Goal: Task Accomplishment & Management: Complete application form

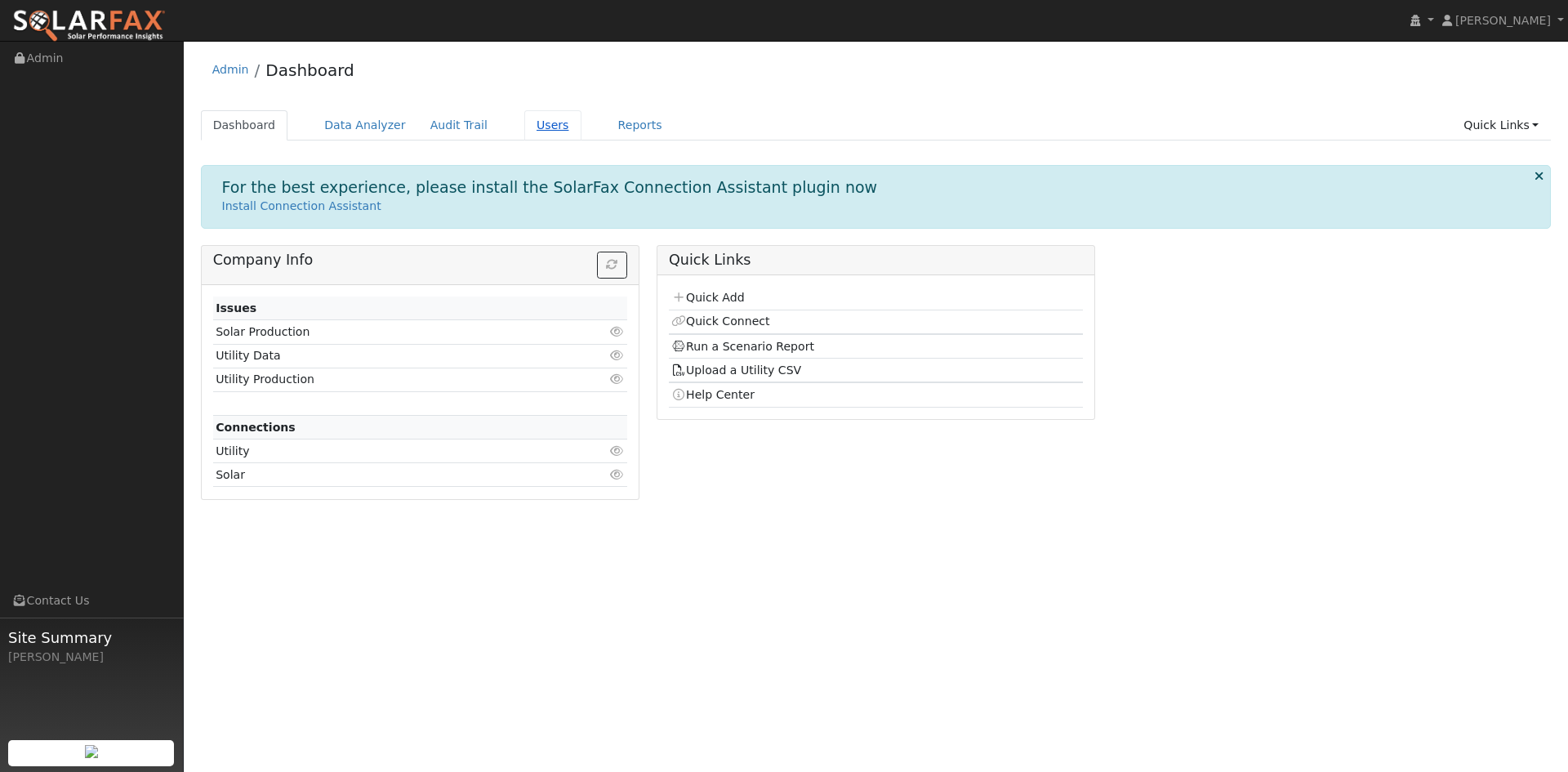
click at [530, 126] on link "Users" at bounding box center [553, 126] width 57 height 30
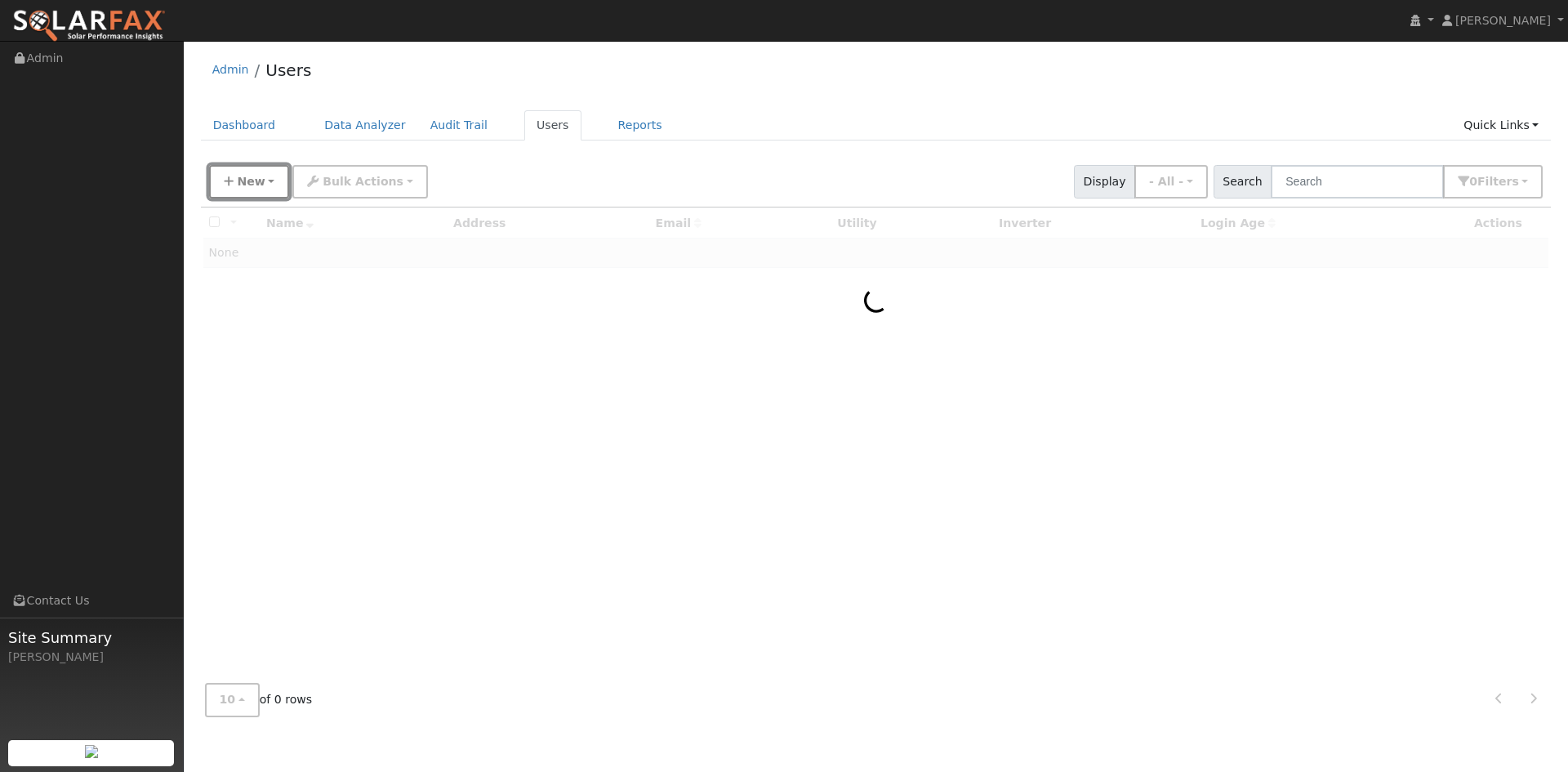
click at [250, 181] on span "New" at bounding box center [250, 181] width 28 height 13
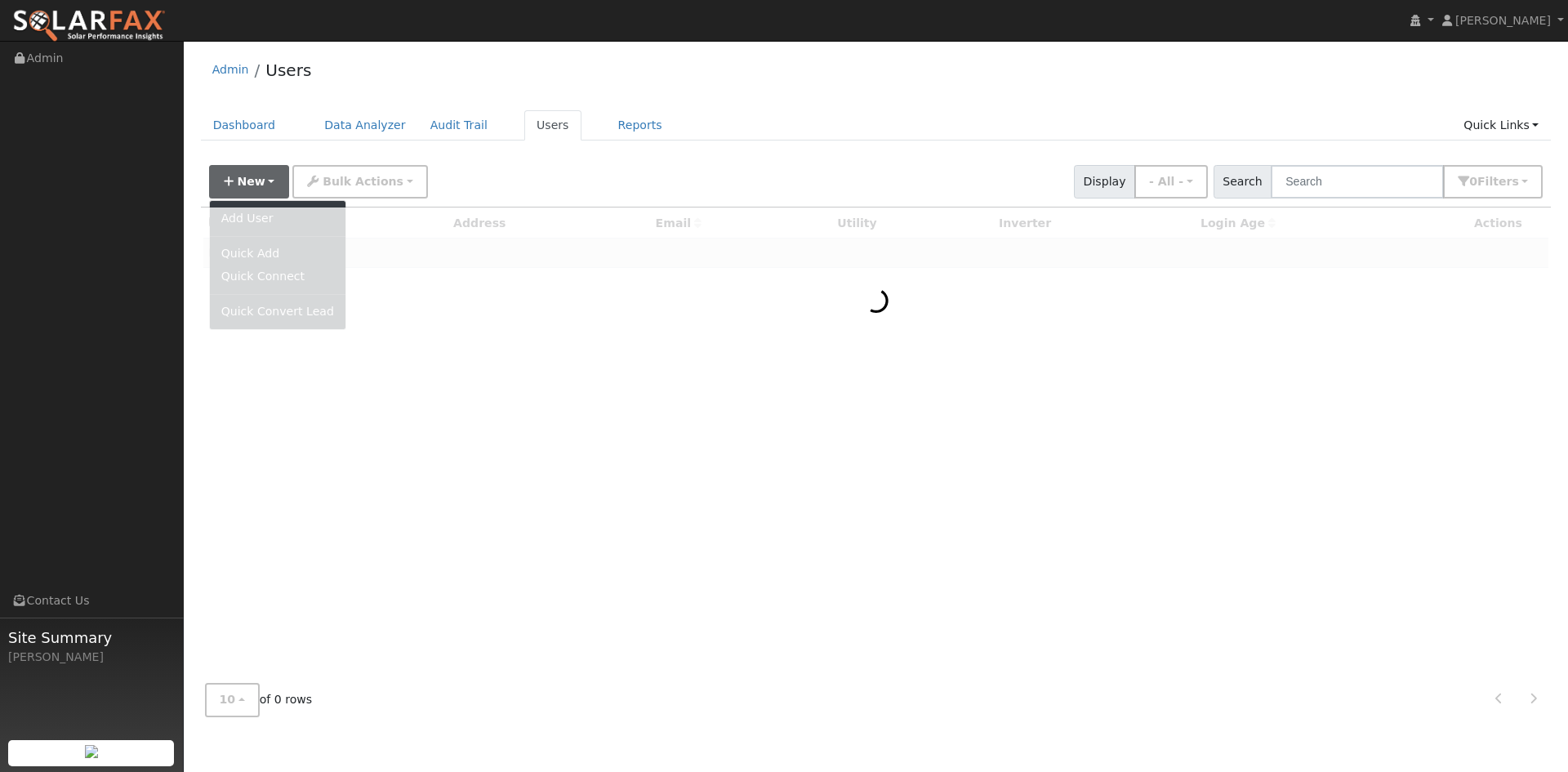
click at [860, 117] on ul "Dashboard Data Analyzer Audit Trail Users Reports Quick Links Quick Add Quick C…" at bounding box center [877, 126] width 1351 height 30
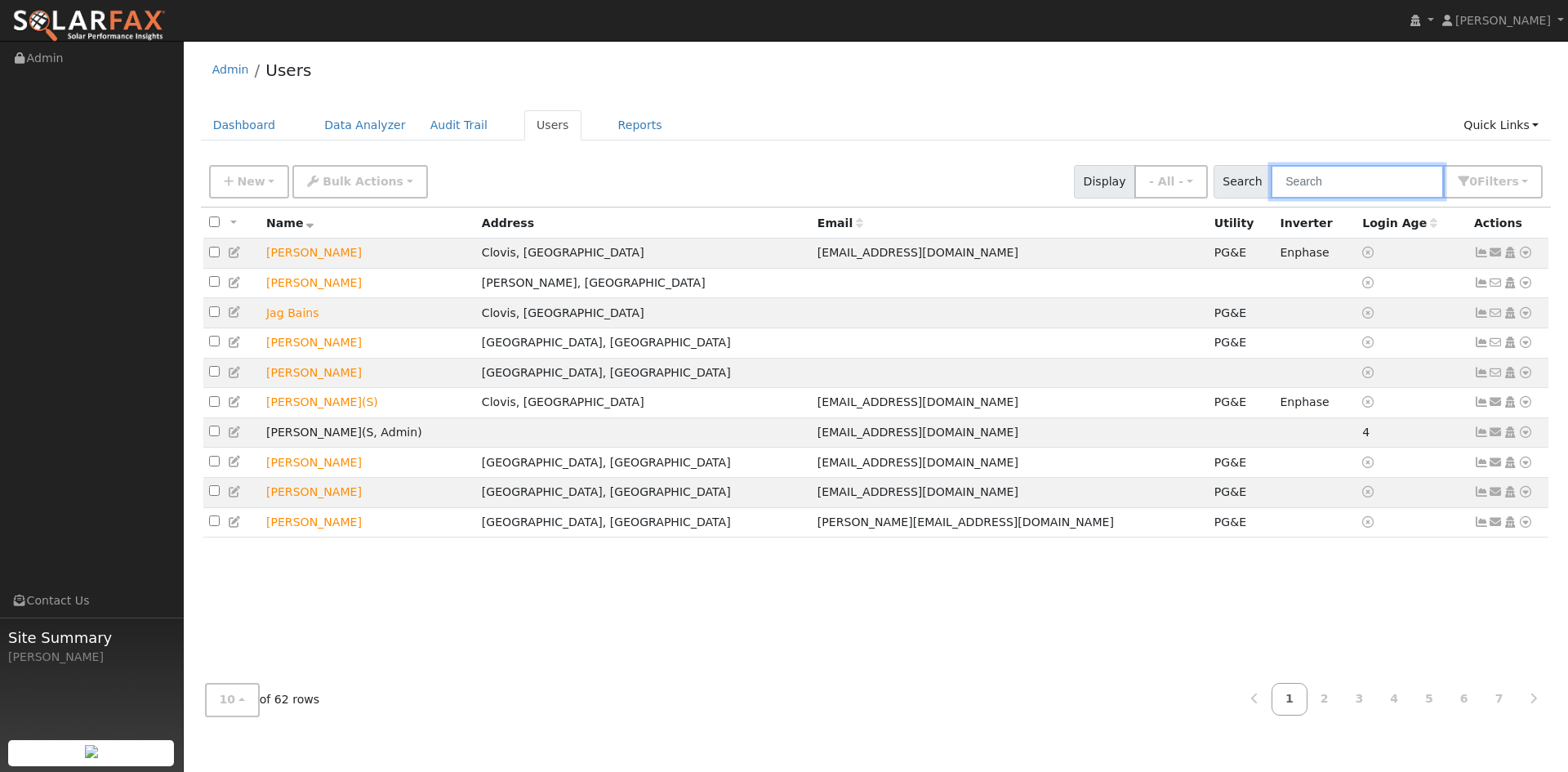
click at [1343, 190] on input "text" at bounding box center [1357, 182] width 174 height 34
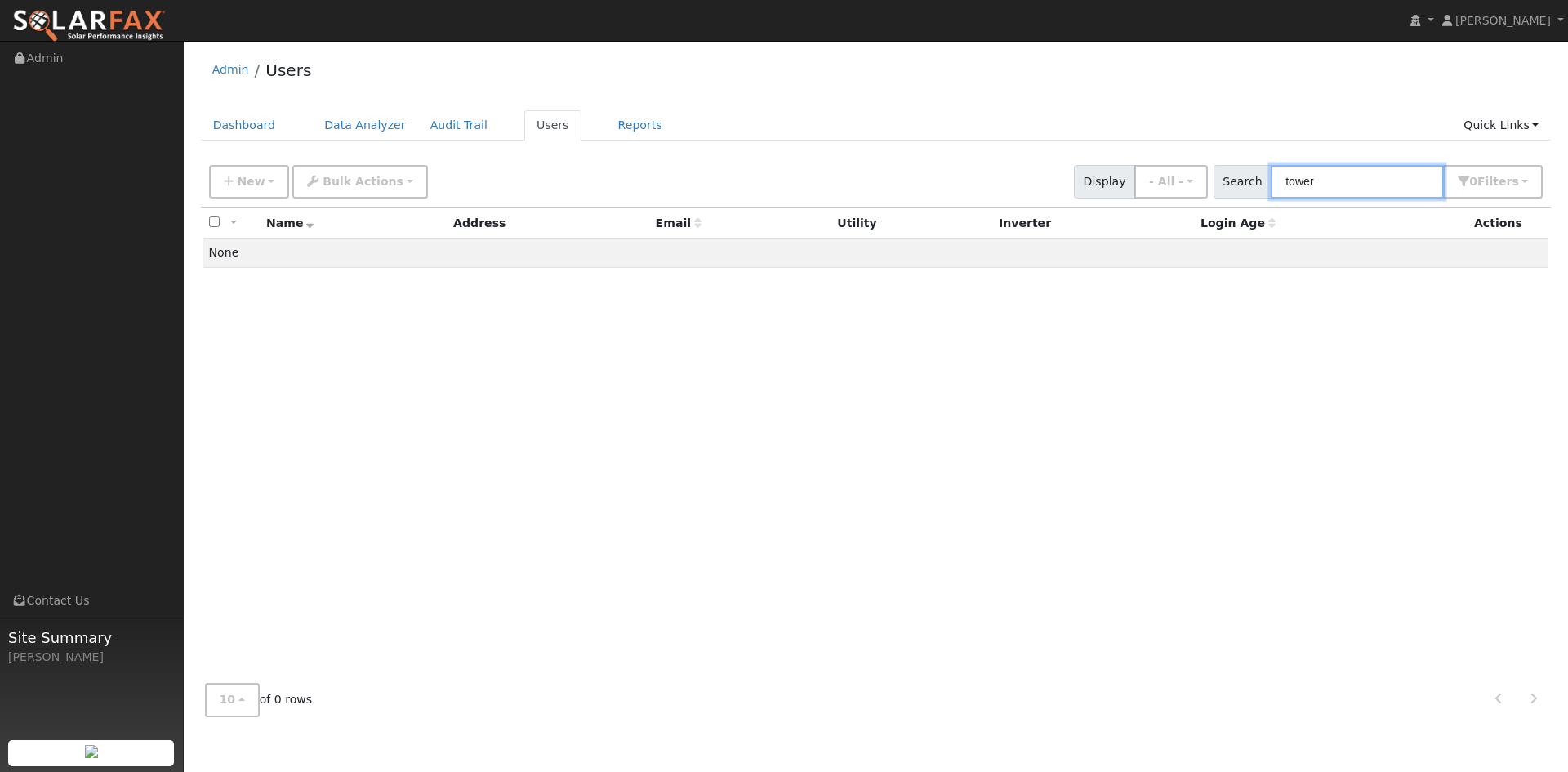
type input "tower"
click at [1010, 170] on div "New Add User Quick Add Quick Connect Quick Convert Lead Bulk Actions Send Email…" at bounding box center [876, 179] width 1340 height 39
click at [253, 183] on span "New" at bounding box center [250, 181] width 28 height 13
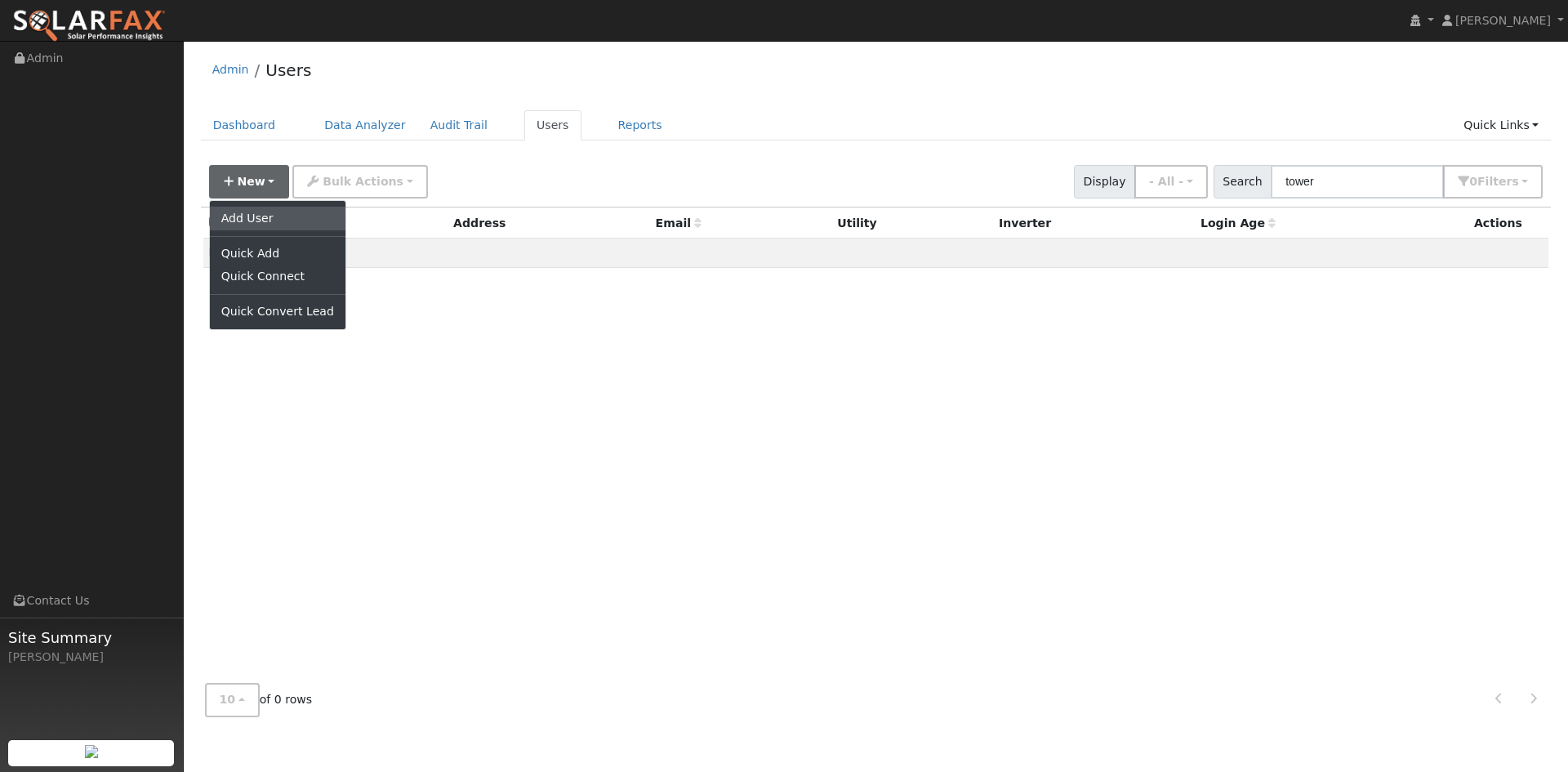
click at [265, 219] on link "Add User" at bounding box center [278, 218] width 135 height 23
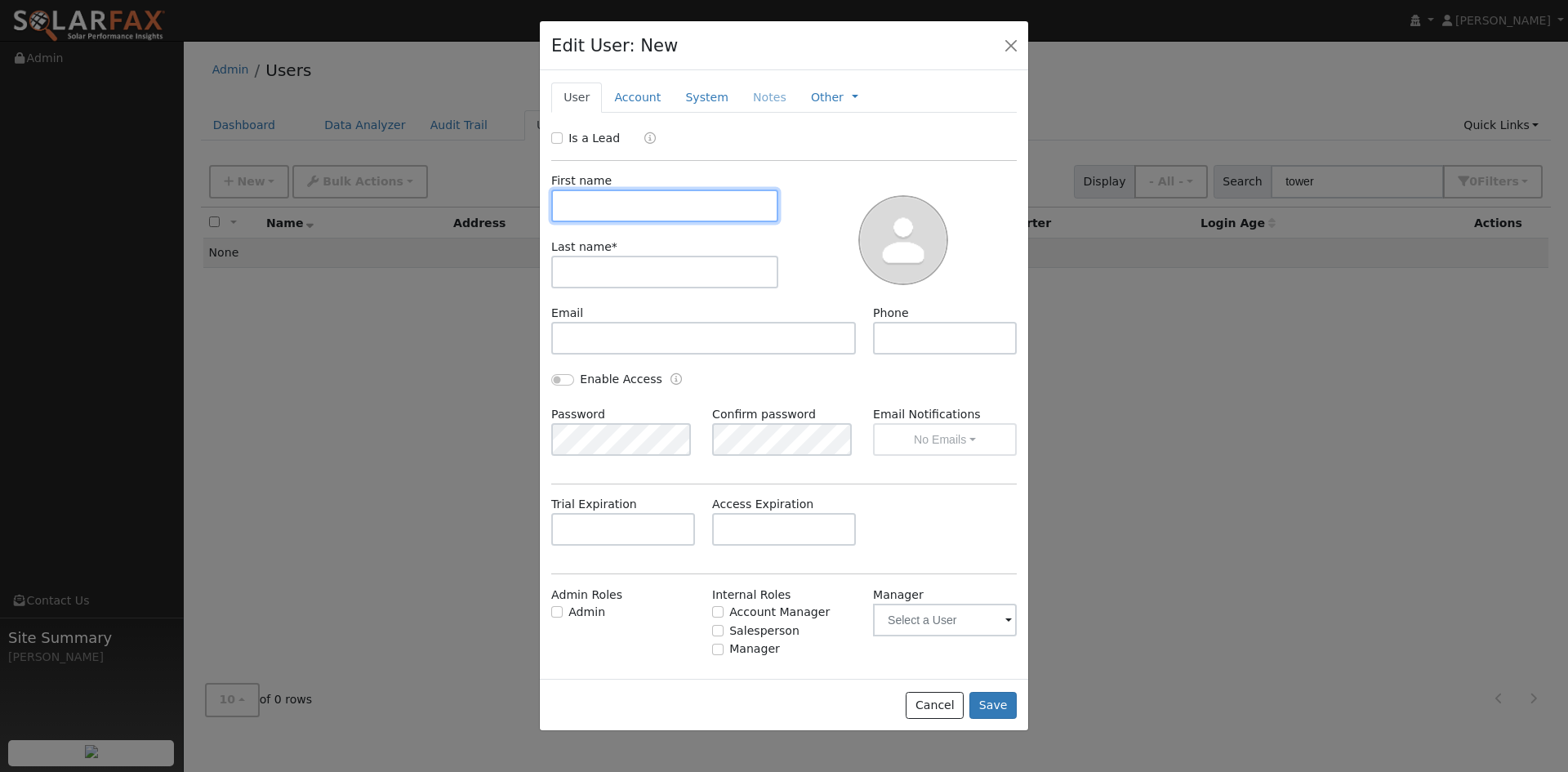
click at [701, 197] on input "text" at bounding box center [664, 206] width 227 height 33
type input "Sean"
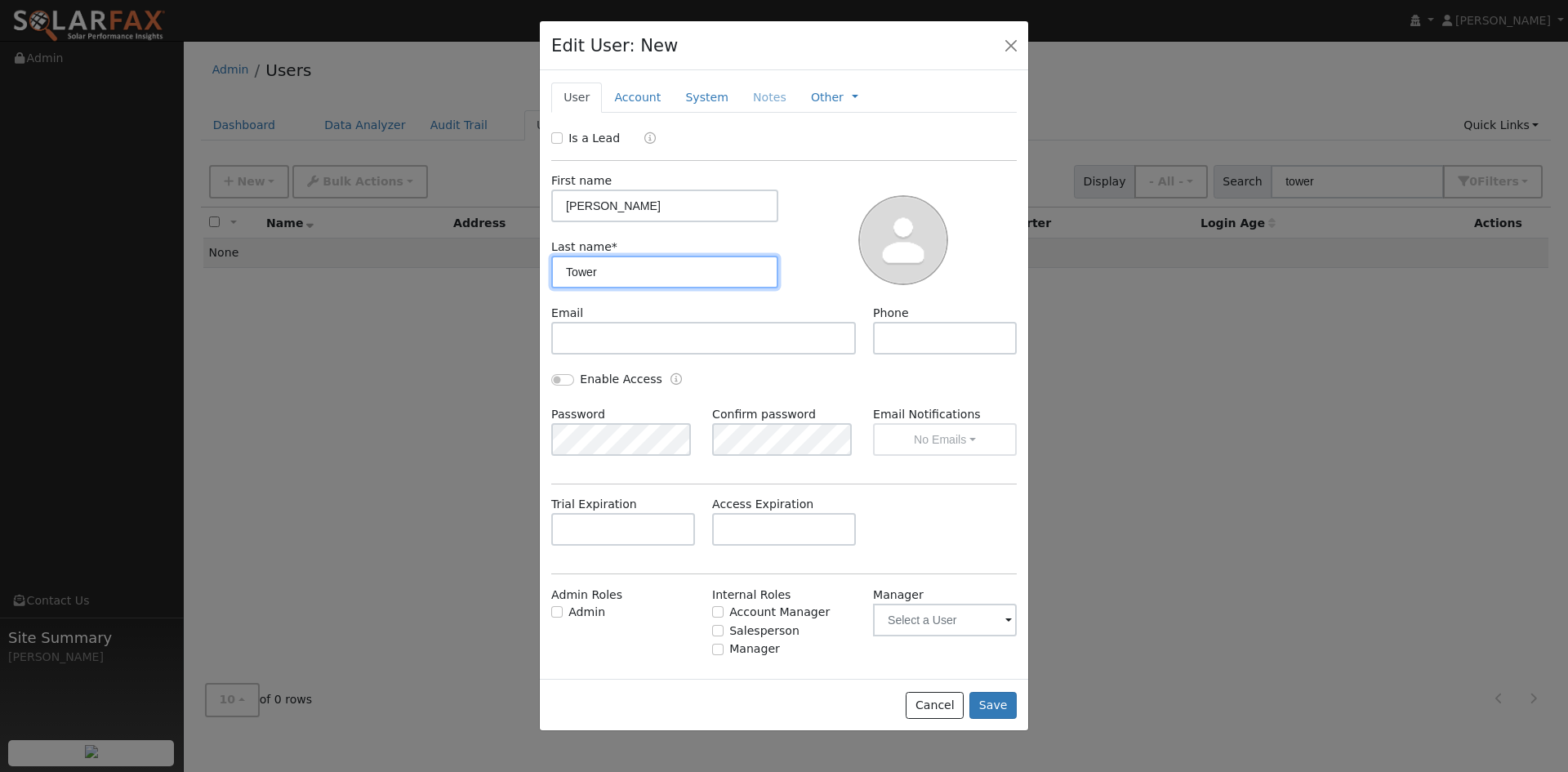
type input "Tower"
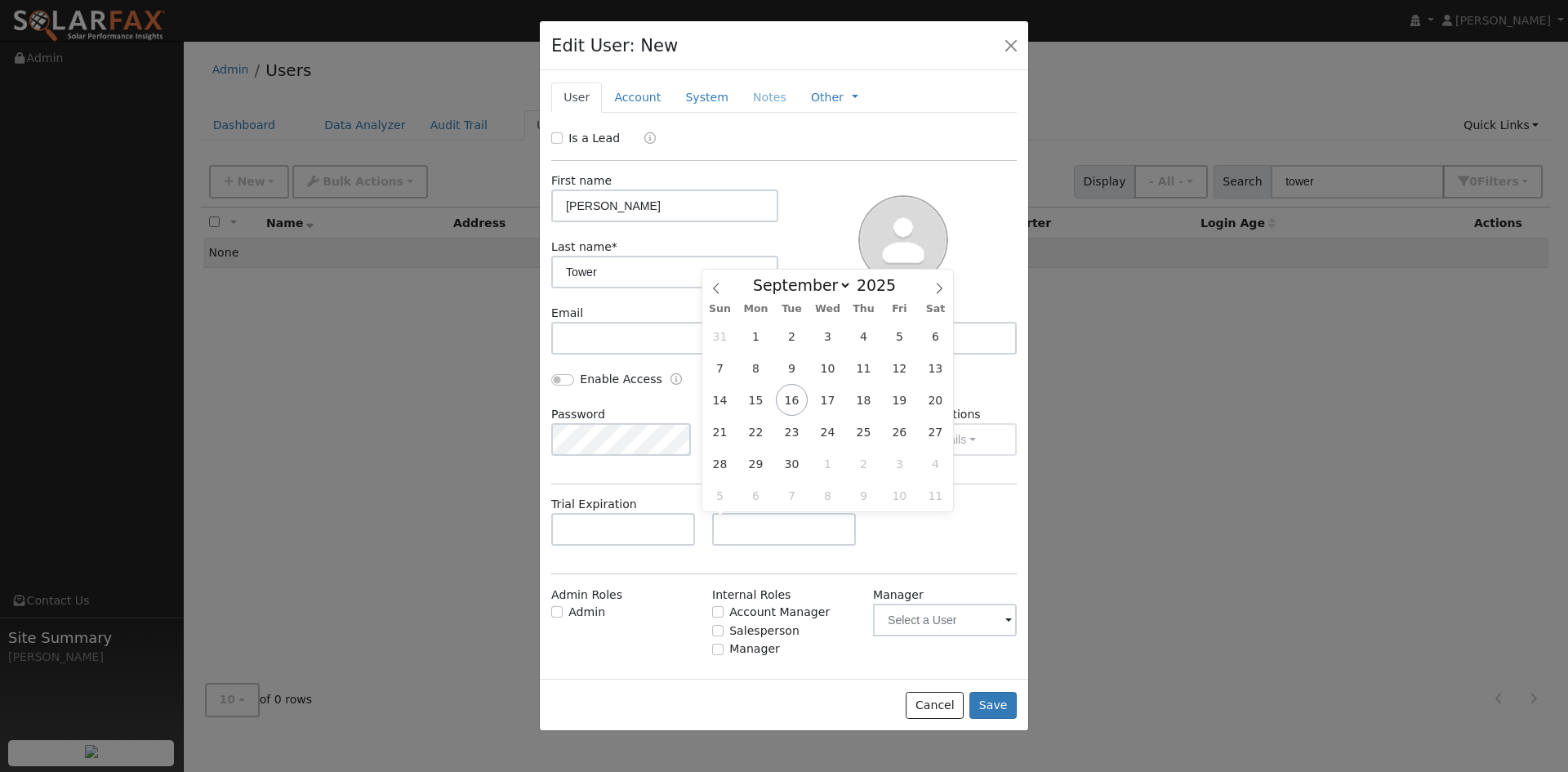
click at [964, 544] on div "Trial Expiration Access Expiration" at bounding box center [784, 529] width 482 height 66
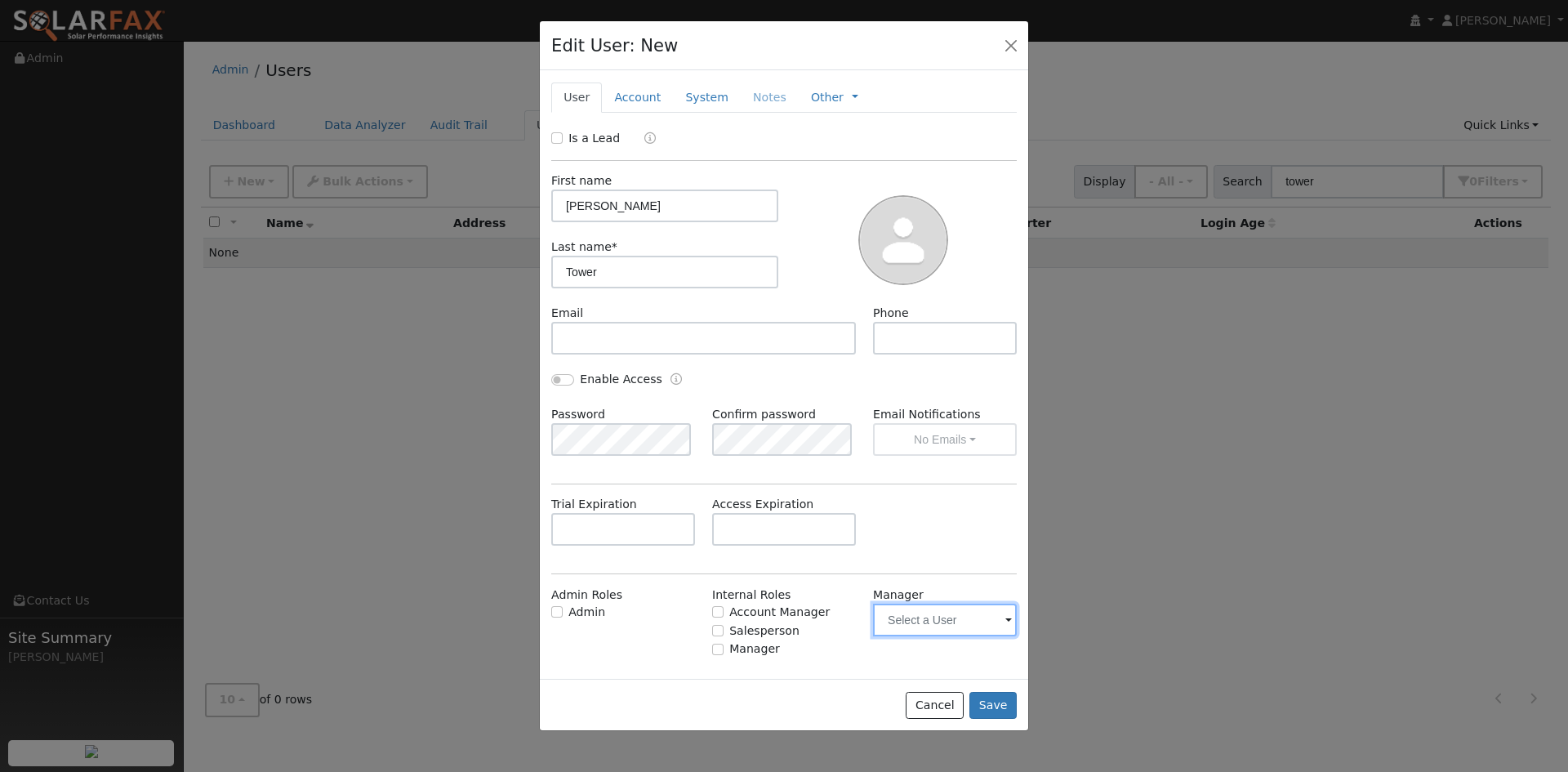
click at [966, 620] on input "text" at bounding box center [944, 620] width 143 height 33
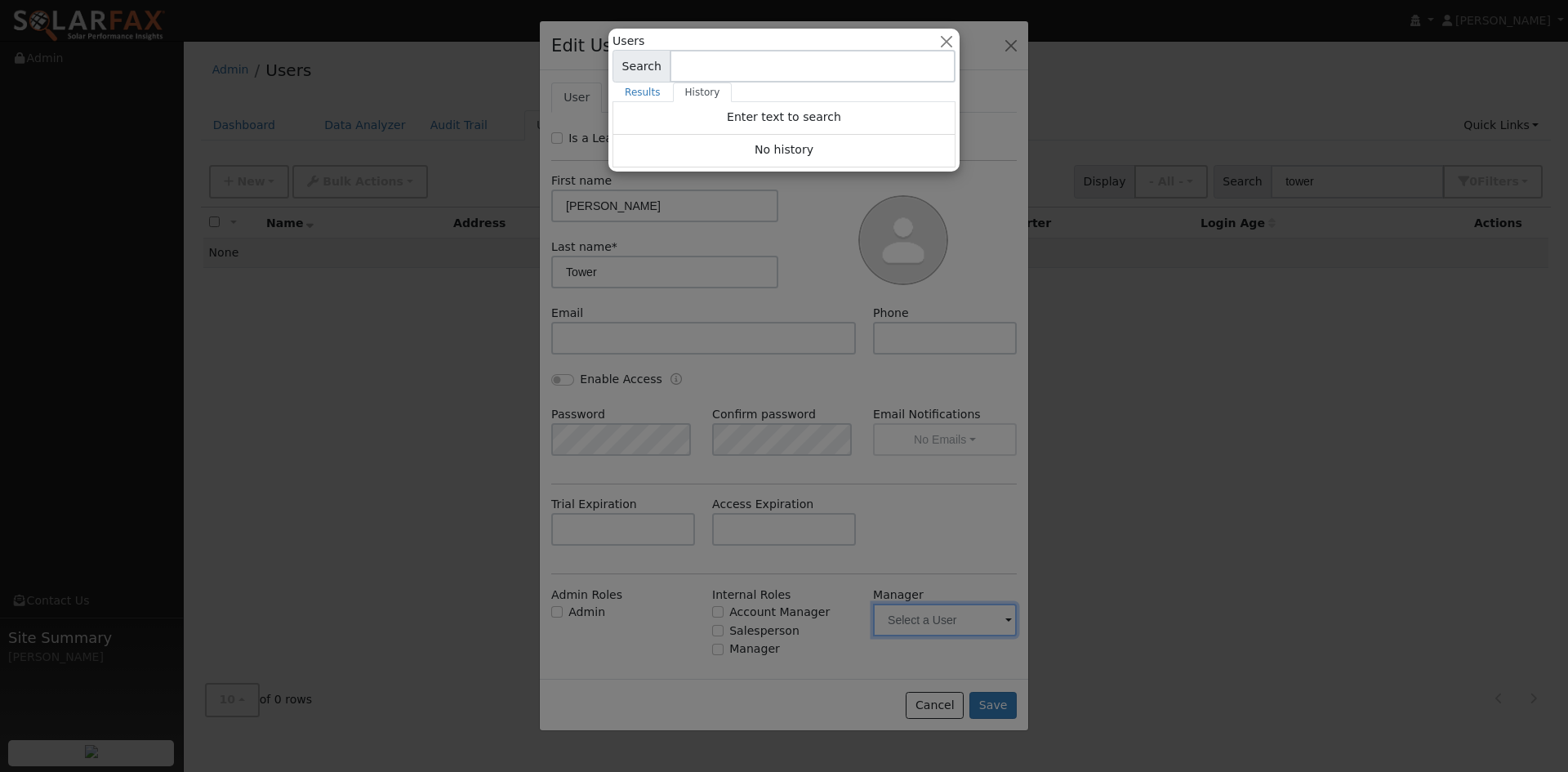
click at [989, 620] on div at bounding box center [784, 386] width 1568 height 772
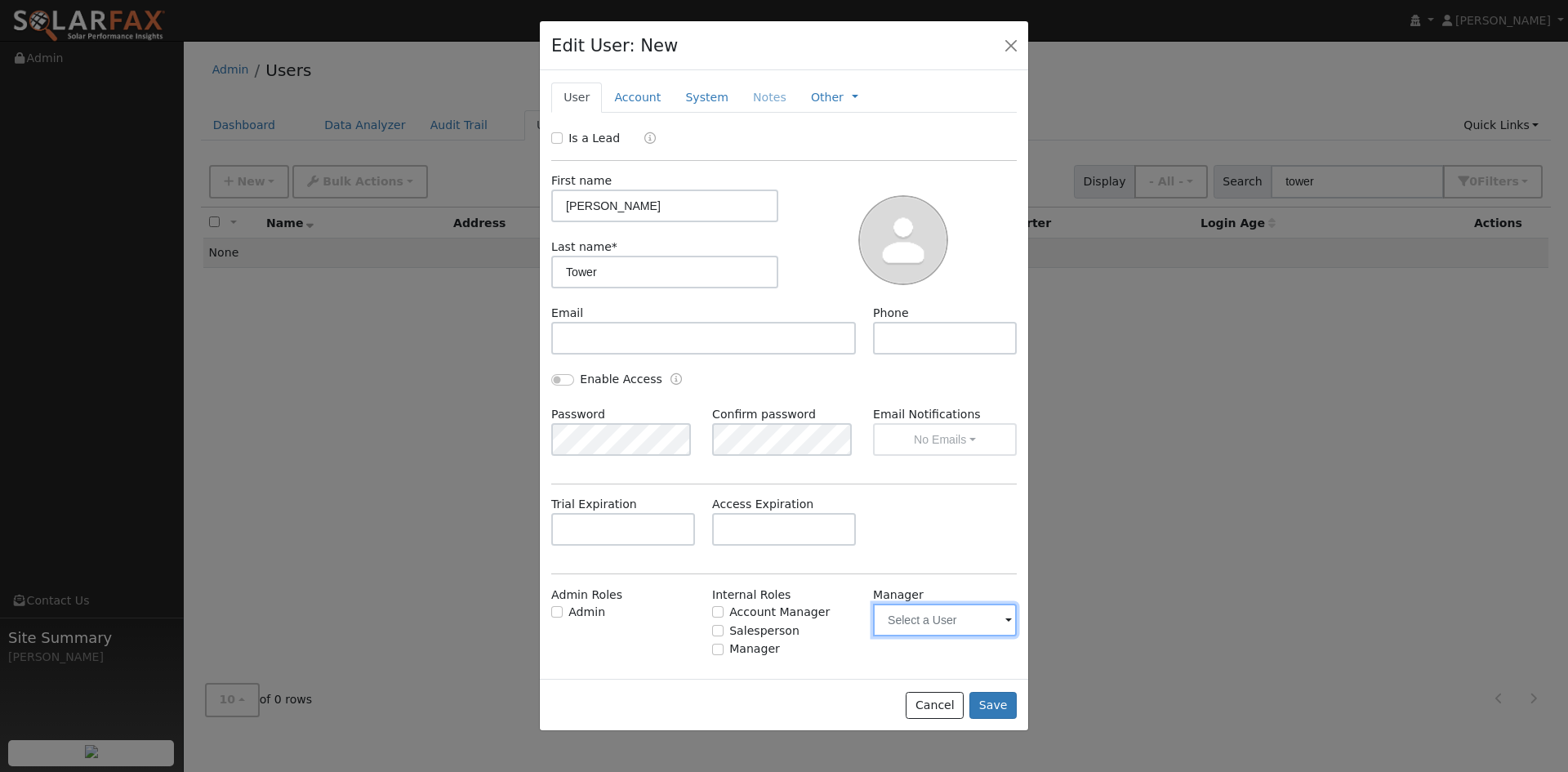
click at [989, 620] on input "text" at bounding box center [944, 620] width 143 height 33
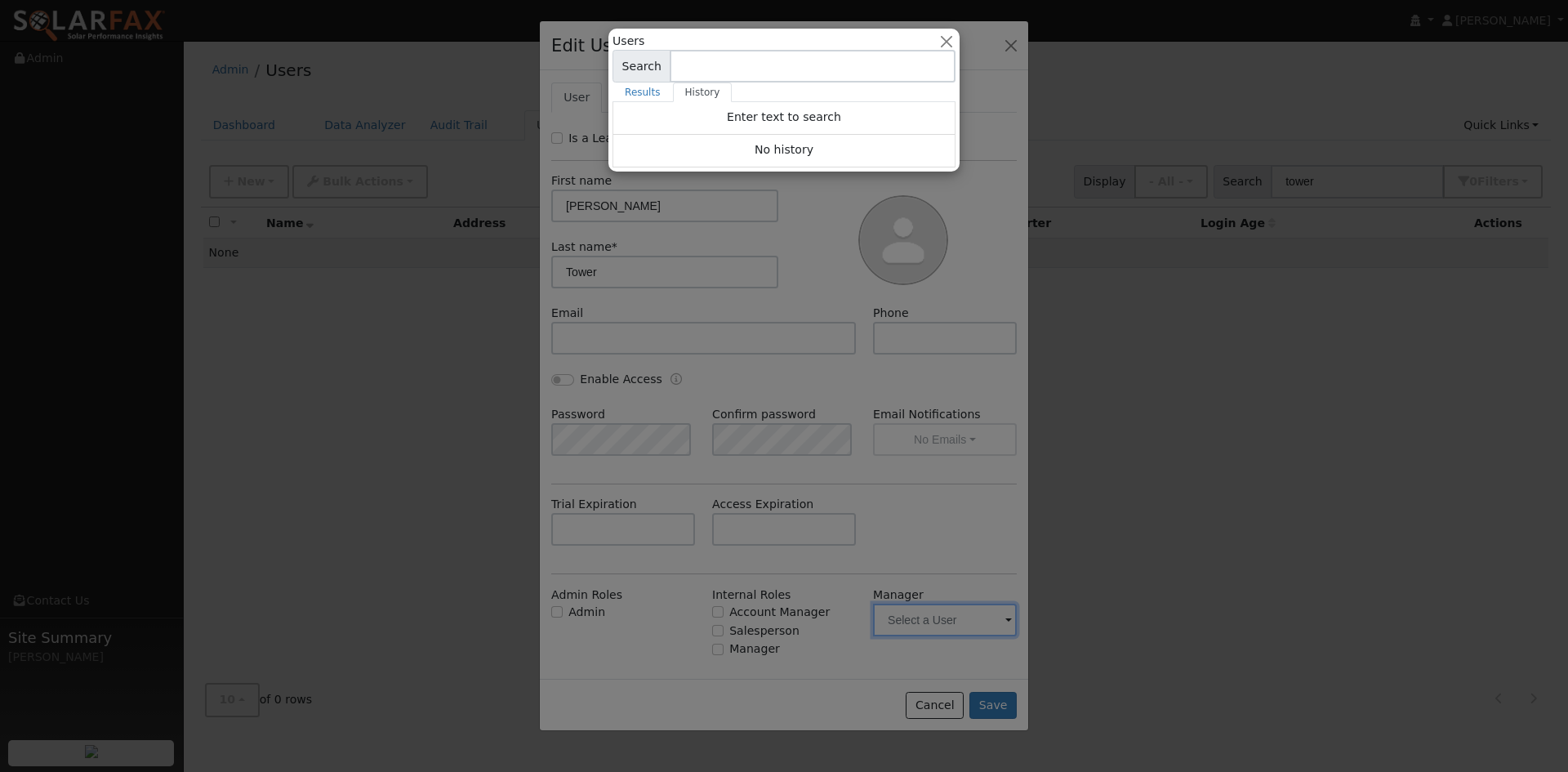
click at [736, 67] on input at bounding box center [812, 66] width 286 height 33
click at [955, 42] on button "button" at bounding box center [946, 41] width 17 height 17
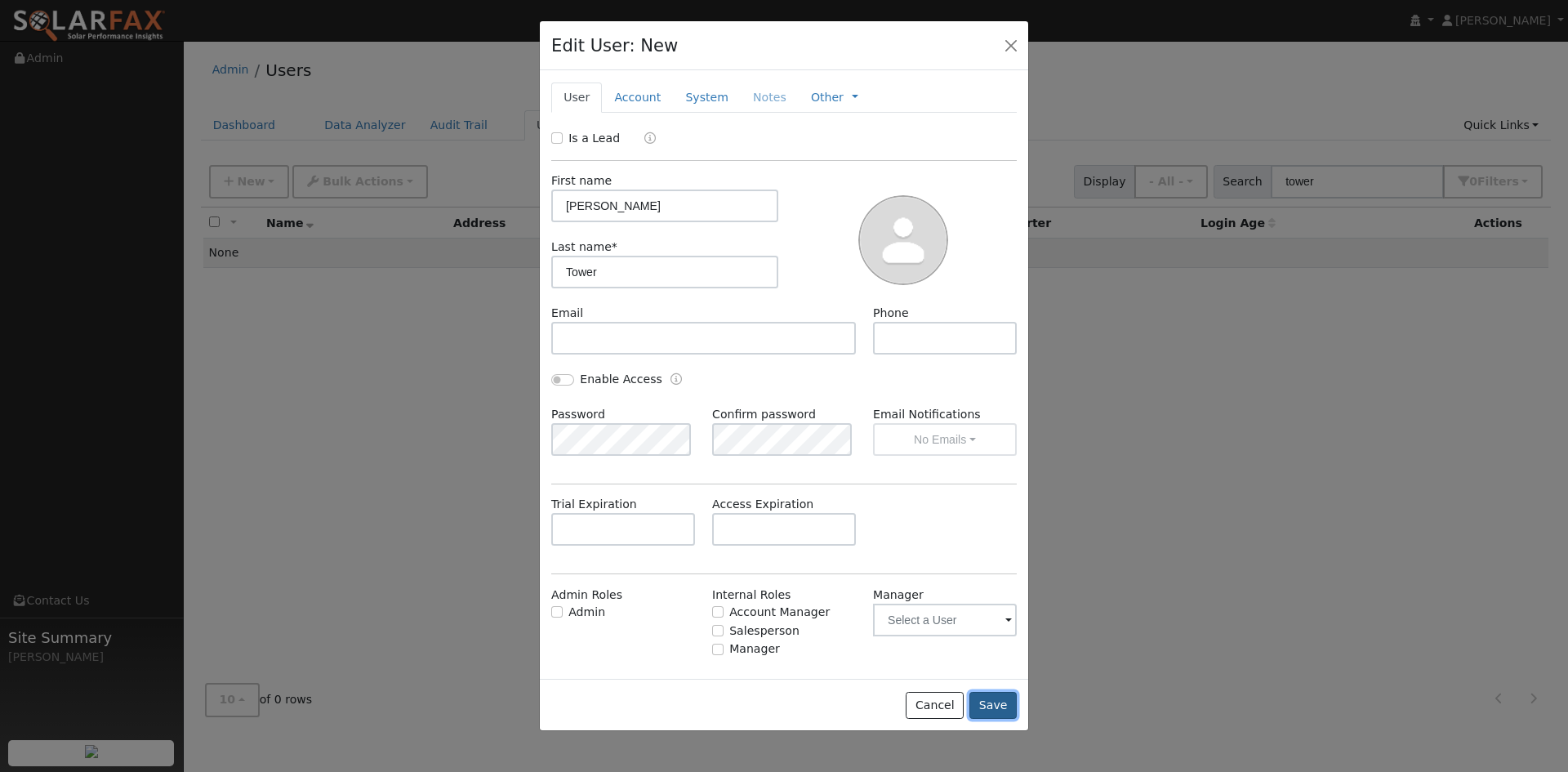
click at [1001, 702] on button "Save" at bounding box center [992, 705] width 47 height 28
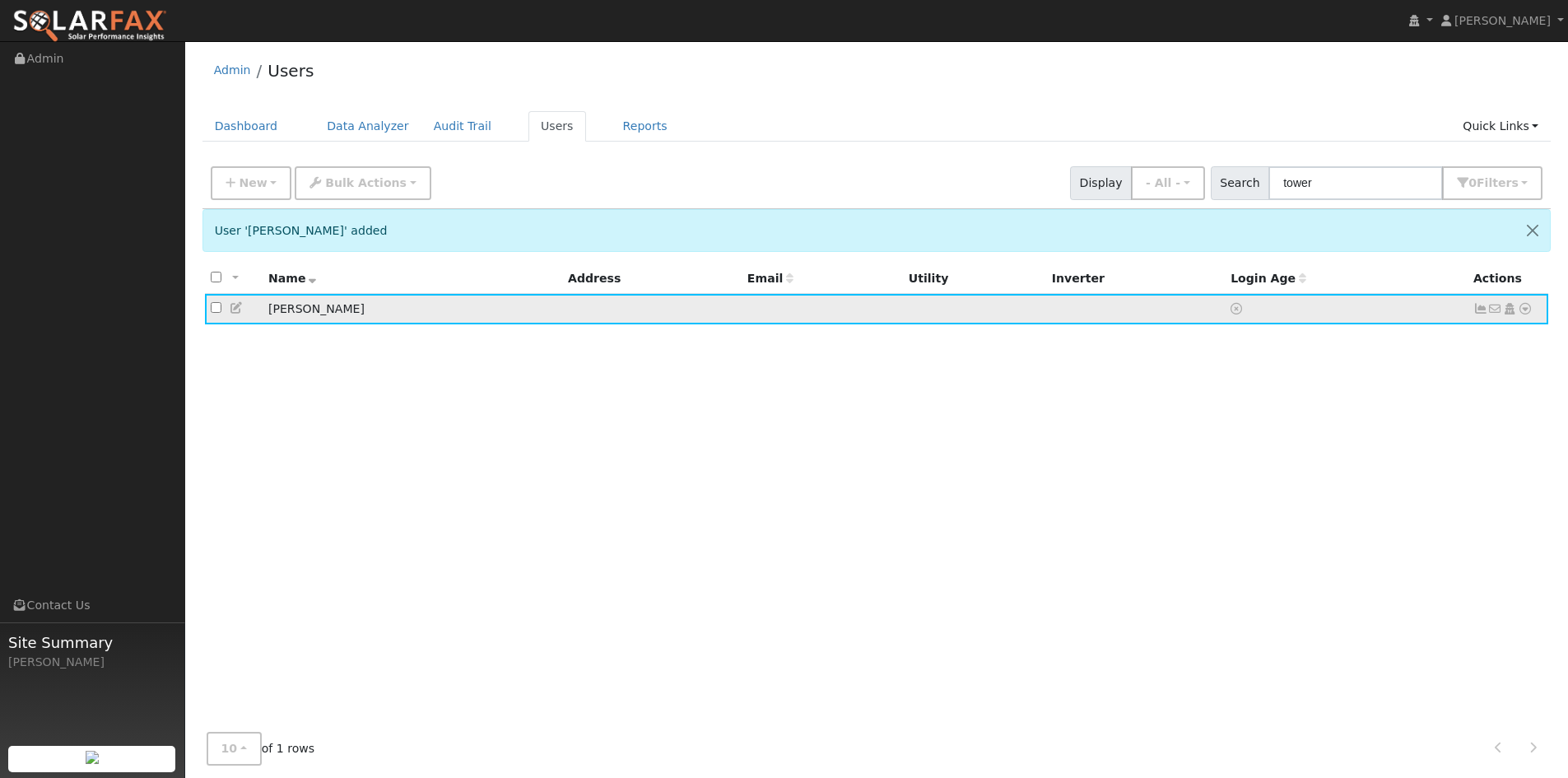
drag, startPoint x: 414, startPoint y: 313, endPoint x: 379, endPoint y: 313, distance: 35.0
click at [396, 313] on td "Sean Tower" at bounding box center [413, 310] width 300 height 31
click at [238, 311] on icon at bounding box center [237, 308] width 15 height 12
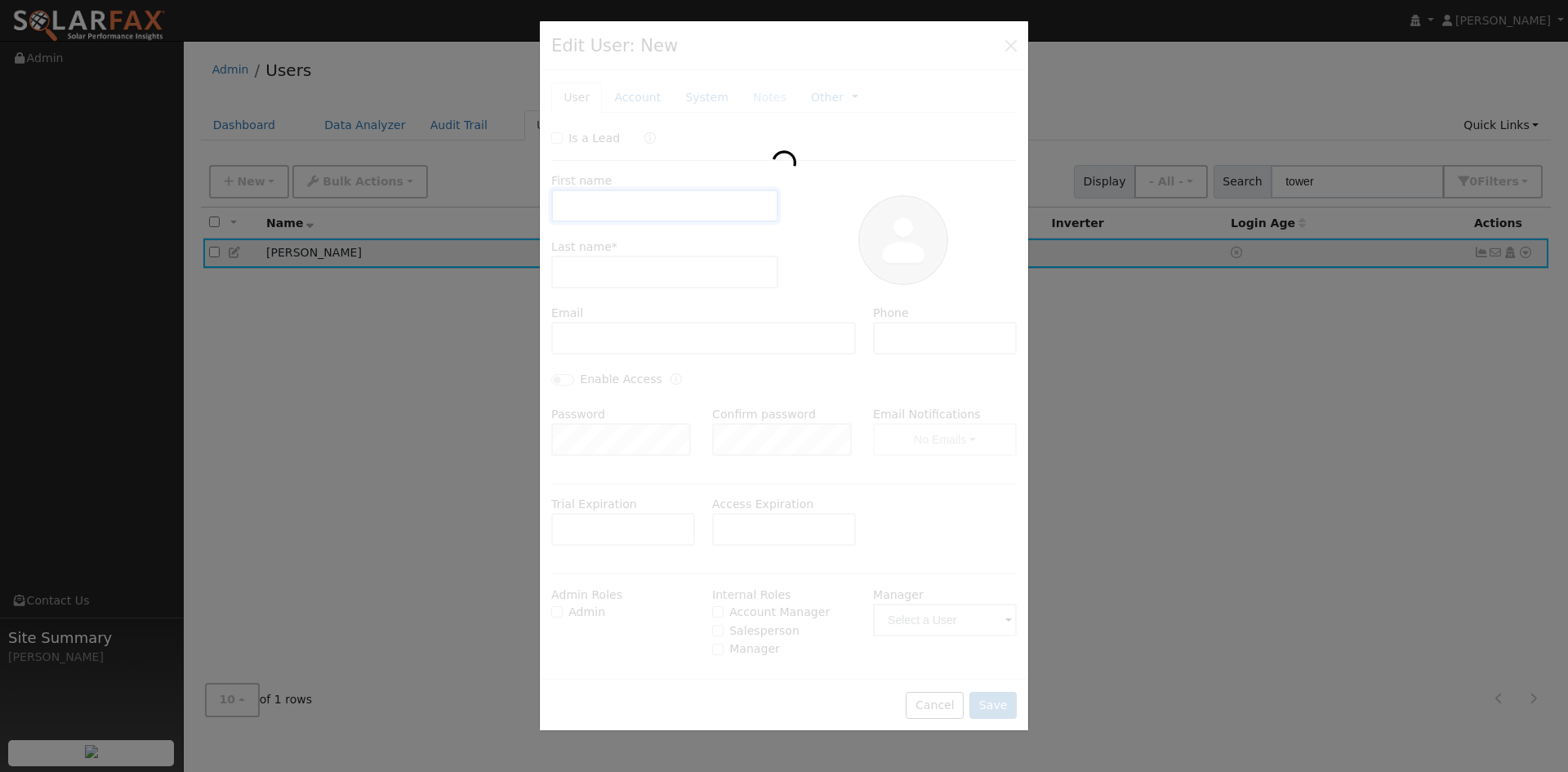
type input "Sean"
type input "Tower"
type input "Default Account"
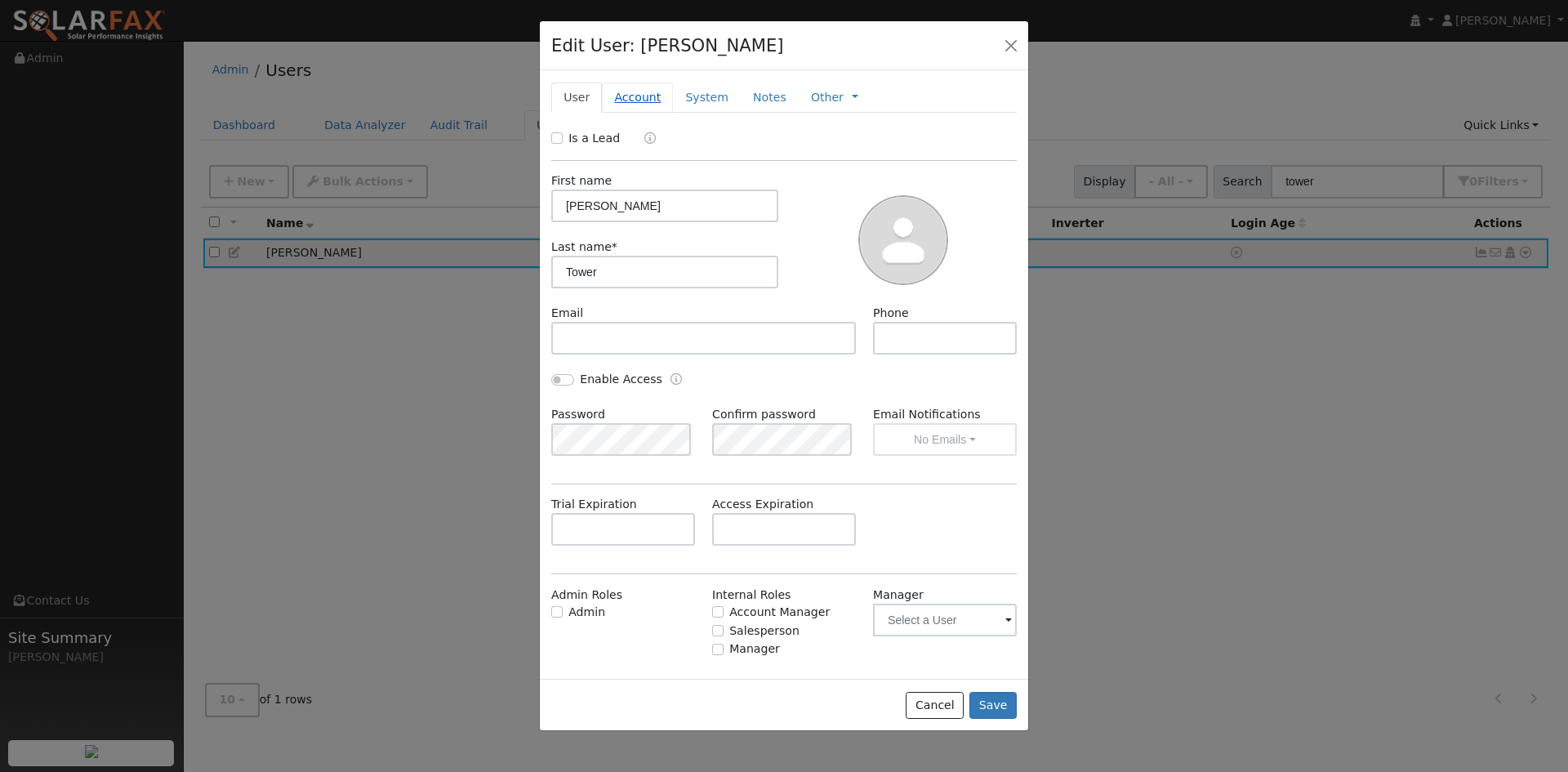
click at [635, 104] on link "Account" at bounding box center [637, 98] width 71 height 30
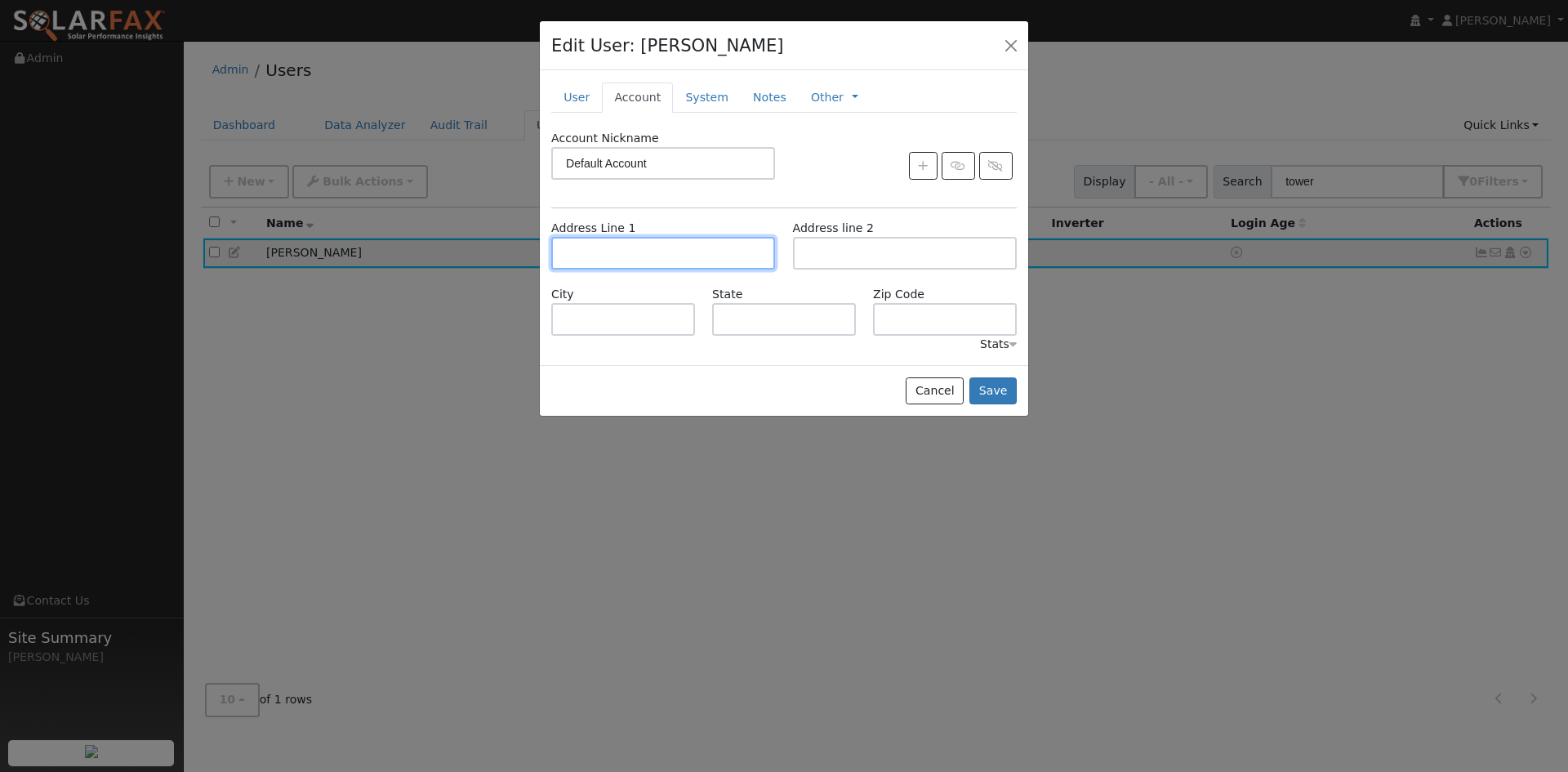
click at [588, 264] on input "text" at bounding box center [662, 253] width 223 height 33
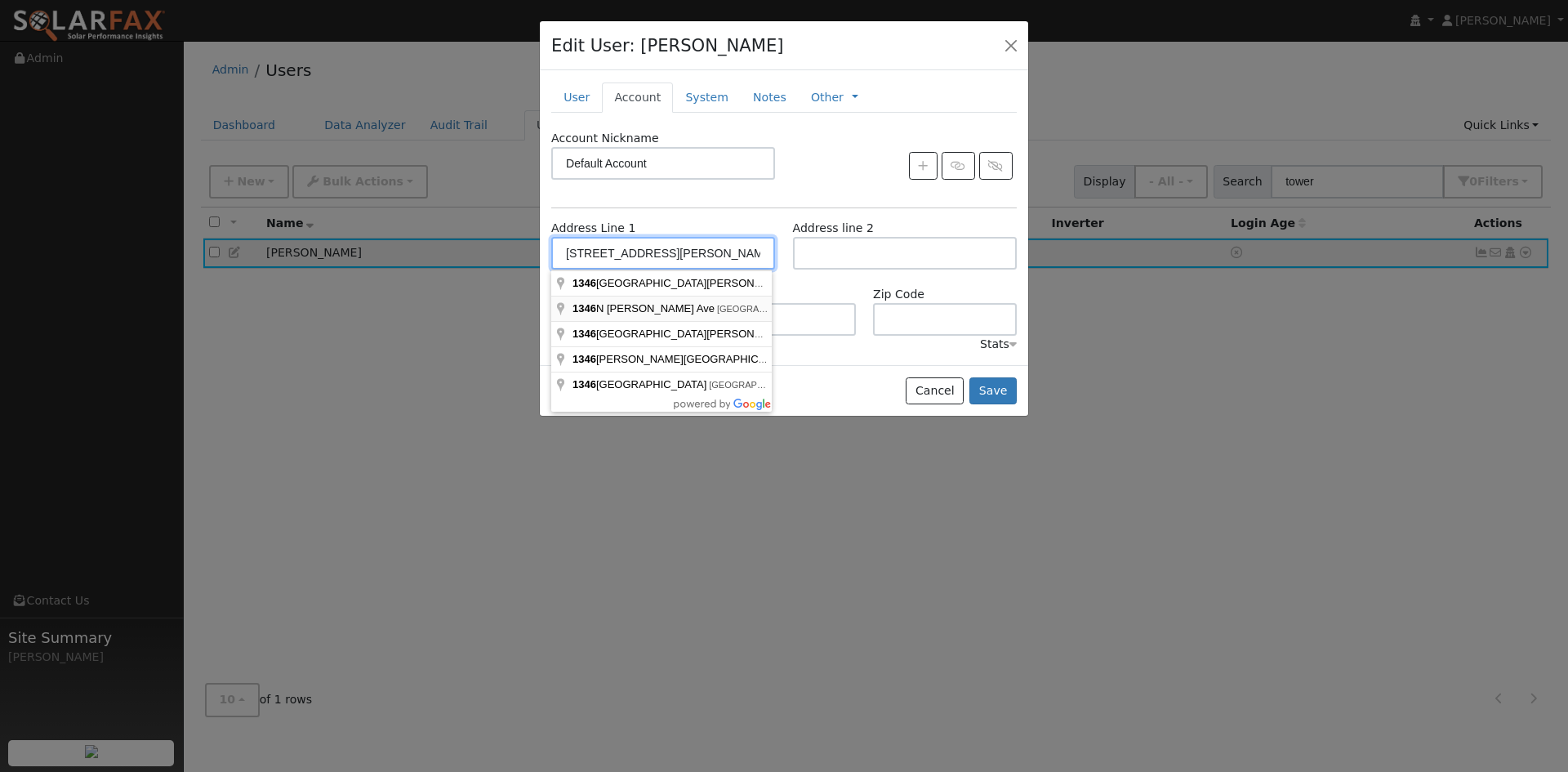
type input "1346 North Cindy Avenue"
type input "Clovis"
type input "CA"
type input "93619"
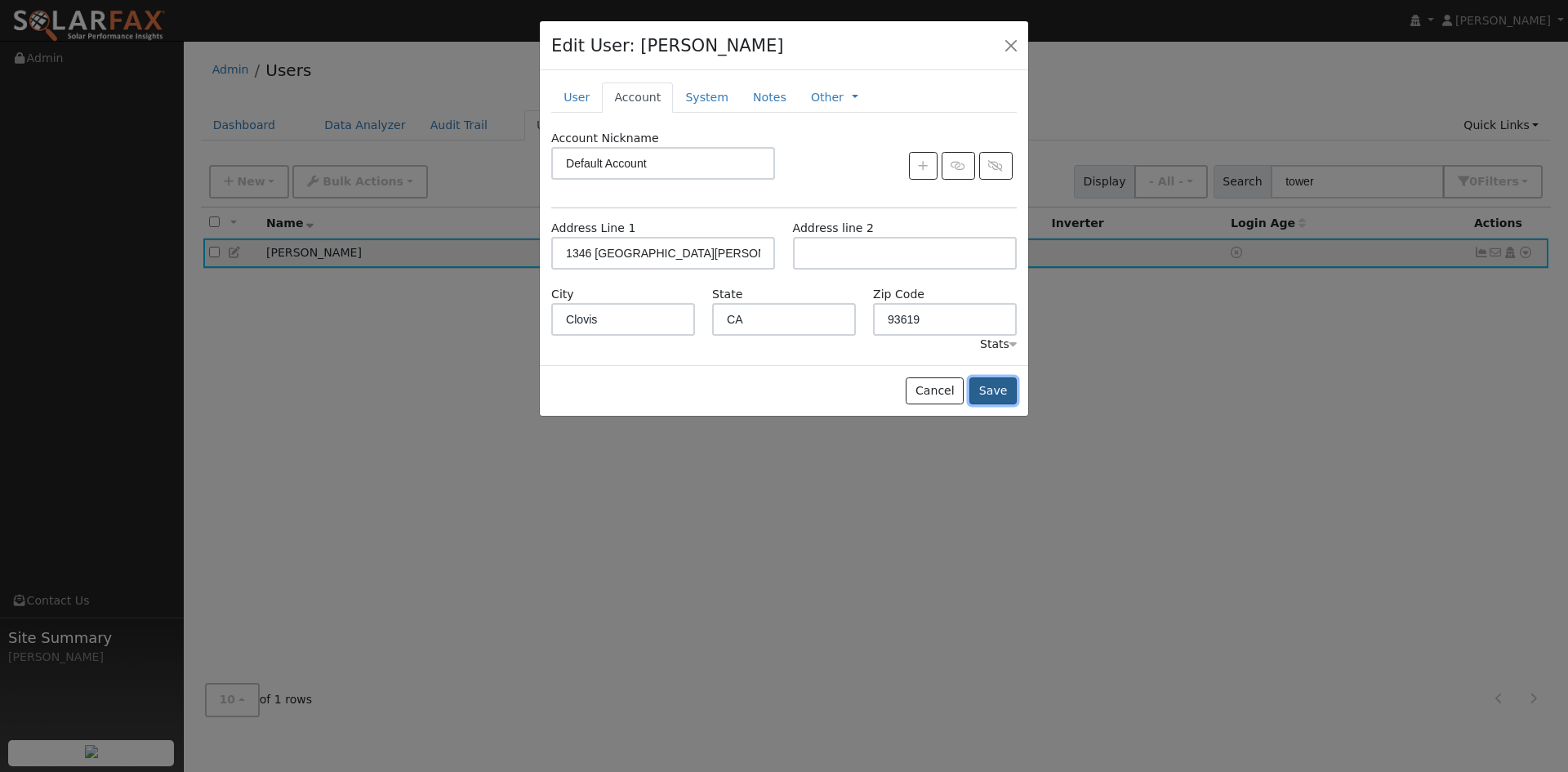
click at [1002, 390] on button "Save" at bounding box center [992, 391] width 47 height 28
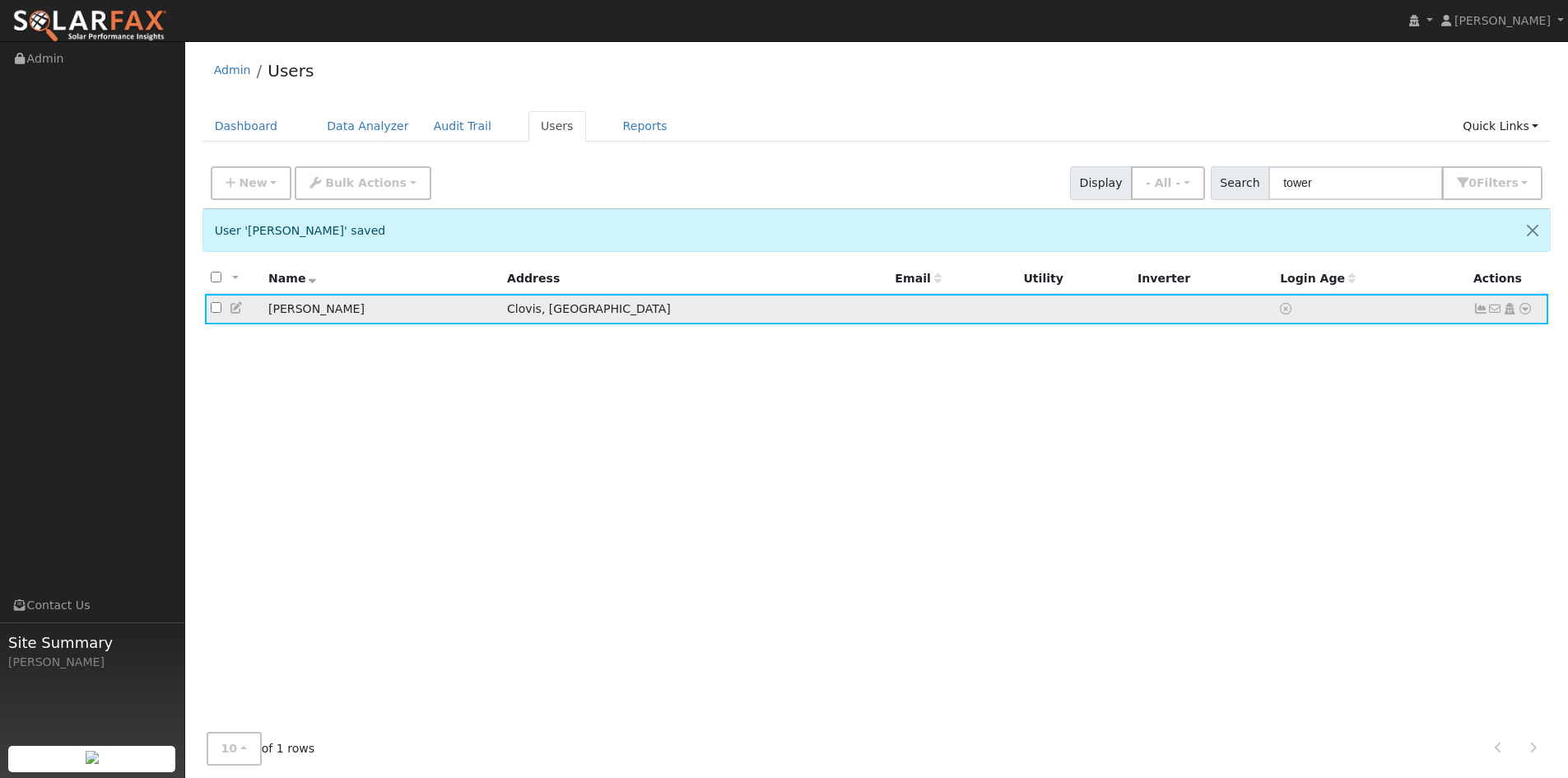
click at [235, 304] on icon at bounding box center [237, 308] width 15 height 12
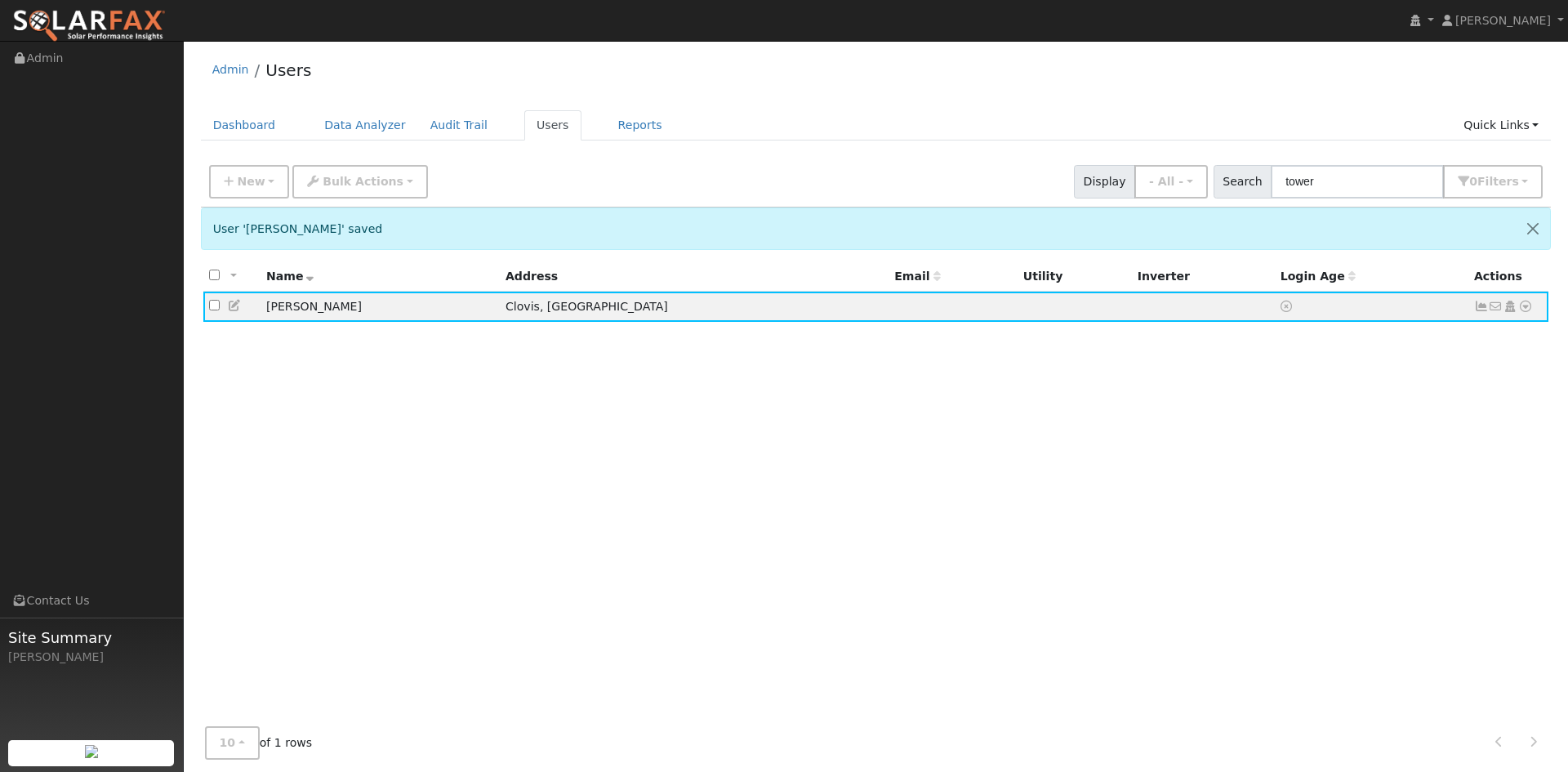
type input "Sean"
type input "Tower"
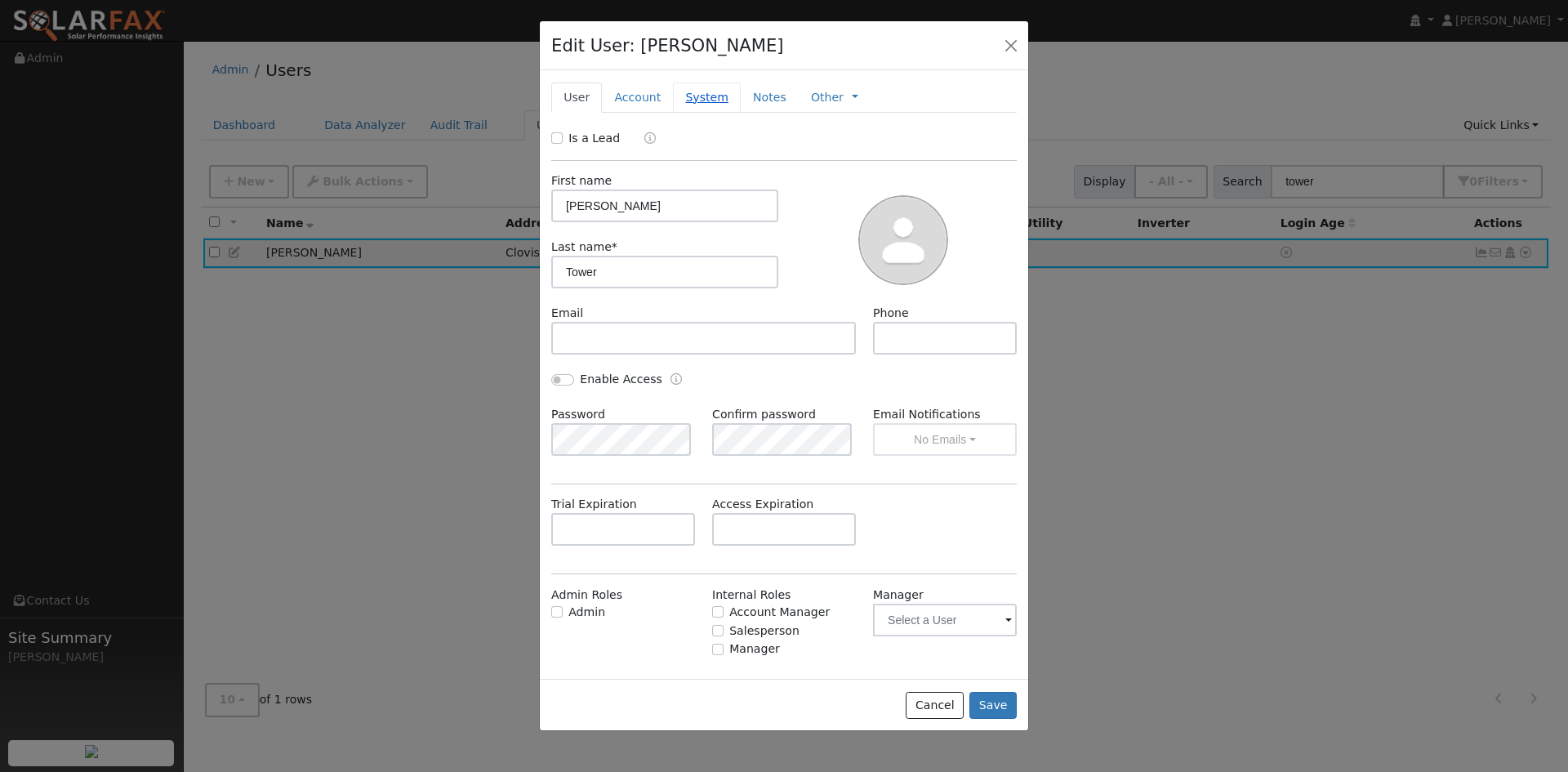
click at [707, 103] on link "System" at bounding box center [707, 98] width 68 height 30
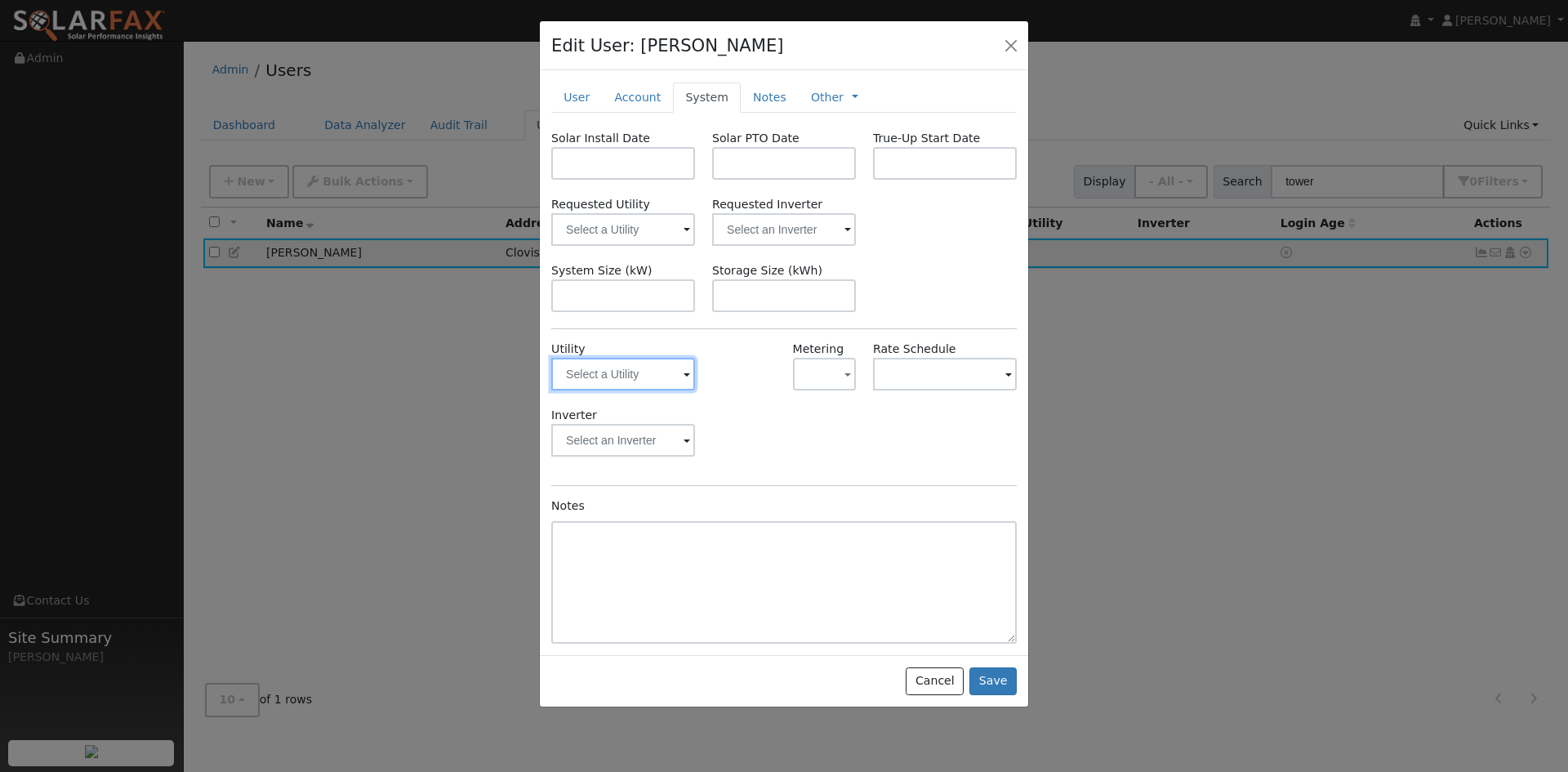
click at [637, 382] on input "text" at bounding box center [622, 374] width 143 height 33
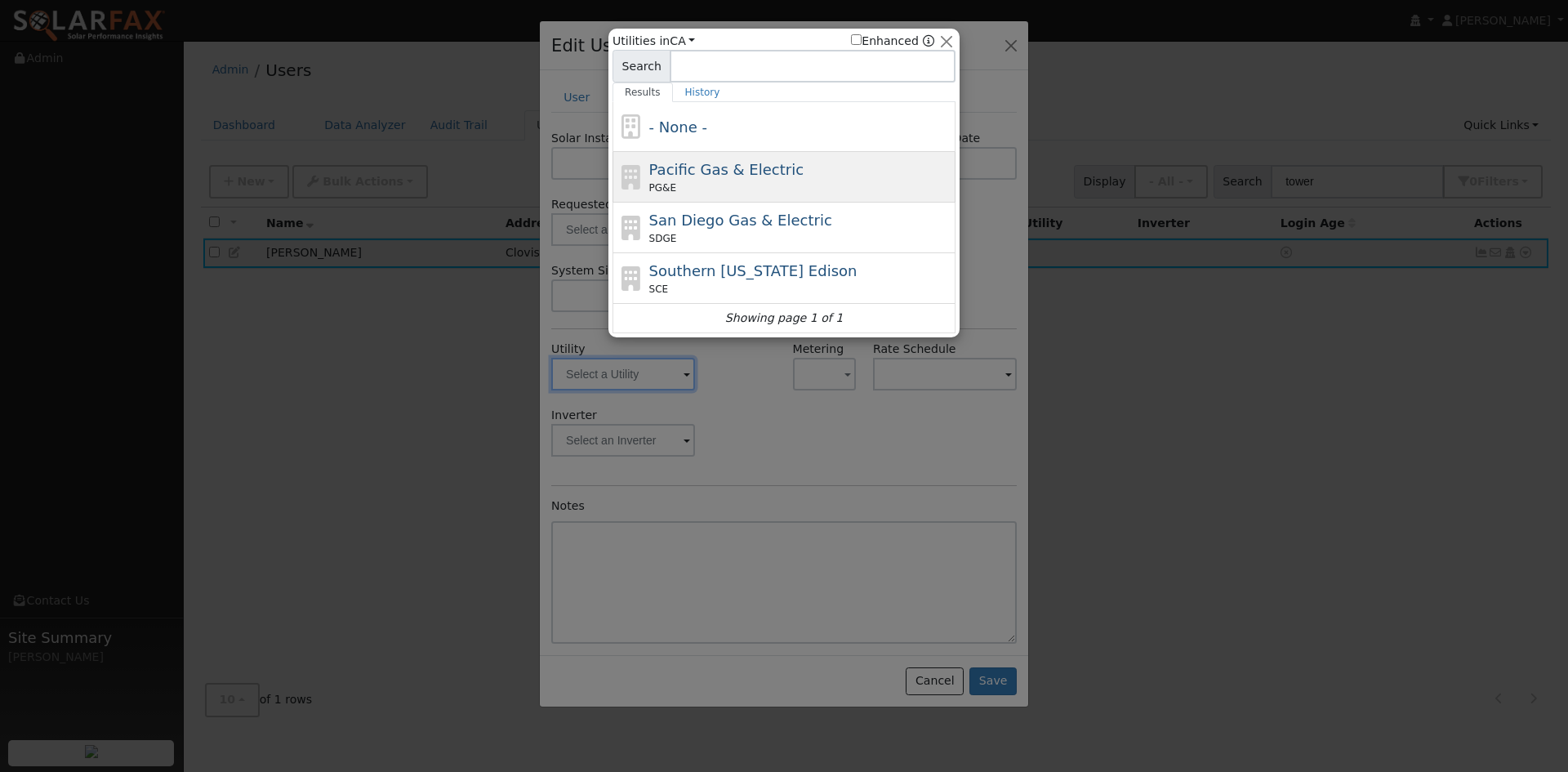
click at [722, 178] on span "Pacific Gas & Electric" at bounding box center [725, 169] width 154 height 17
type input "PG&E"
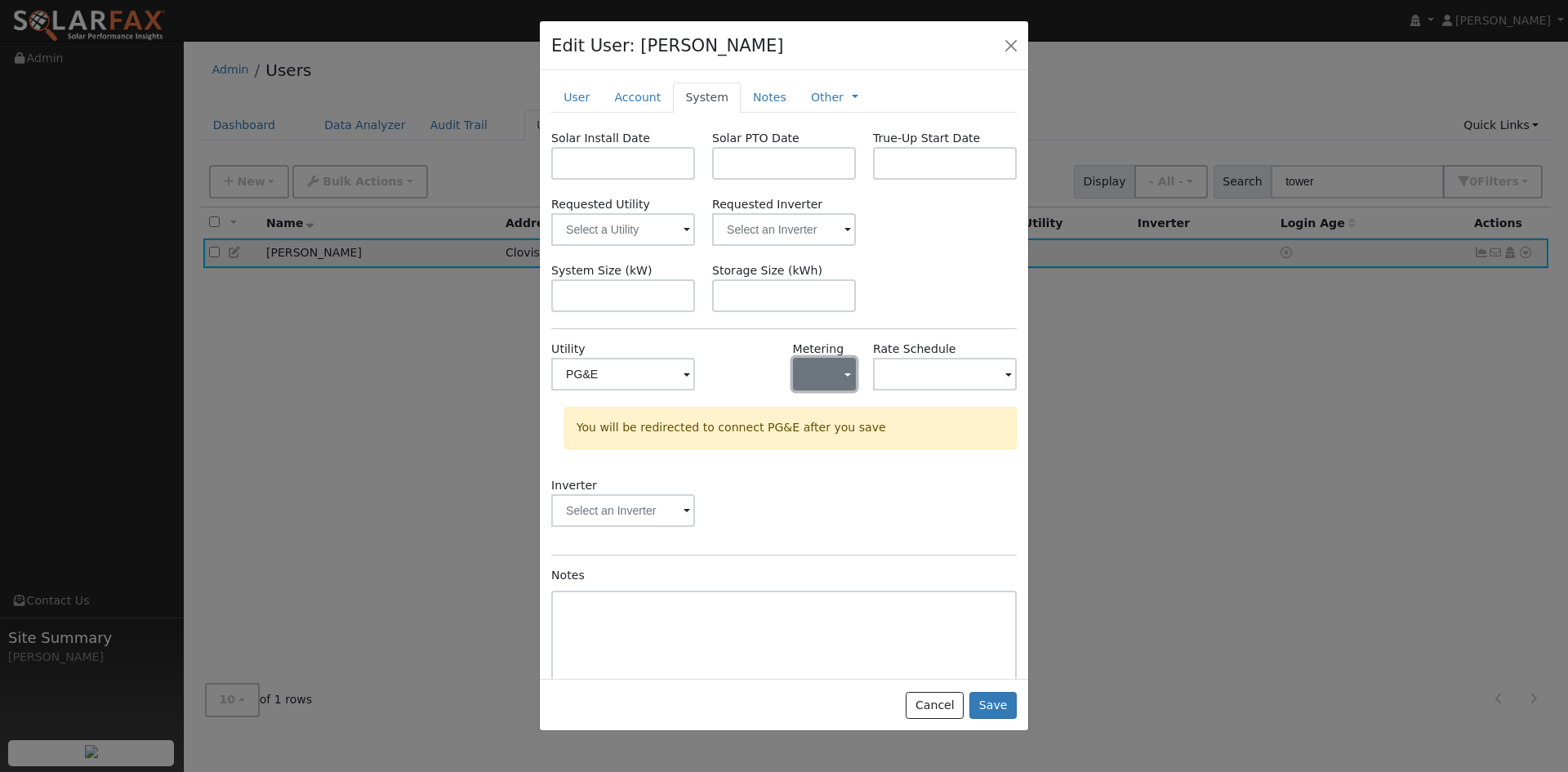
click at [828, 372] on button "button" at bounding box center [824, 374] width 63 height 33
click at [821, 434] on link "NEM" at bounding box center [845, 434] width 114 height 23
click at [907, 366] on input "text" at bounding box center [944, 374] width 143 height 33
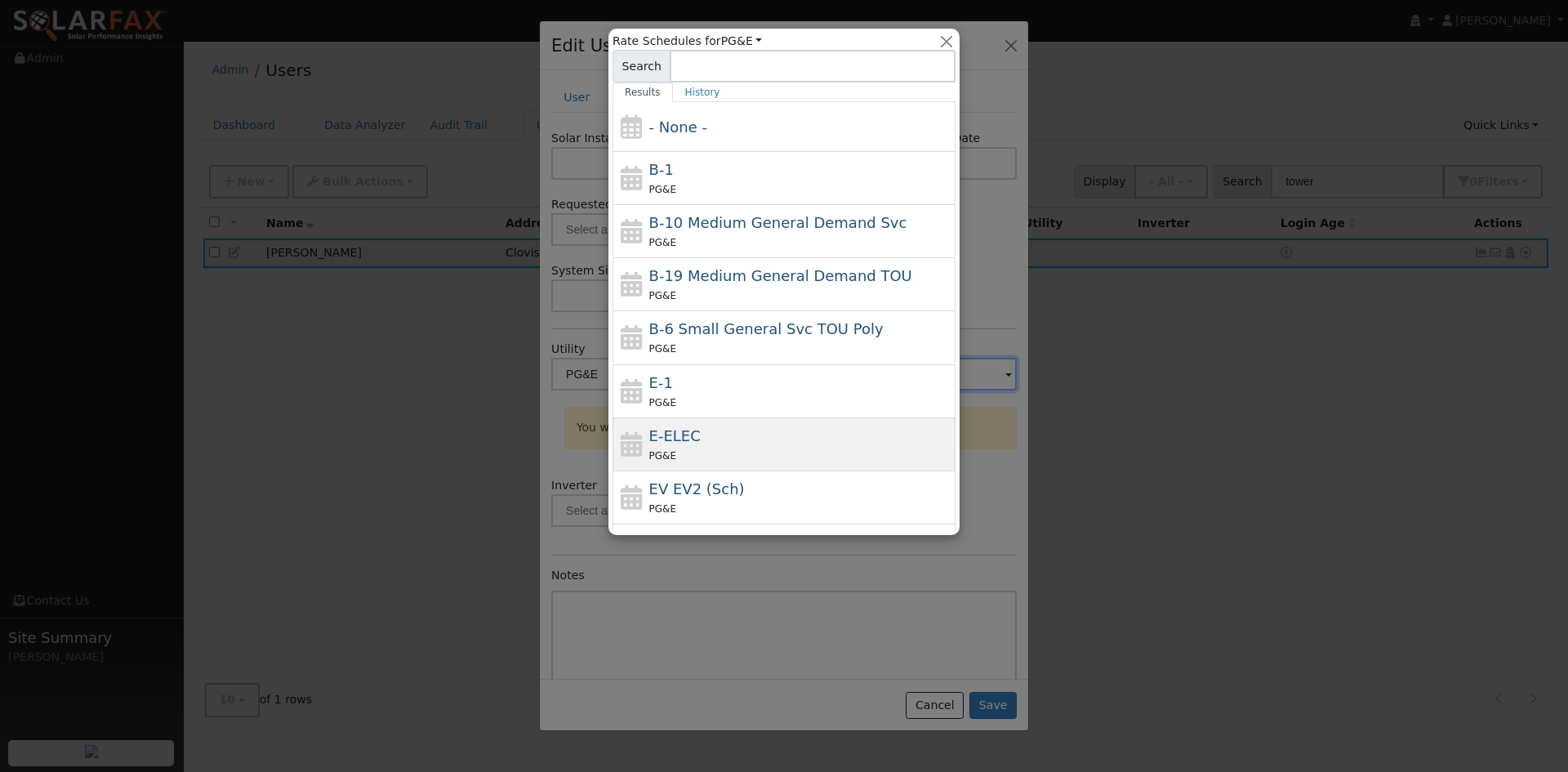
scroll to position [82, 0]
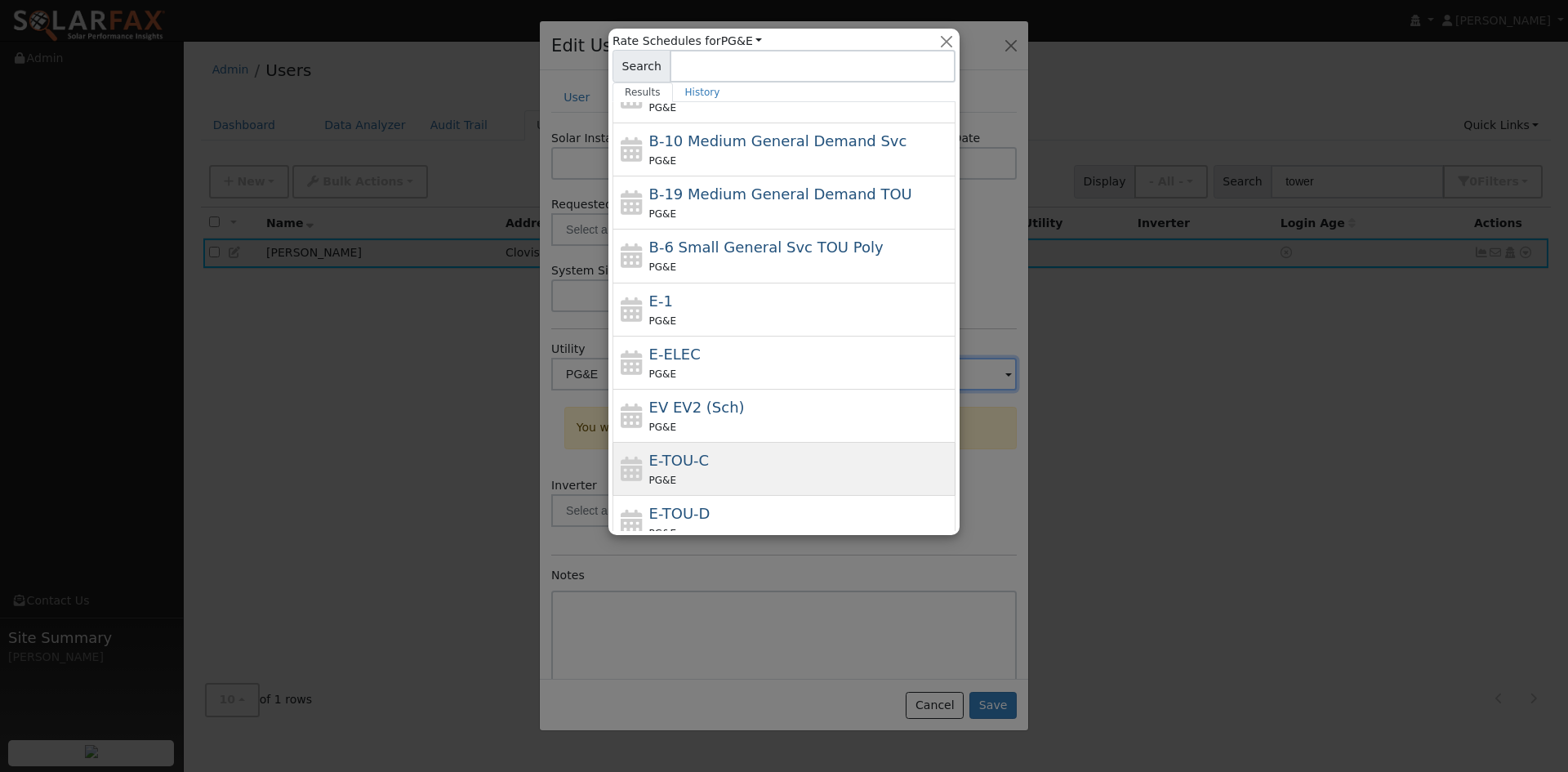
click at [690, 467] on span "E-TOU-C" at bounding box center [679, 459] width 61 height 17
type input "E-TOU-C"
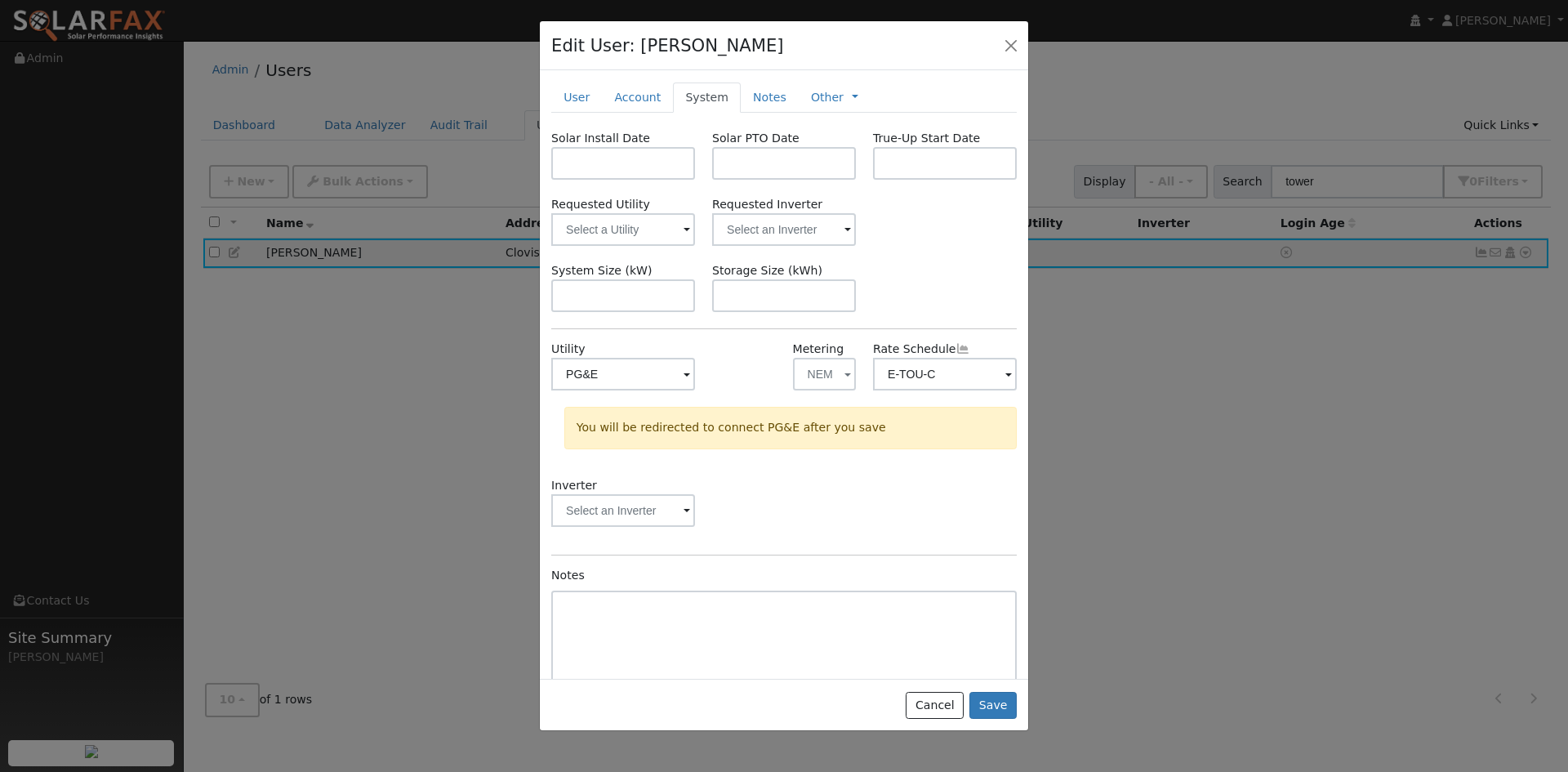
click at [775, 500] on div "Inverter" at bounding box center [784, 510] width 482 height 66
click at [664, 515] on input "text" at bounding box center [622, 510] width 143 height 33
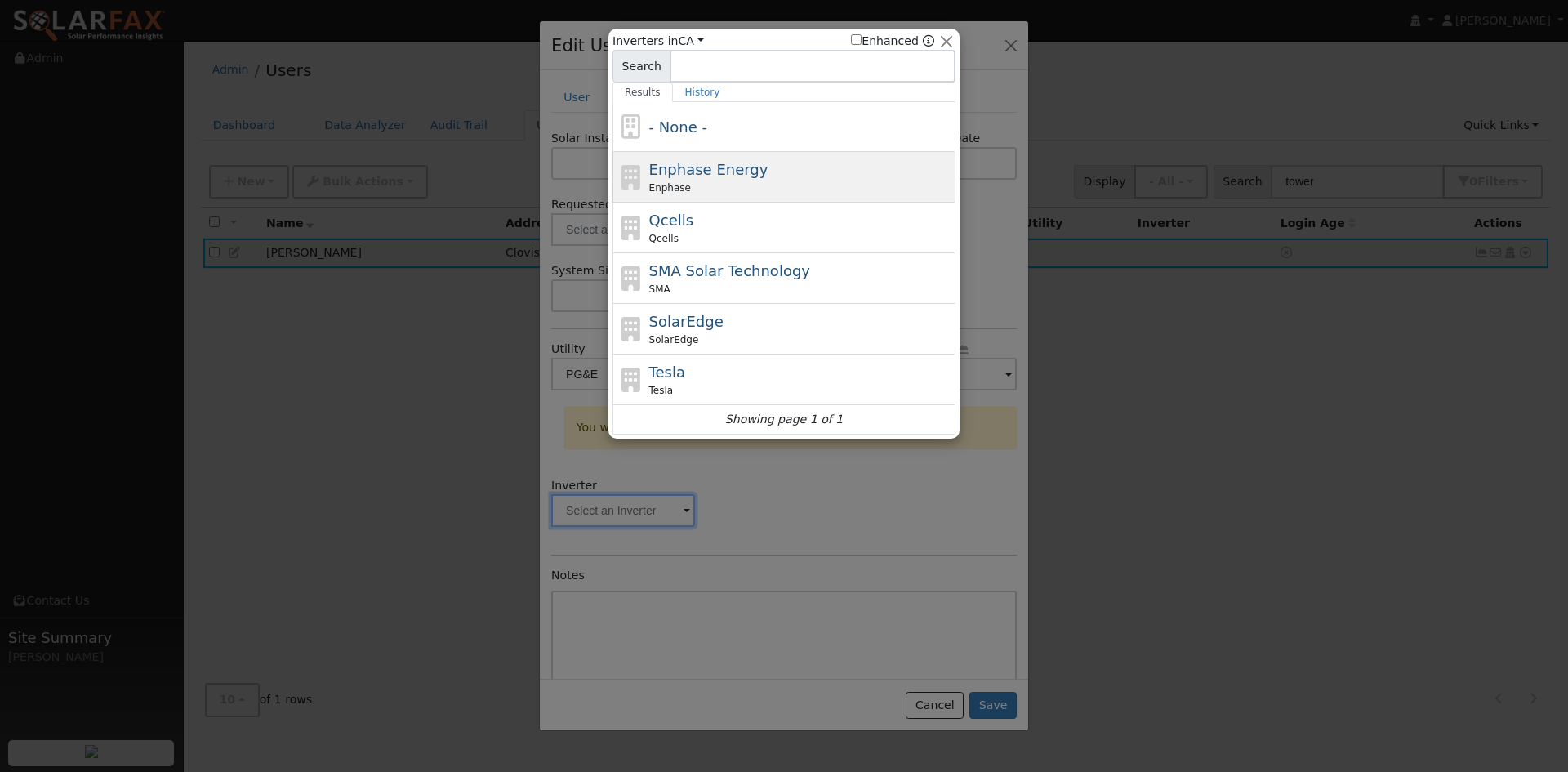
click at [739, 174] on span "Enphase Energy" at bounding box center [708, 169] width 119 height 17
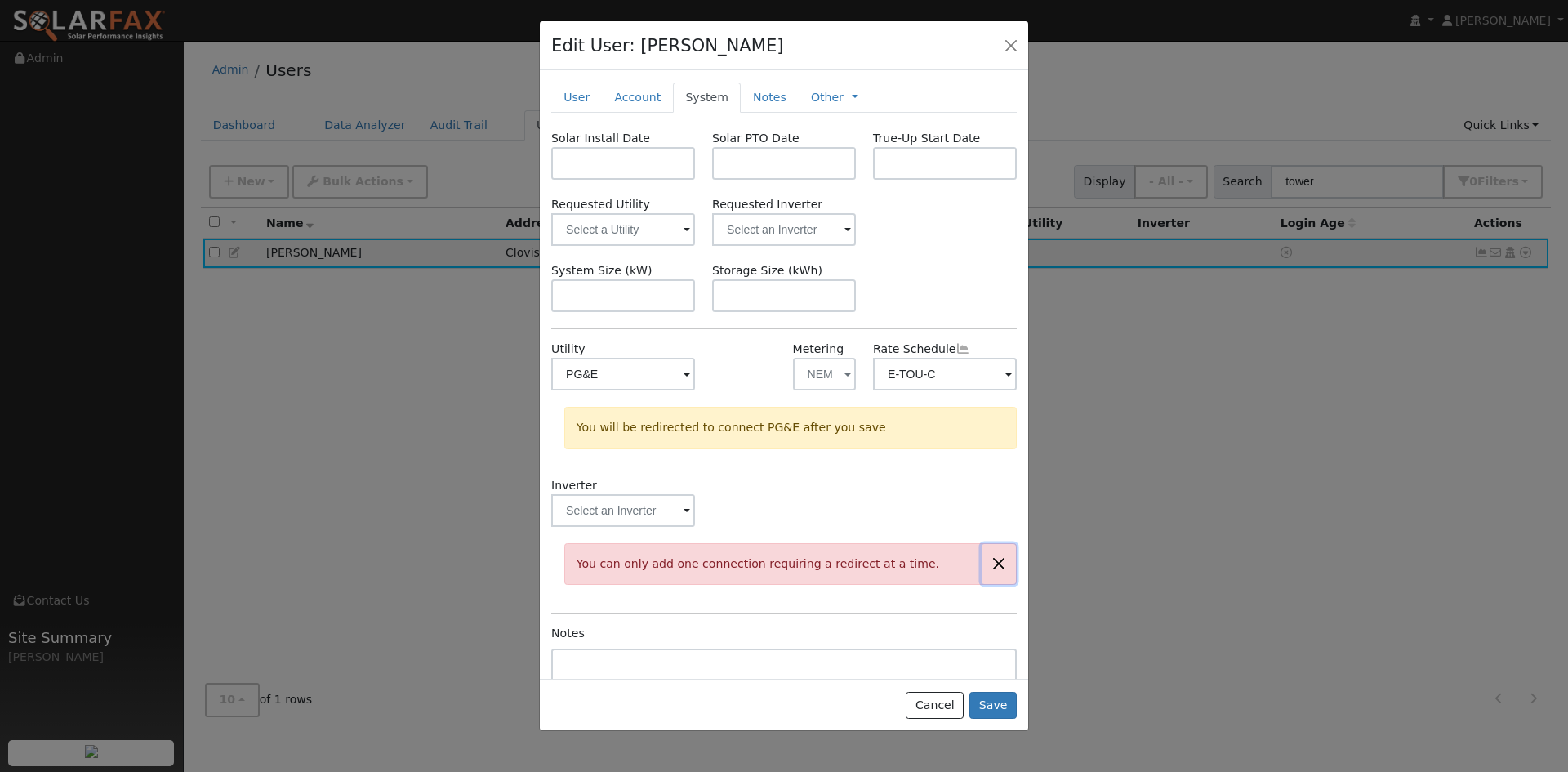
click at [988, 564] on button "button" at bounding box center [998, 564] width 35 height 40
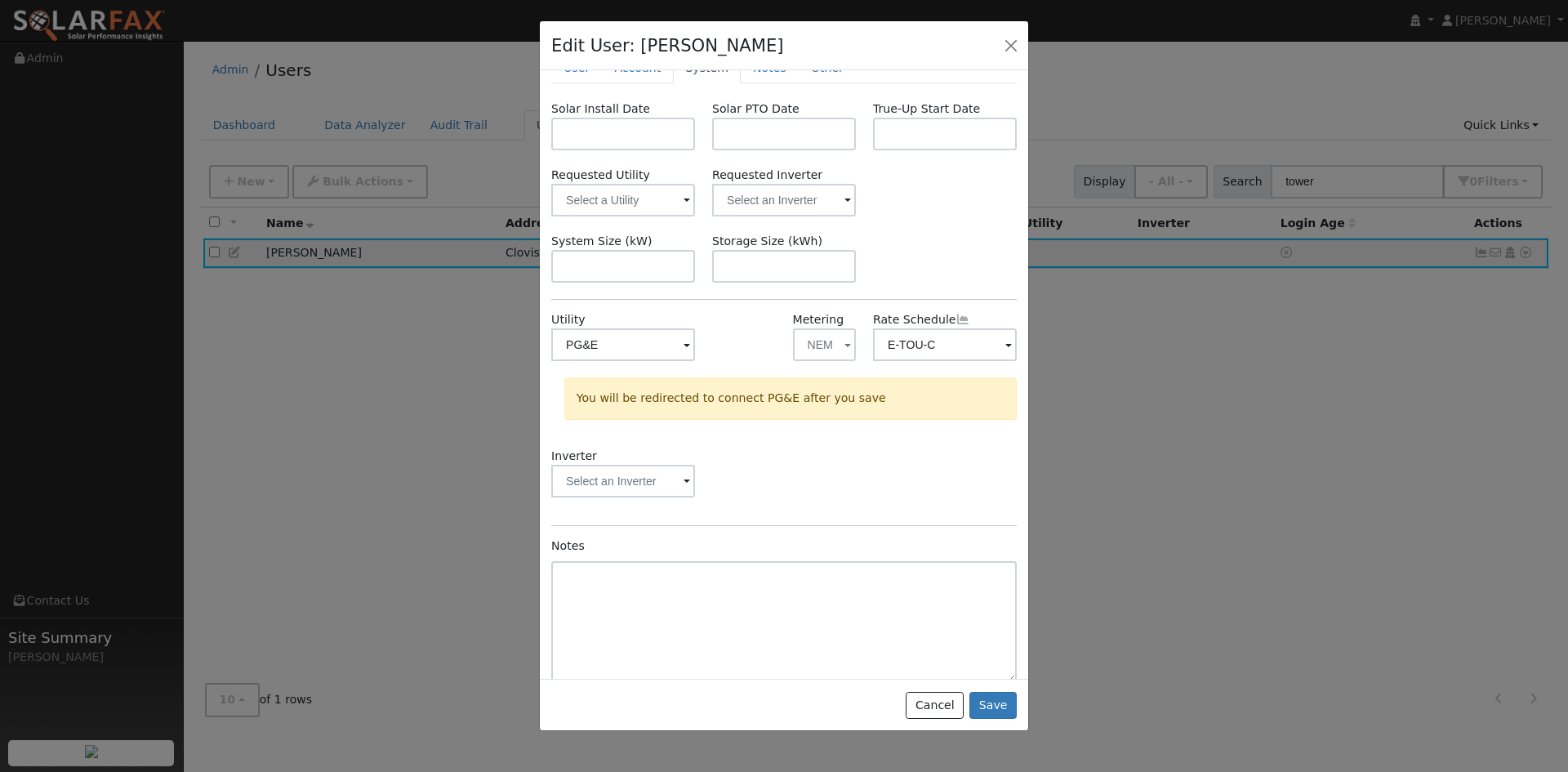
scroll to position [45, 0]
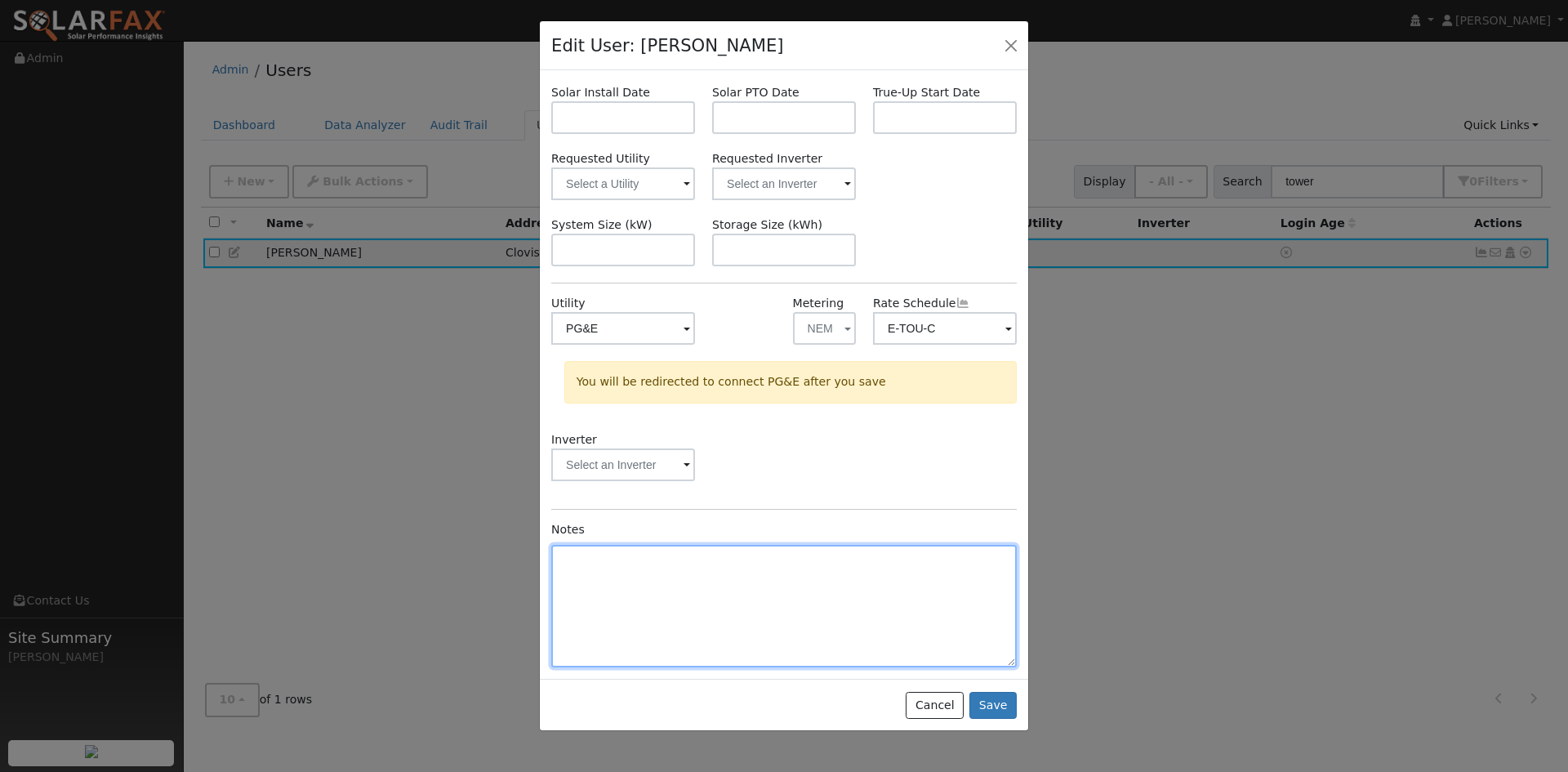
click at [896, 614] on textarea at bounding box center [783, 606] width 465 height 123
type textarea "ESS only add on, no PV"
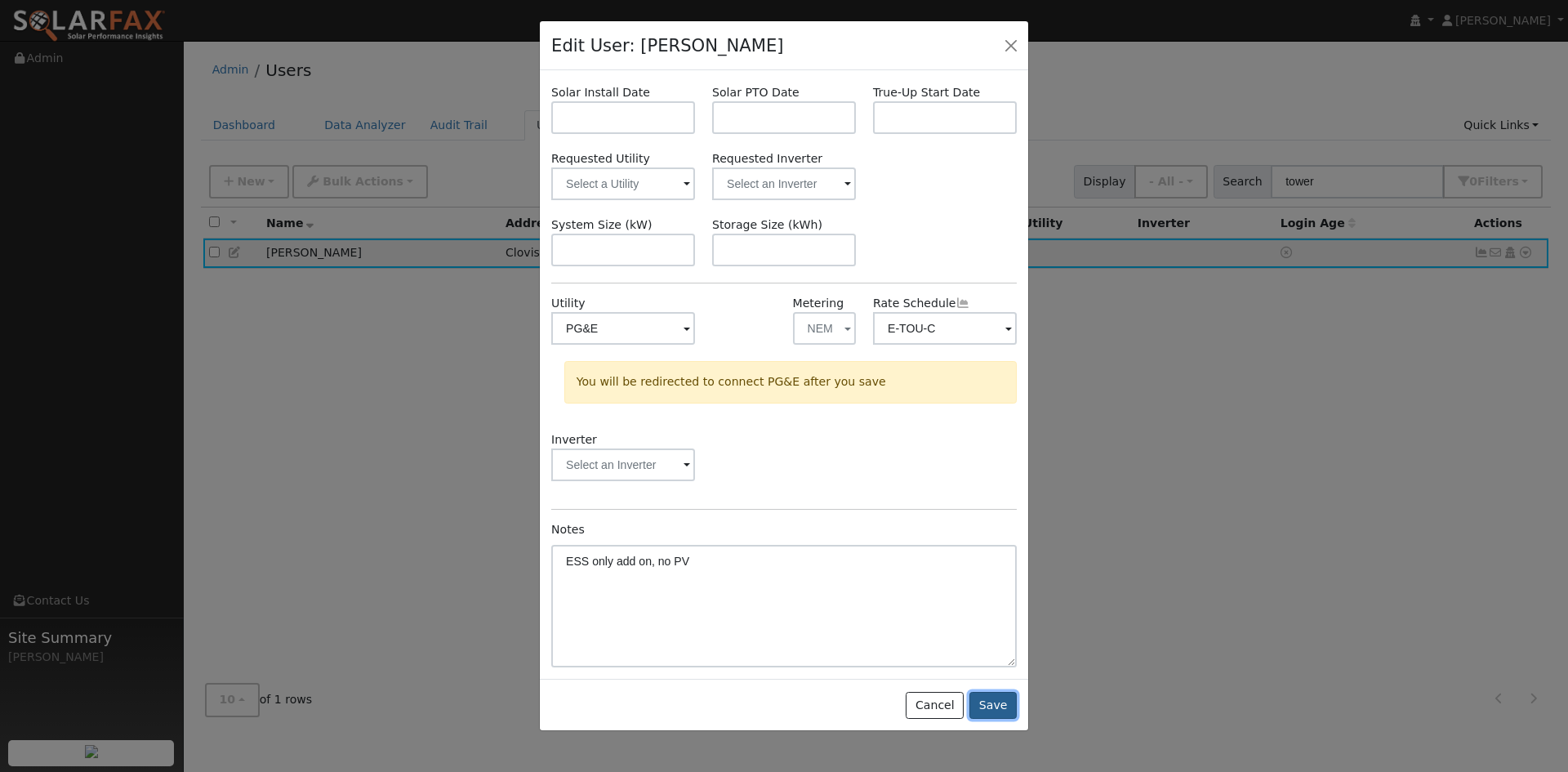
click at [1006, 708] on button "Save" at bounding box center [992, 705] width 47 height 28
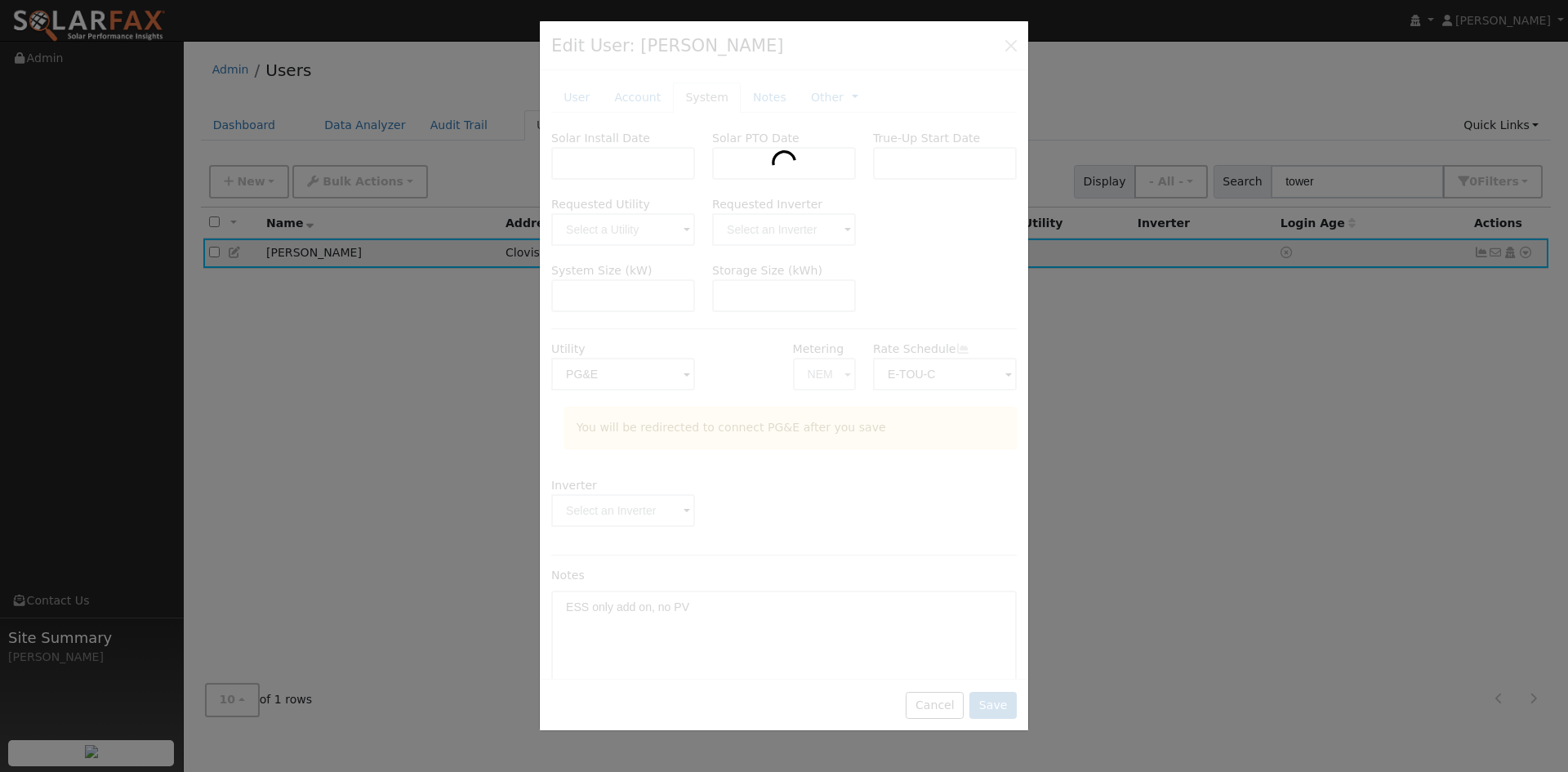
click at [1012, 46] on div at bounding box center [784, 376] width 489 height 710
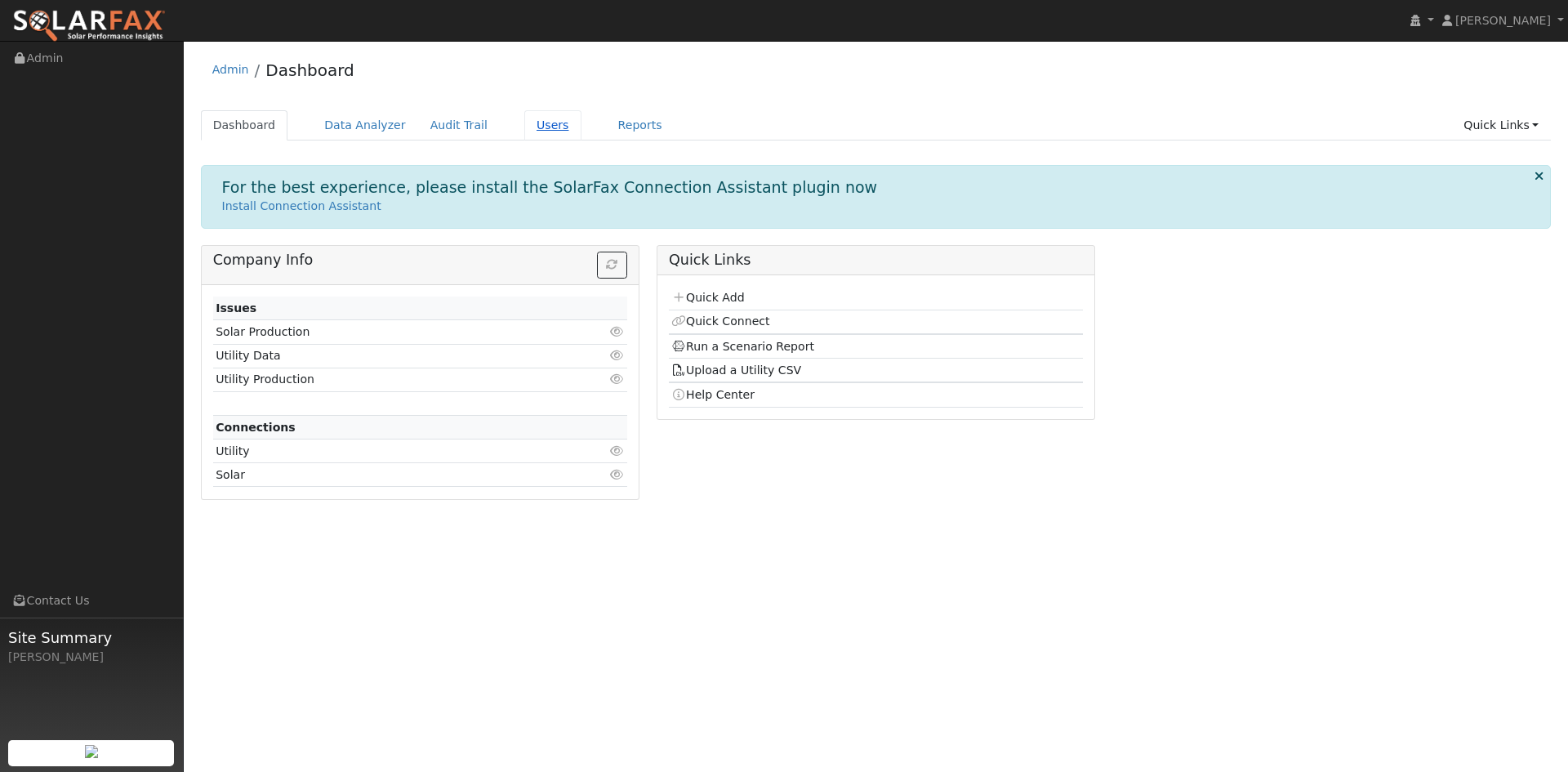
click at [541, 128] on link "Users" at bounding box center [553, 126] width 57 height 30
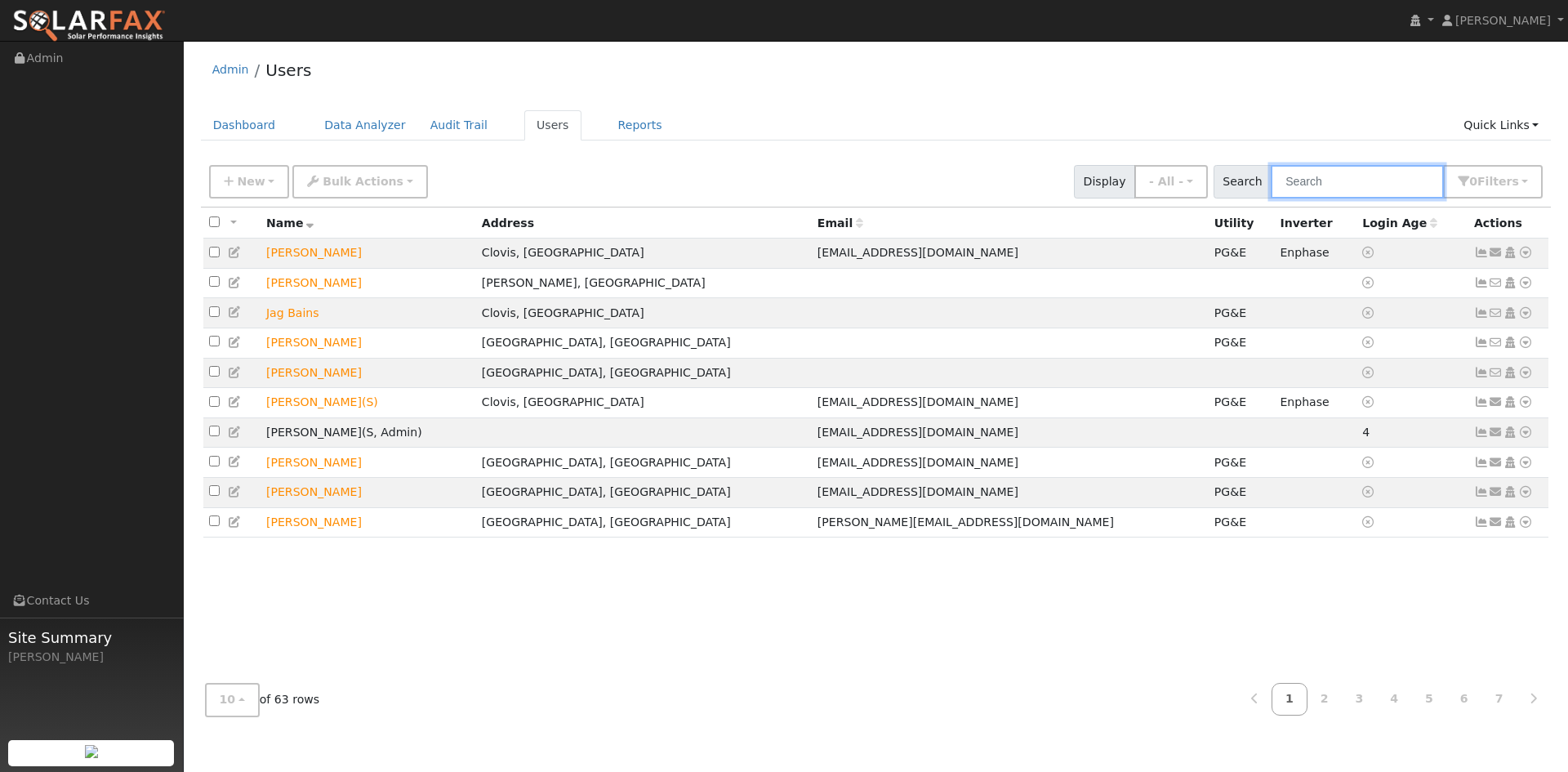
click at [1342, 171] on input "text" at bounding box center [1357, 182] width 174 height 34
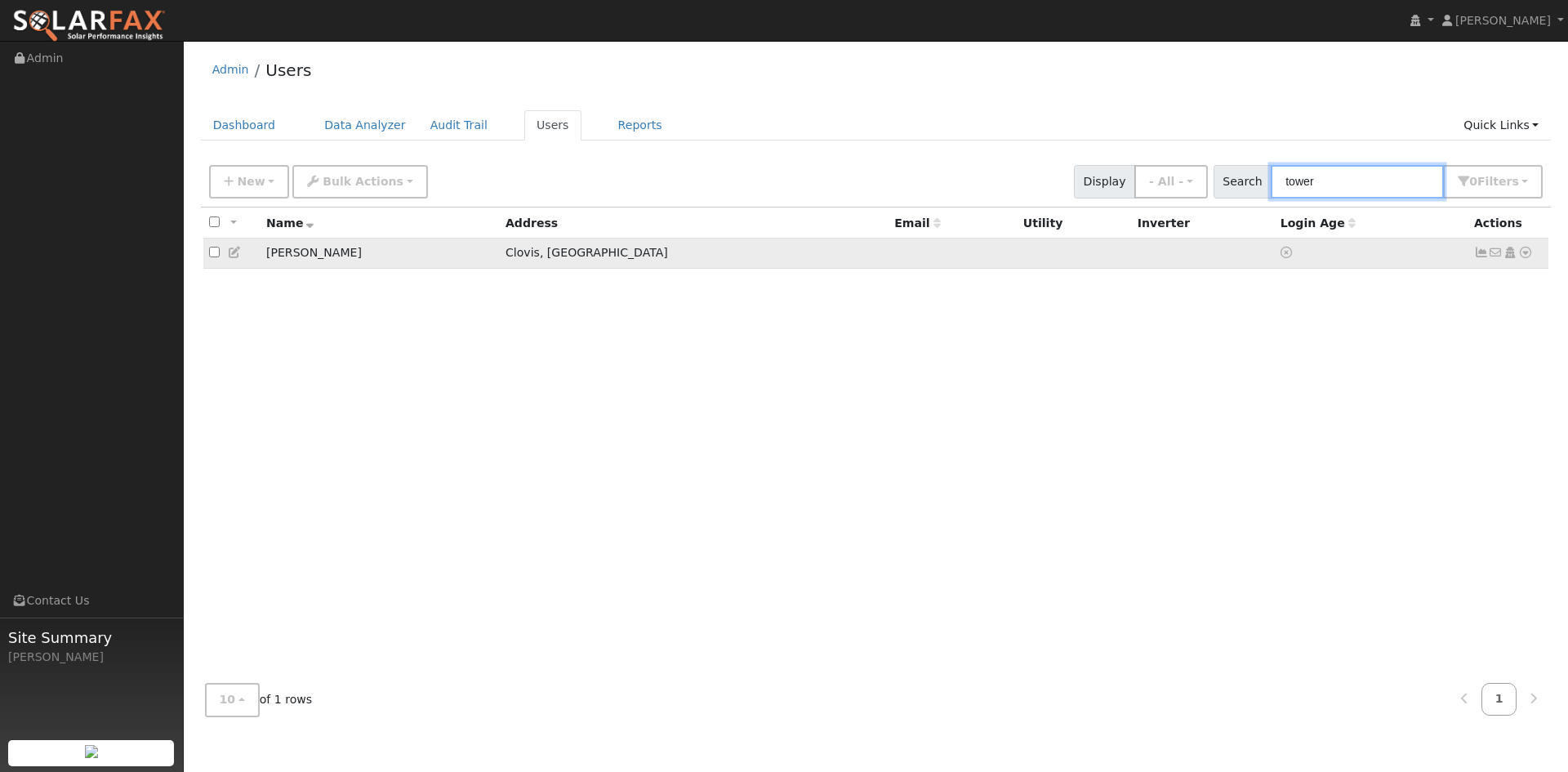
type input "tower"
click at [304, 253] on td "Sean Tower" at bounding box center [380, 254] width 239 height 30
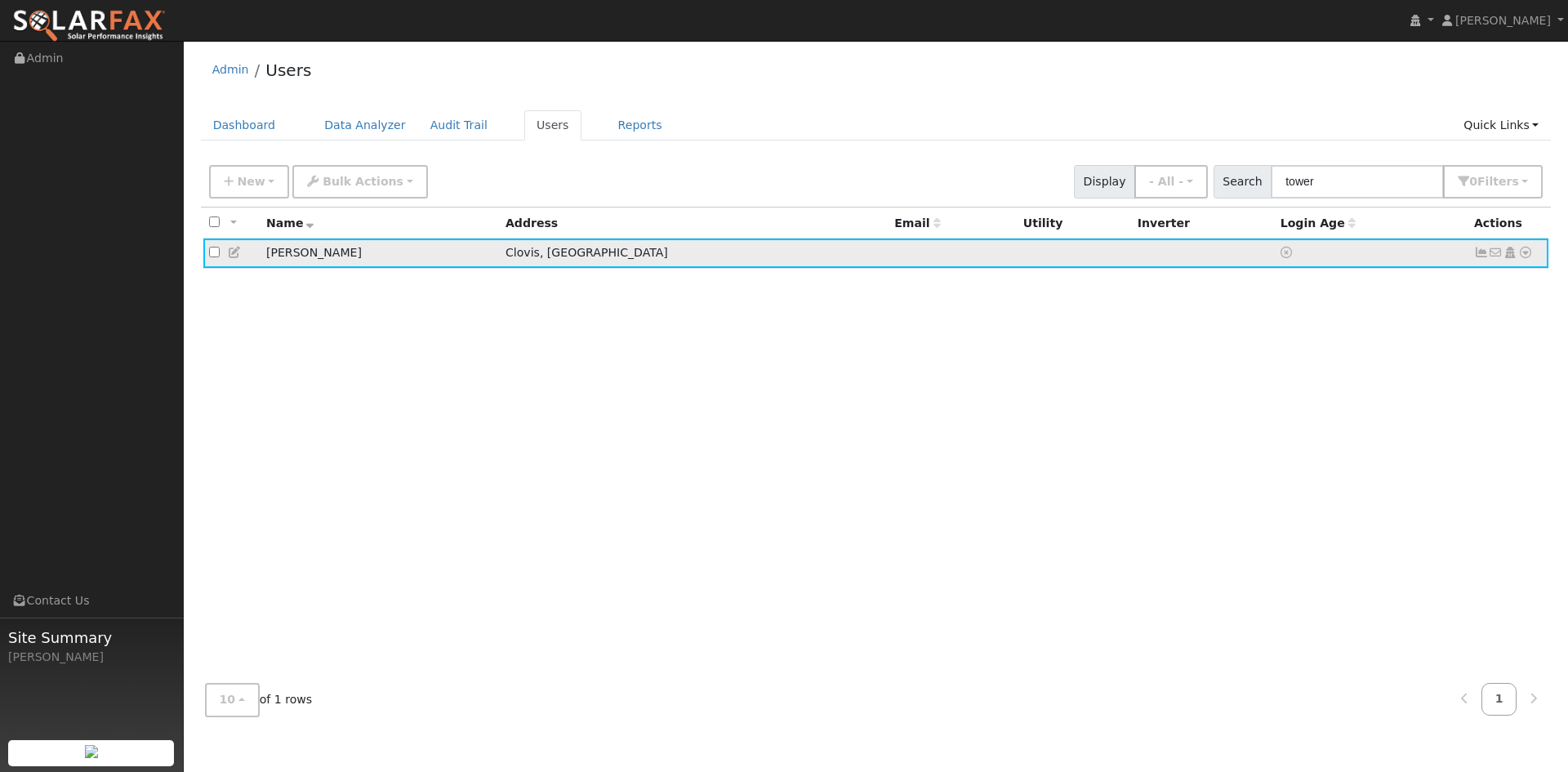
click at [1521, 251] on icon at bounding box center [1525, 252] width 15 height 12
click at [1357, 341] on link "Import From CSV" at bounding box center [1353, 342] width 120 height 23
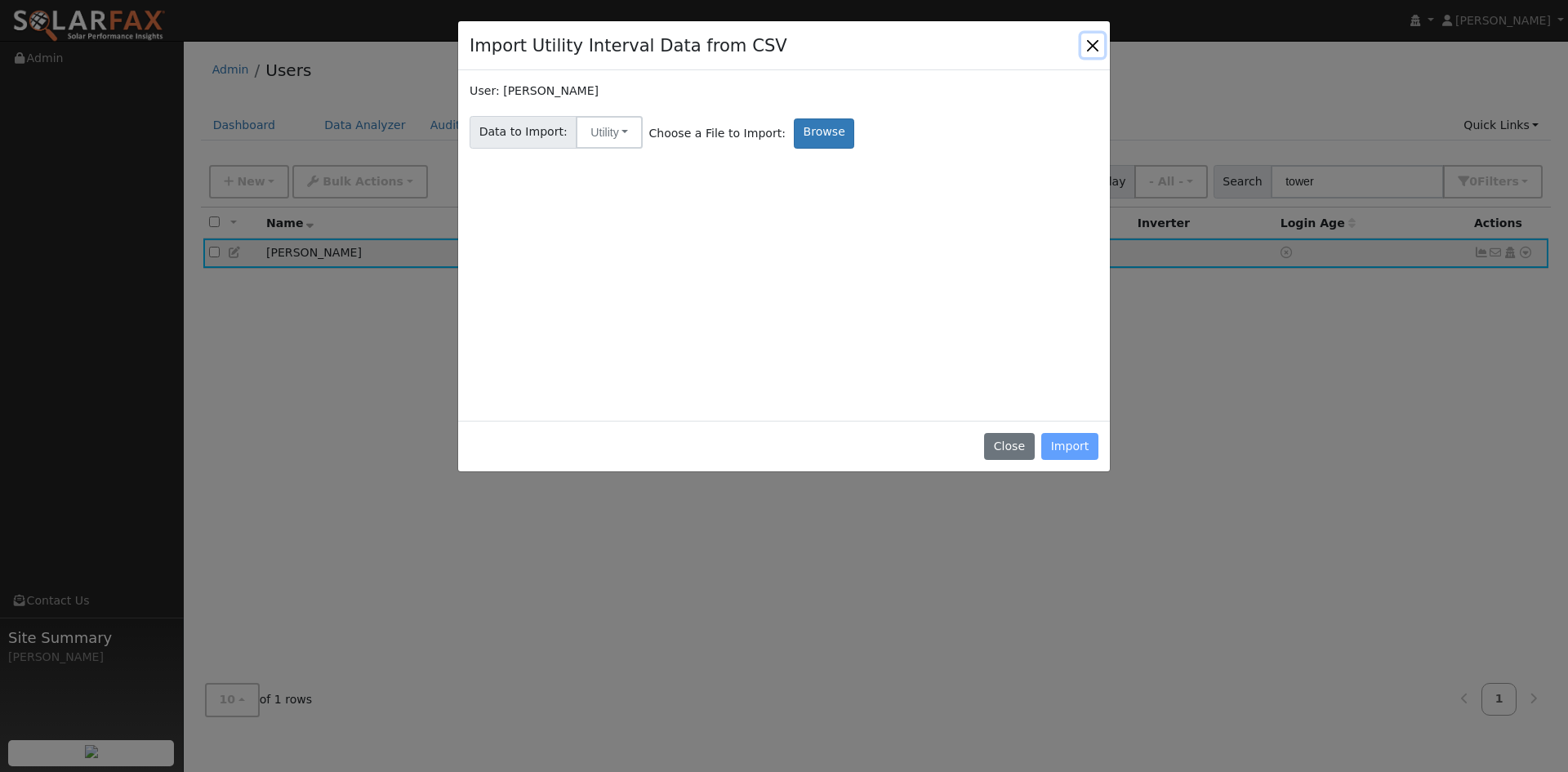
click at [1087, 45] on button "Close" at bounding box center [1093, 45] width 23 height 23
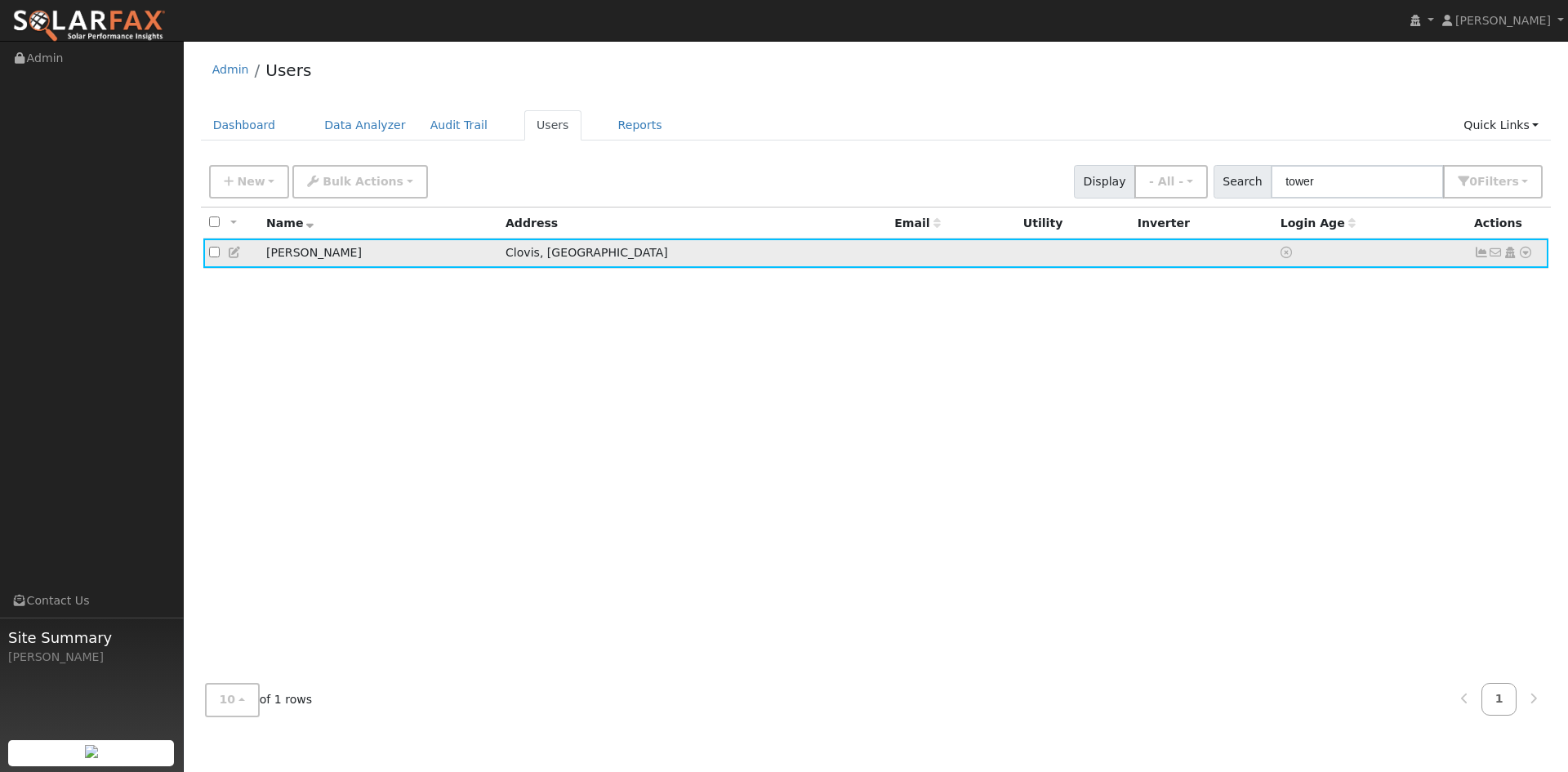
click at [238, 253] on icon at bounding box center [235, 252] width 15 height 12
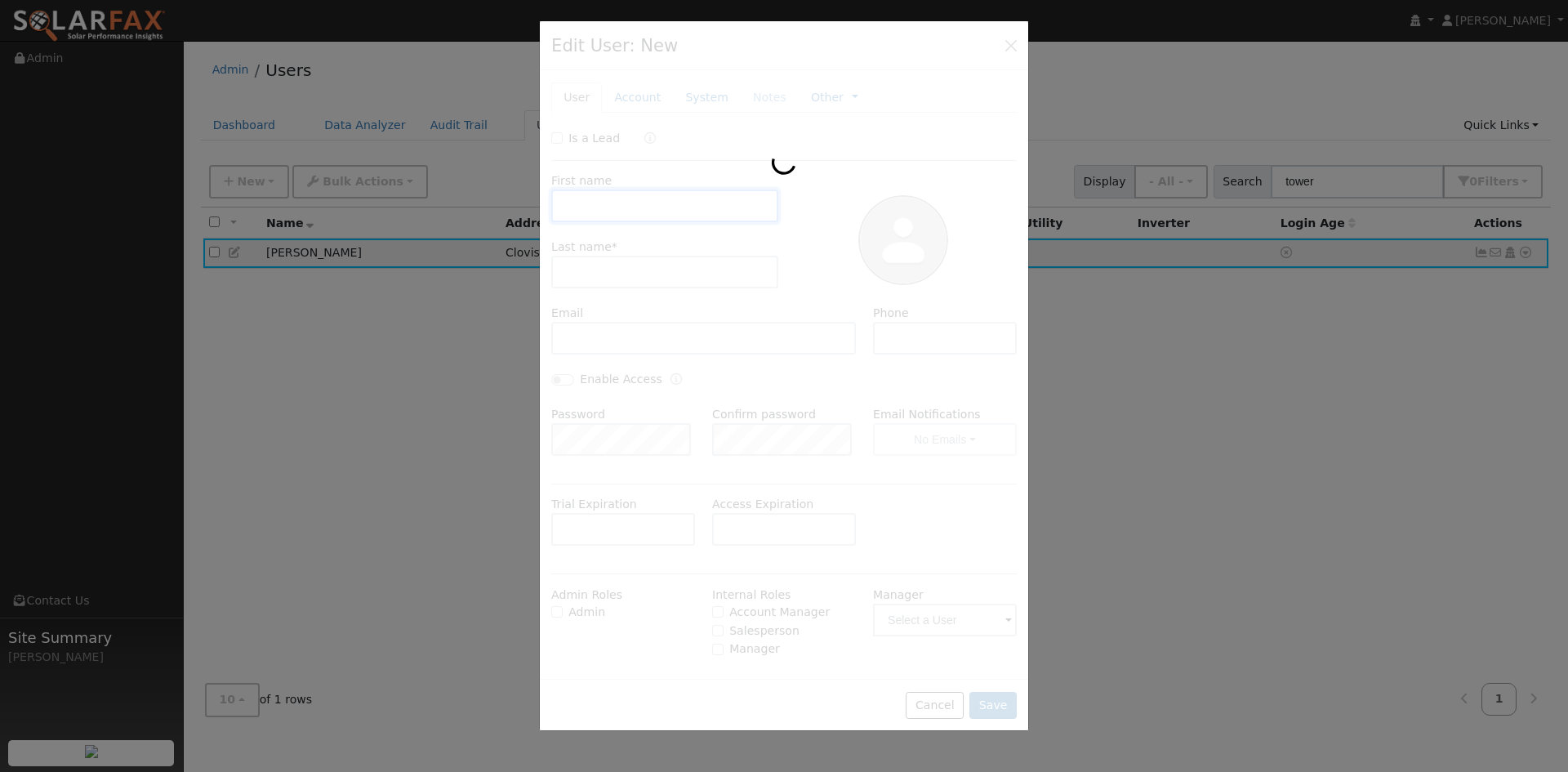
type input "Sean"
type input "Tower"
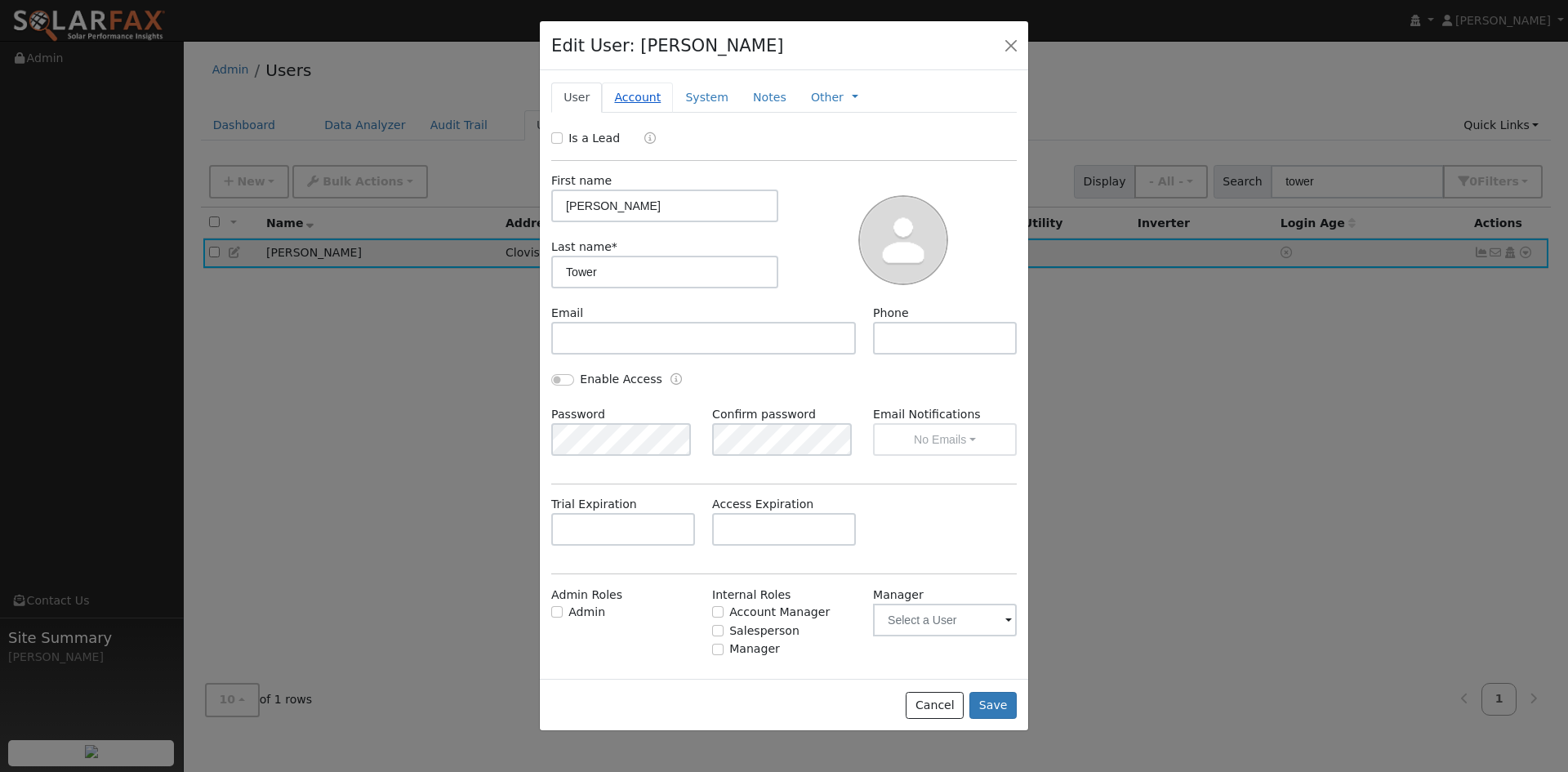
click at [628, 94] on link "Account" at bounding box center [637, 98] width 71 height 30
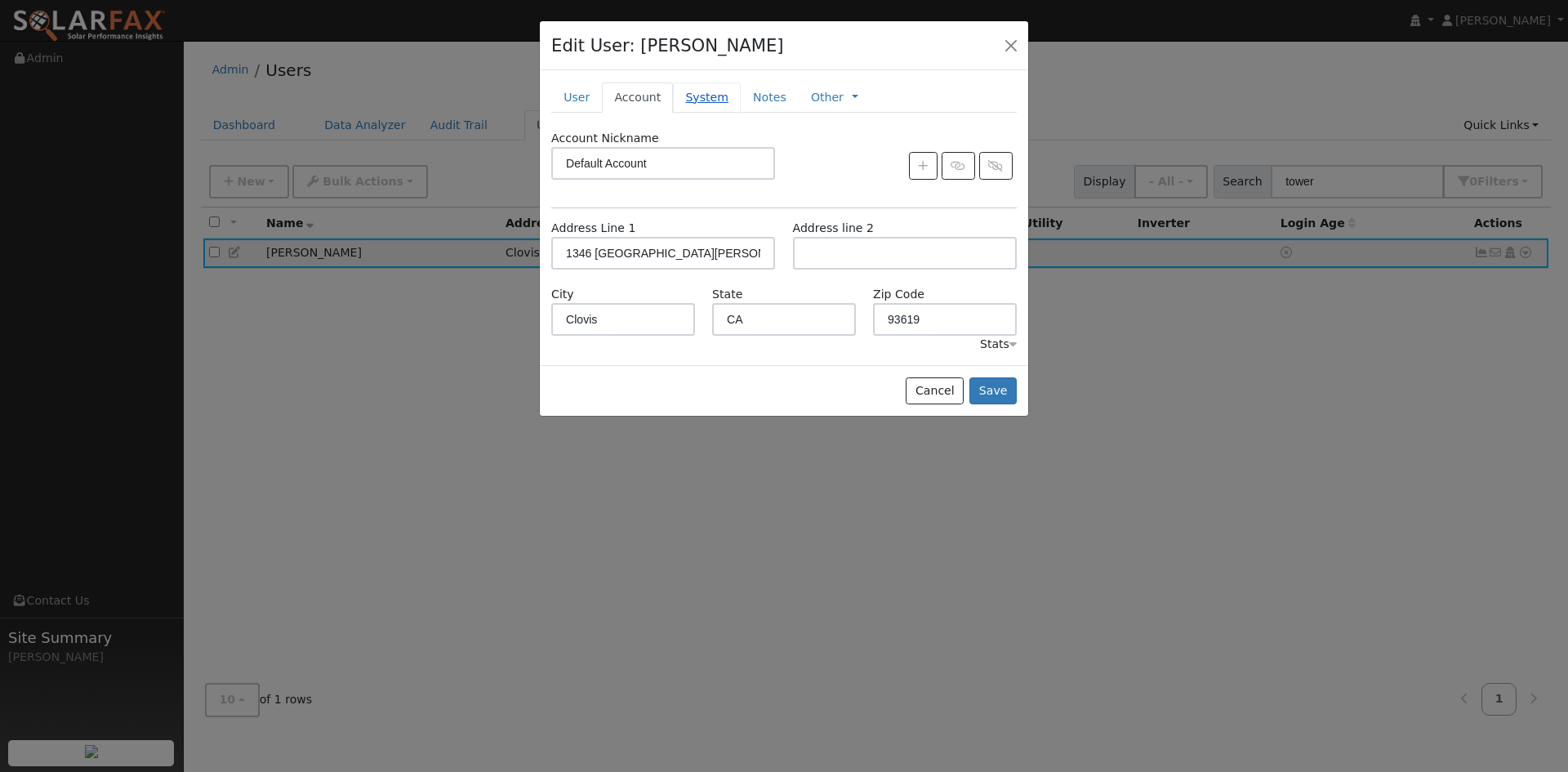
click at [683, 91] on link "System" at bounding box center [707, 98] width 68 height 30
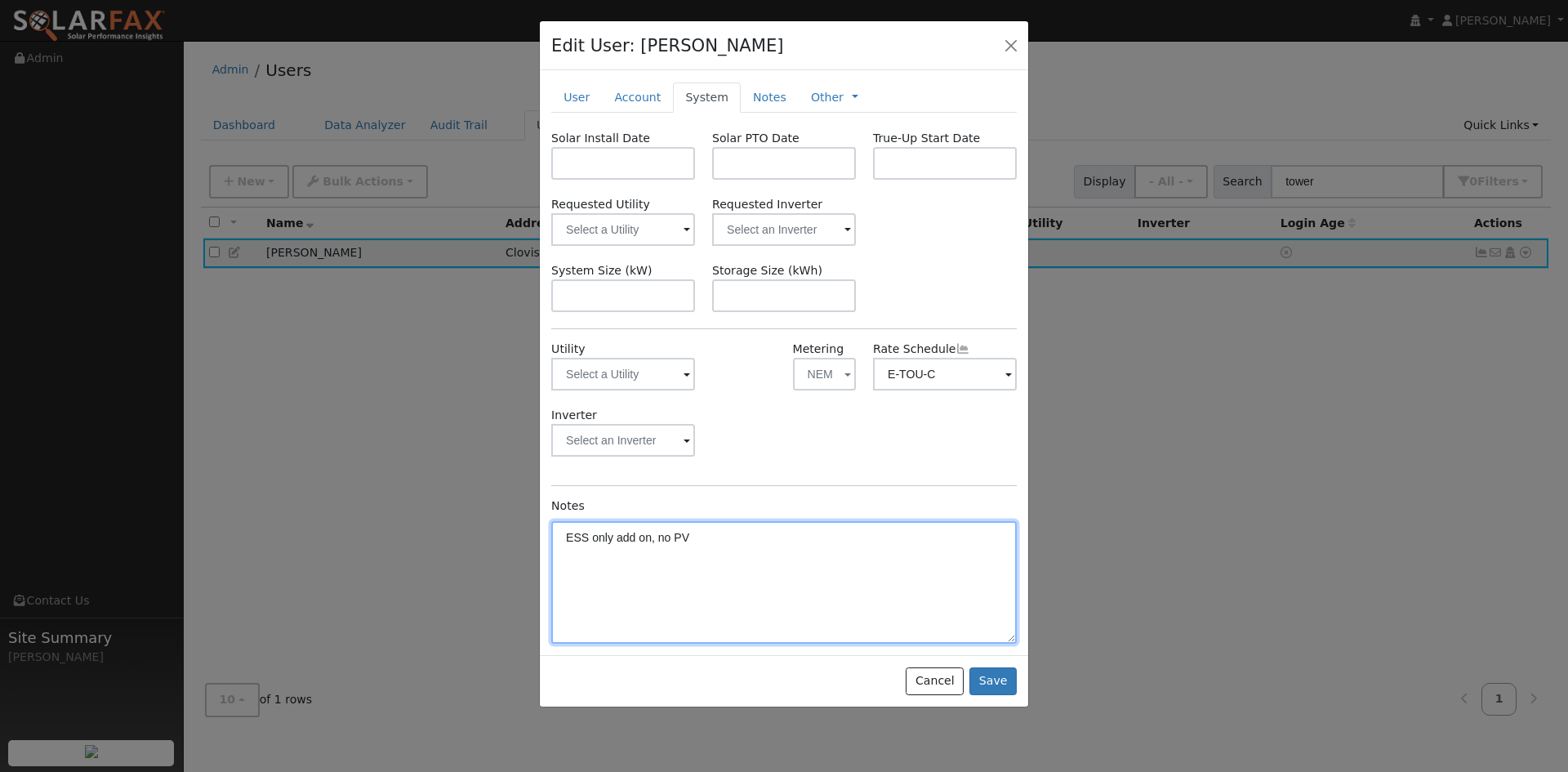
click at [698, 539] on textarea "ESS only add on, no PV" at bounding box center [783, 582] width 465 height 123
drag, startPoint x: 703, startPoint y: 539, endPoint x: 594, endPoint y: 541, distance: 109.0
click at [594, 541] on textarea "ESS only add on, no PV" at bounding box center [783, 582] width 465 height 123
type textarea "PV & ESS Add-On, Tesla Powerwall"
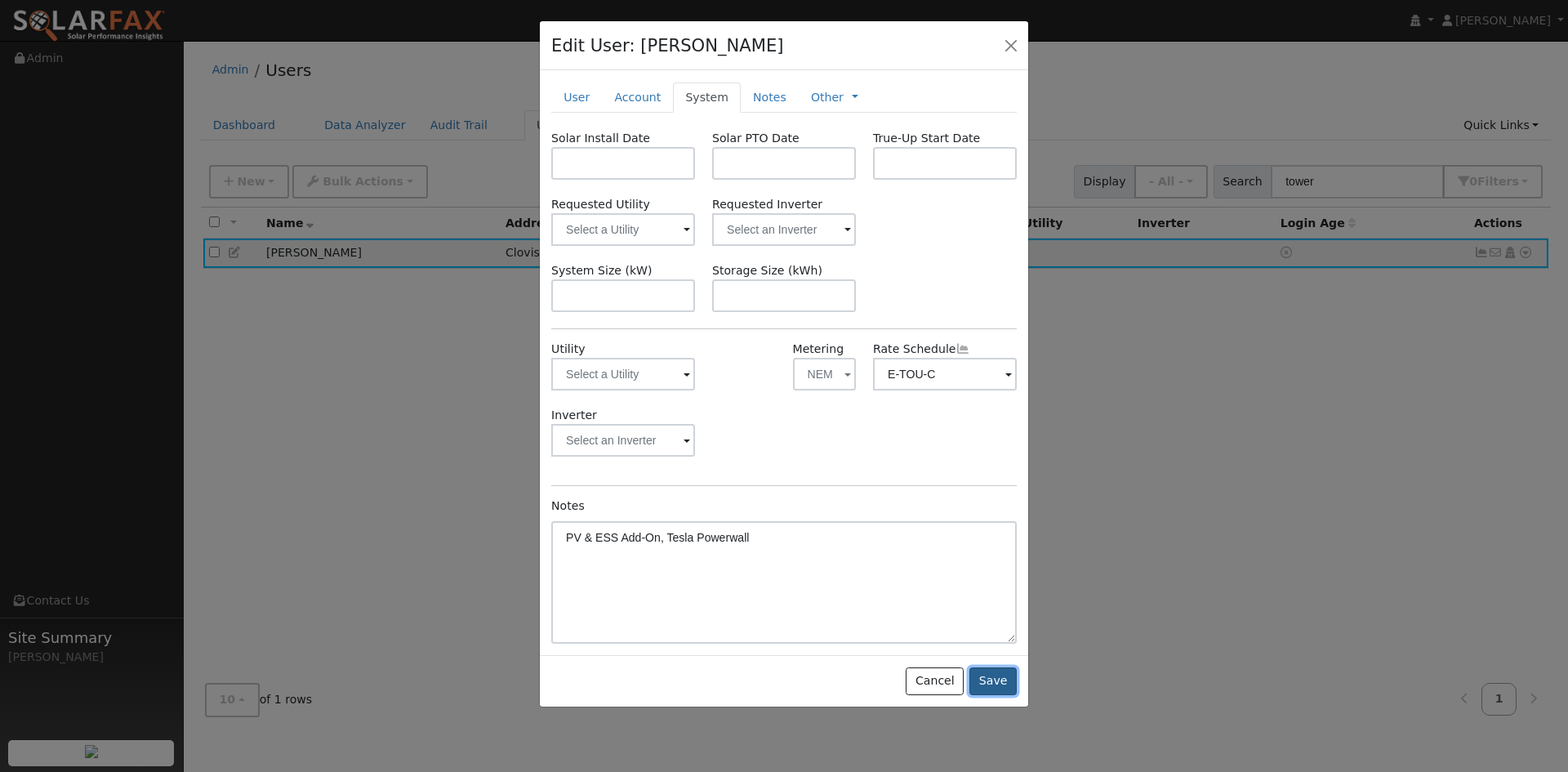
click at [1015, 684] on button "Save" at bounding box center [992, 681] width 47 height 28
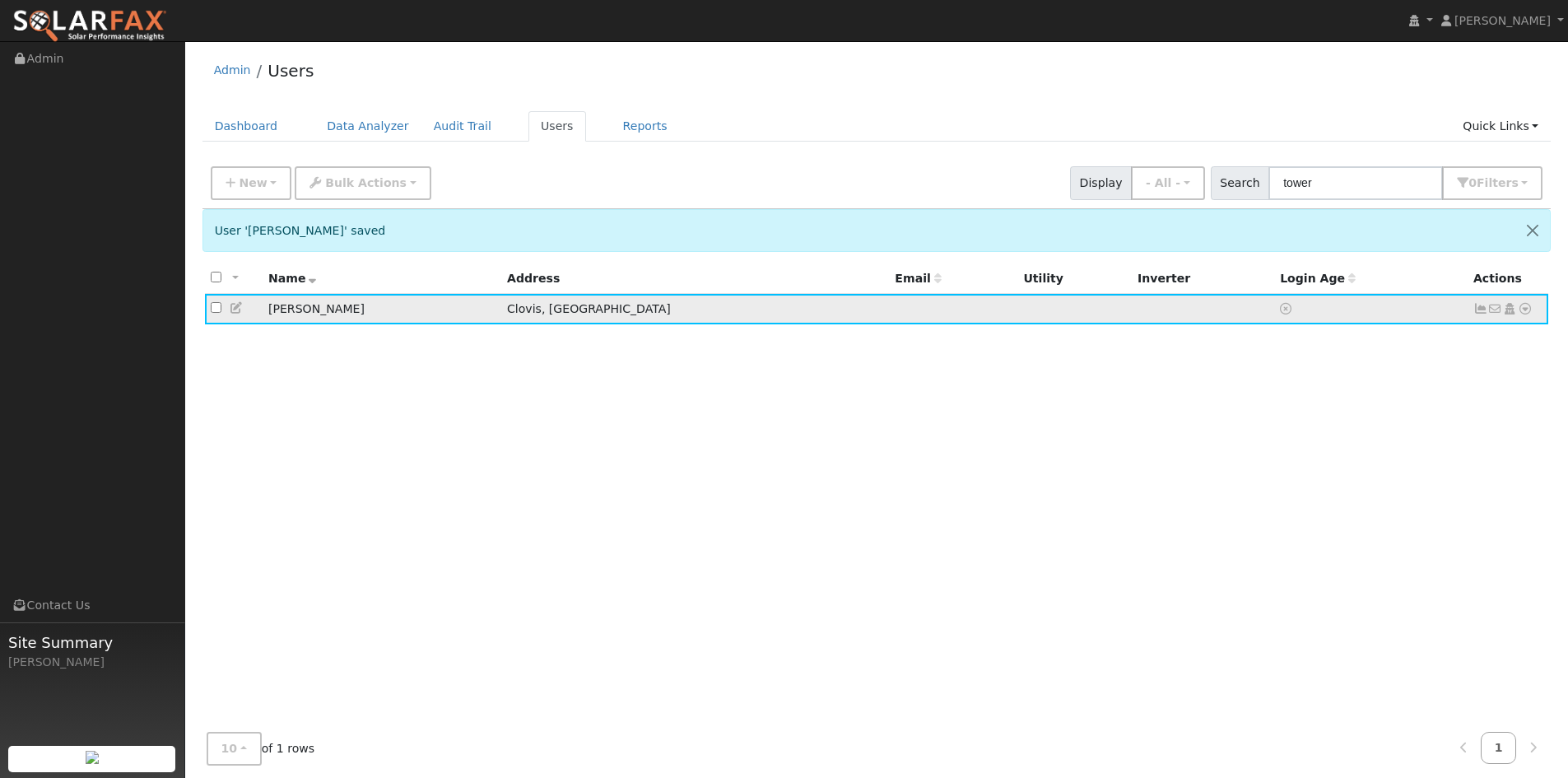
click at [1528, 310] on icon at bounding box center [1525, 309] width 15 height 12
click at [294, 311] on td "Sean Tower" at bounding box center [382, 310] width 239 height 31
click at [242, 308] on icon at bounding box center [237, 308] width 15 height 12
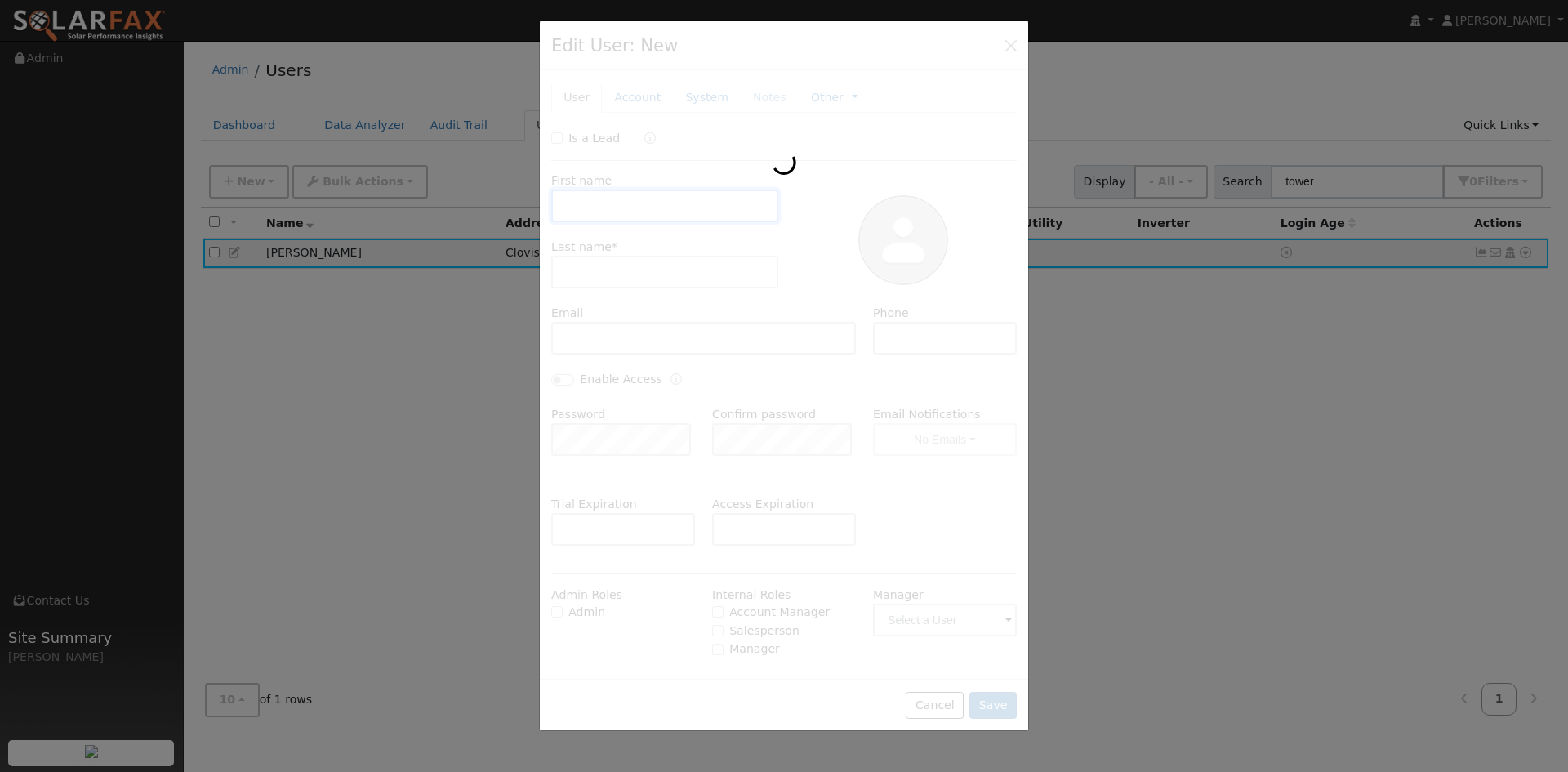
type input "Sean"
type input "Tower"
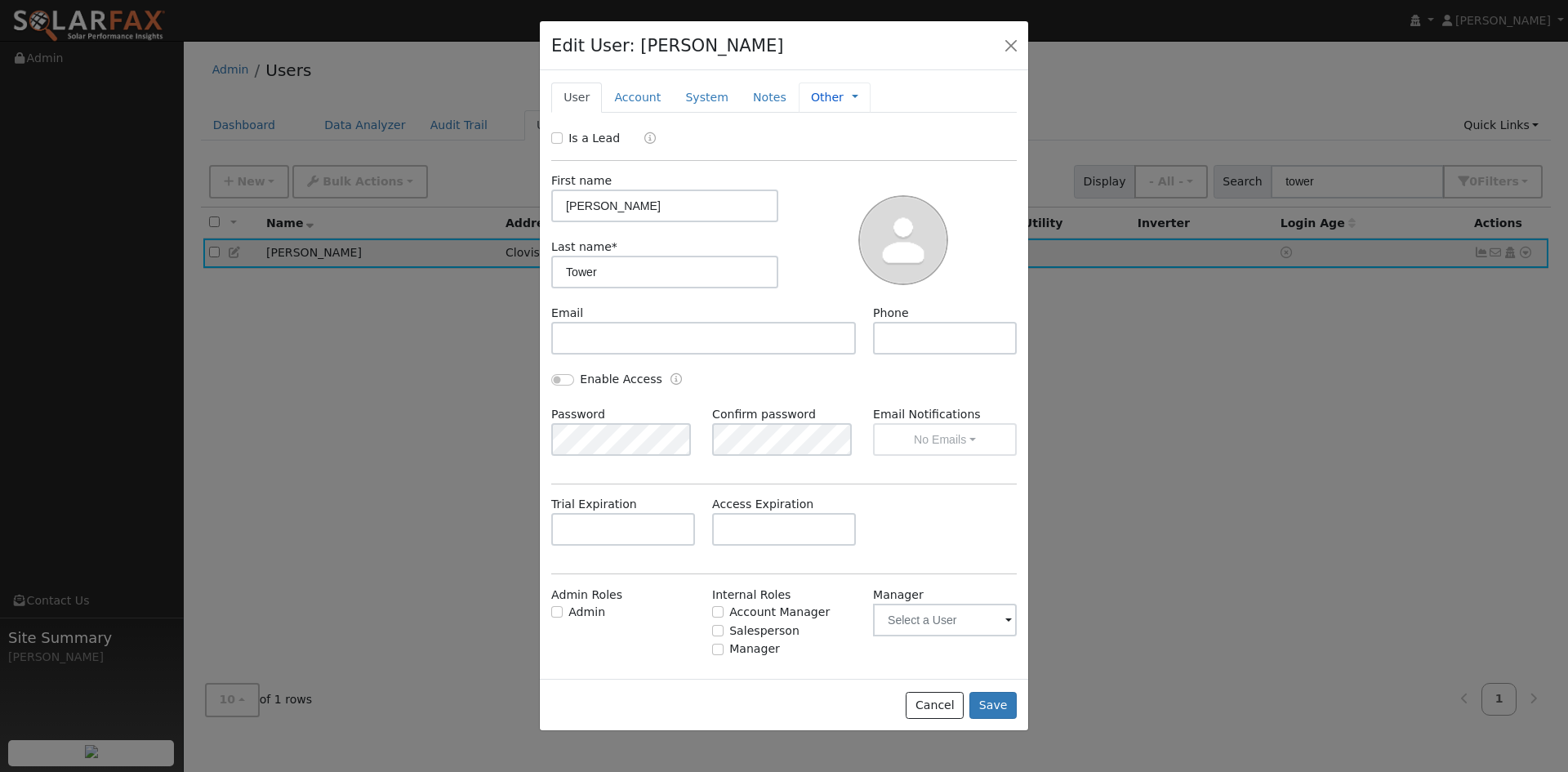
click at [811, 96] on link "Other" at bounding box center [827, 97] width 33 height 17
click at [1014, 48] on button "button" at bounding box center [1011, 45] width 23 height 23
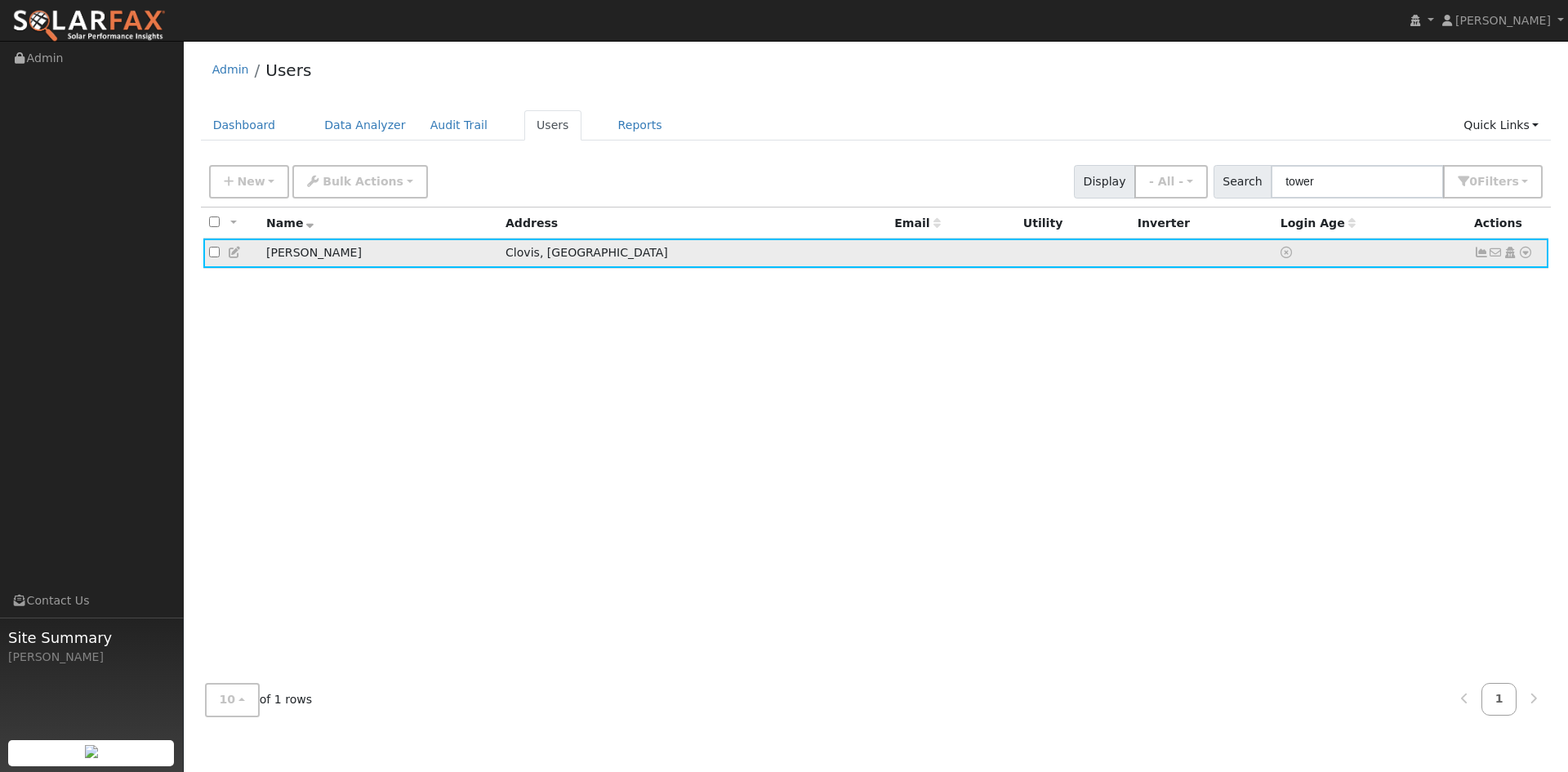
click at [1524, 254] on icon at bounding box center [1525, 252] width 15 height 12
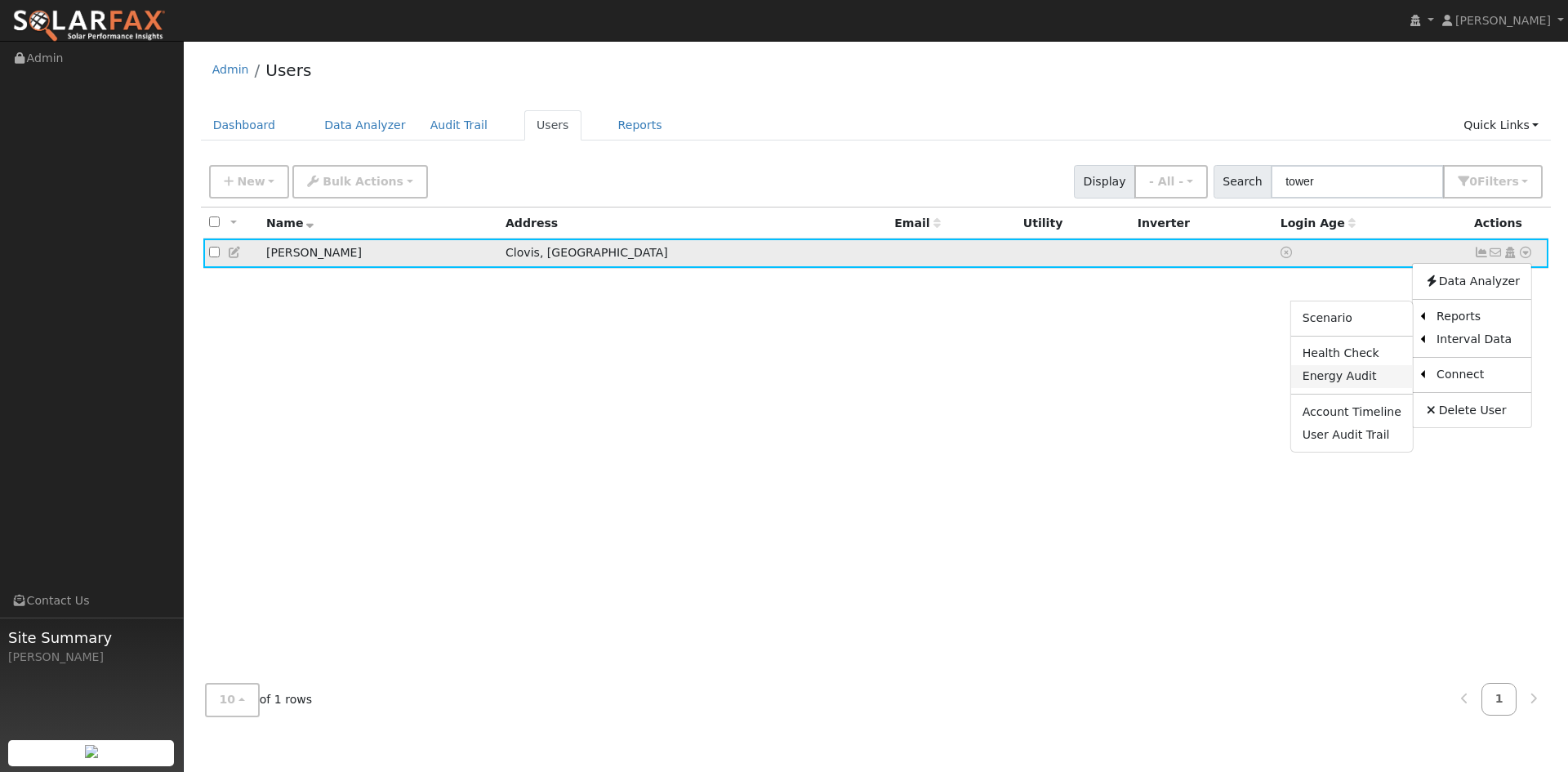
click at [1379, 378] on link "Energy Audit" at bounding box center [1352, 377] width 122 height 23
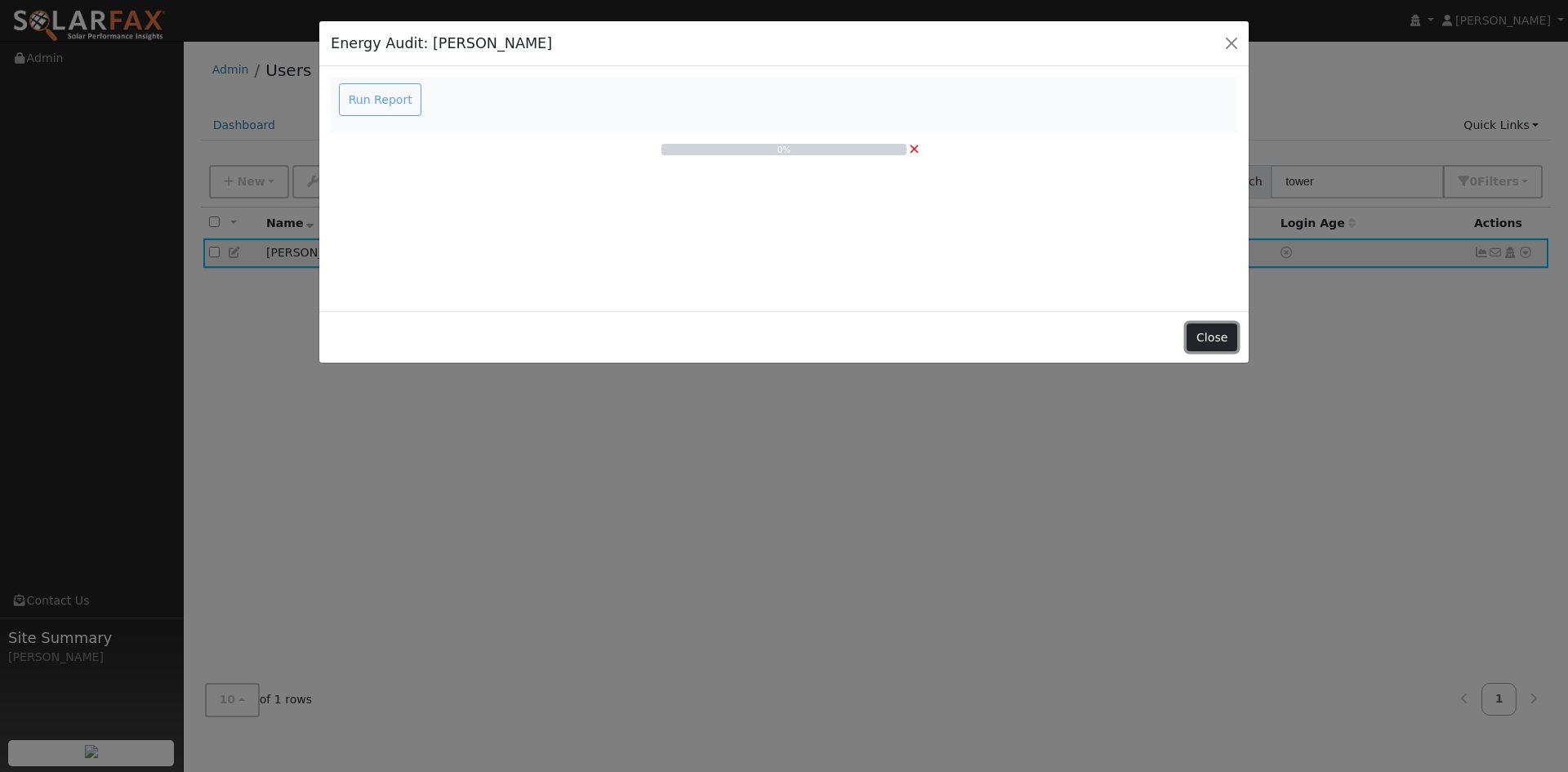
click at [1213, 339] on button "Close" at bounding box center [1211, 337] width 50 height 28
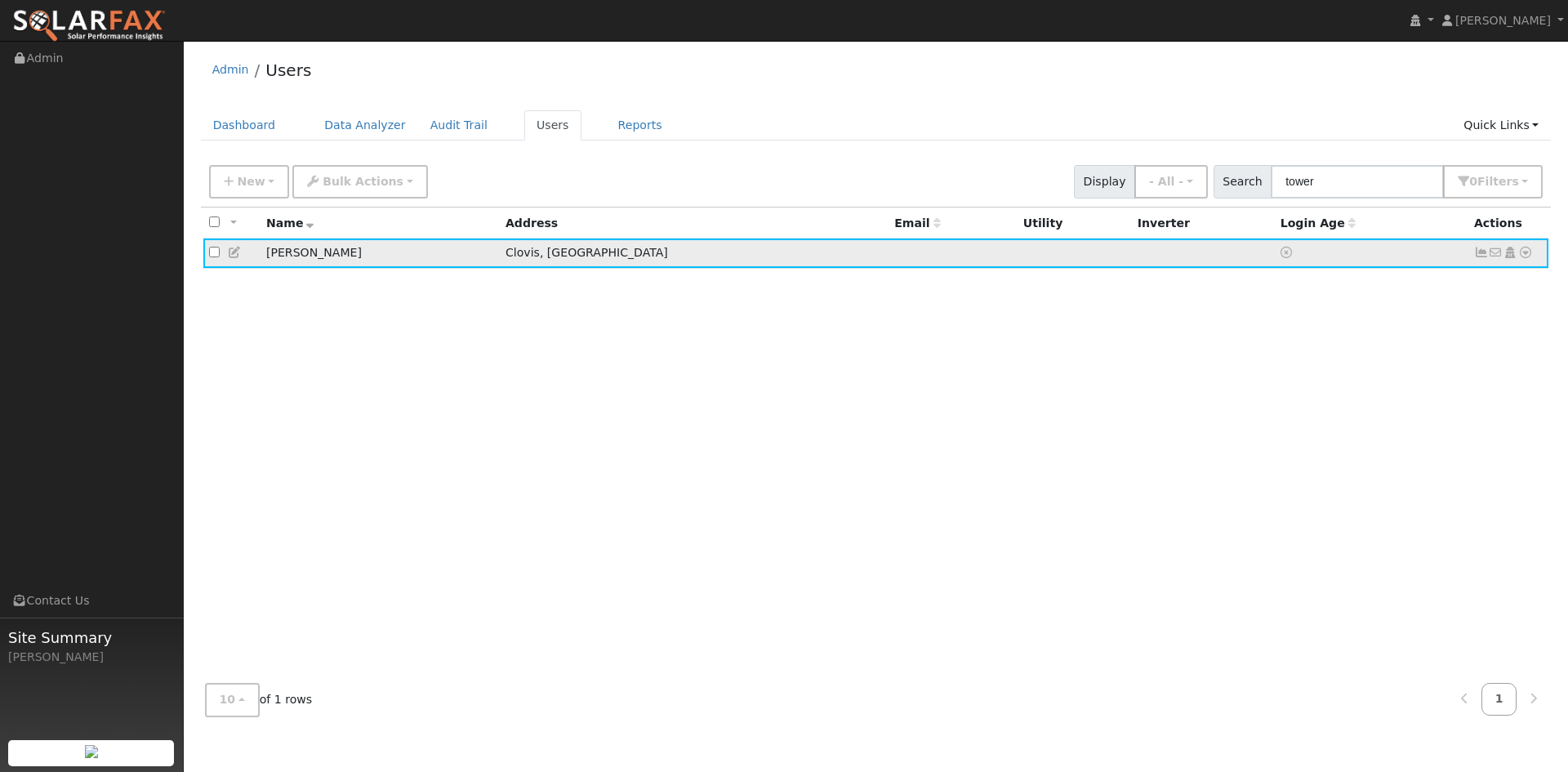
click at [1524, 255] on icon at bounding box center [1525, 252] width 15 height 12
click at [1348, 344] on link "Import From CSV" at bounding box center [1353, 342] width 120 height 23
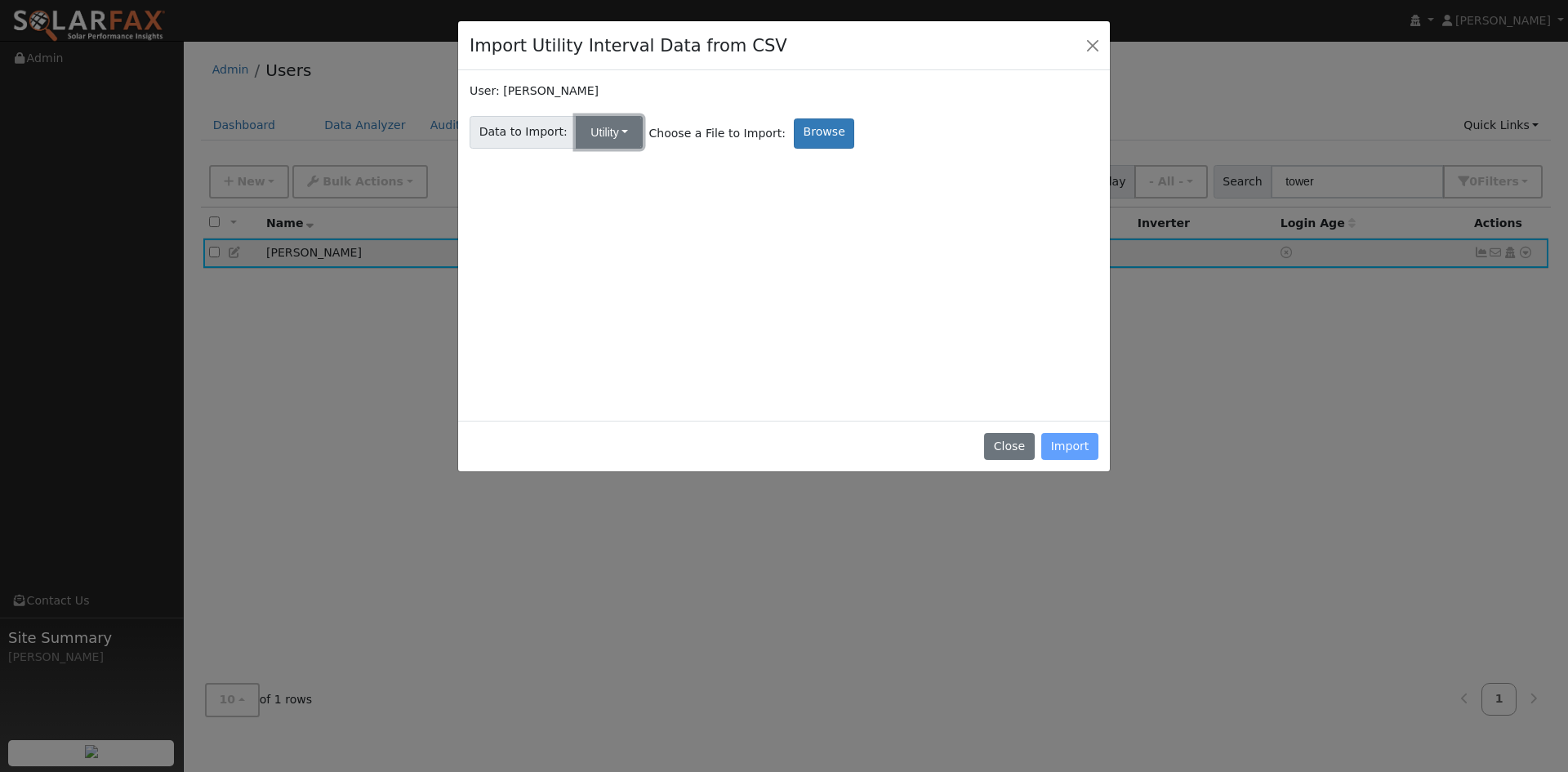
click at [603, 134] on button "Utility" at bounding box center [609, 132] width 67 height 33
click at [804, 132] on label "Browse" at bounding box center [824, 134] width 61 height 30
click at [0, 0] on input "Browse" at bounding box center [0, 0] width 0 height 0
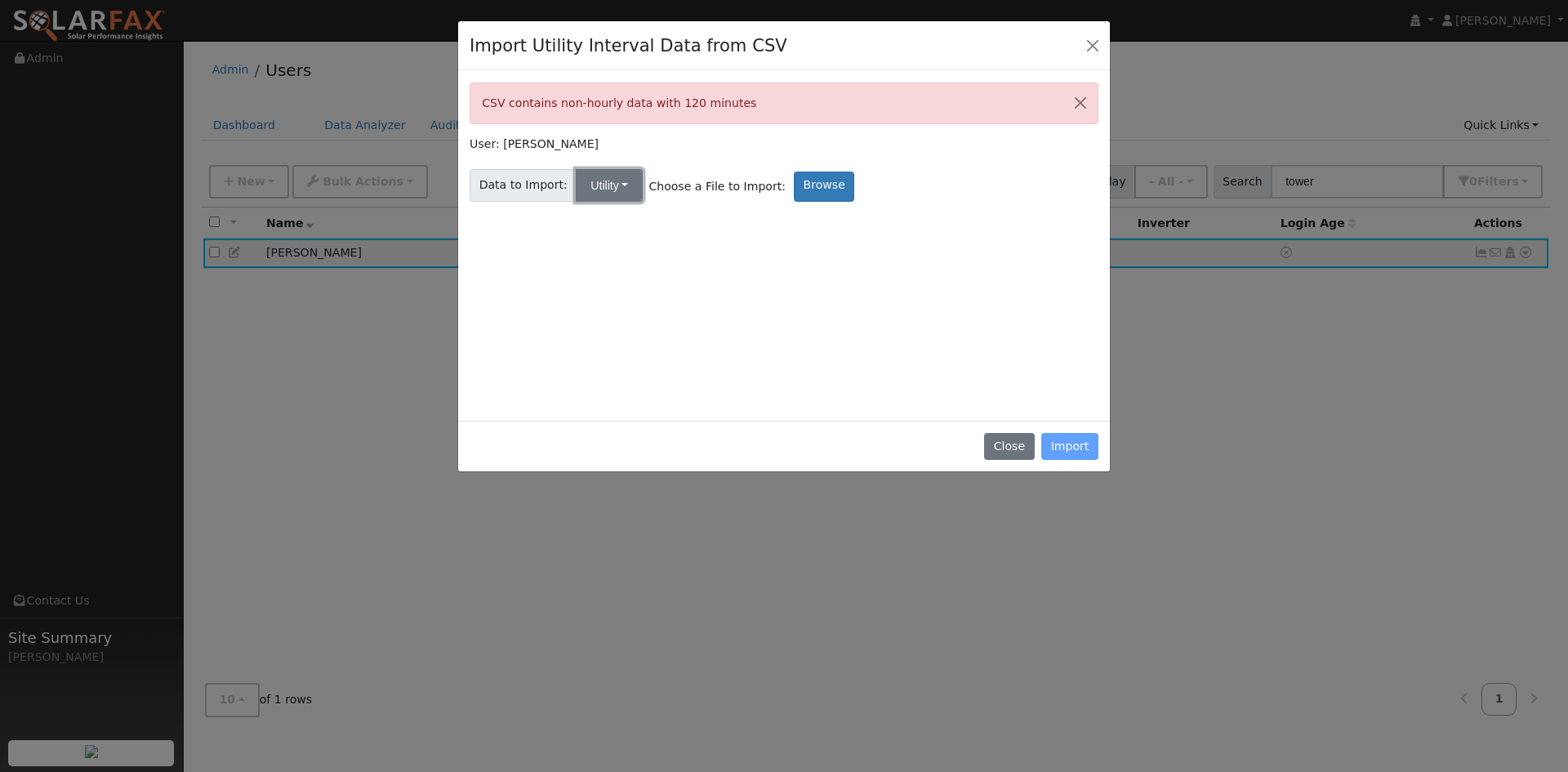
click at [600, 191] on button "Utility" at bounding box center [609, 185] width 67 height 33
click at [514, 186] on span "Data to Import:" at bounding box center [523, 185] width 107 height 33
click at [715, 300] on div "CSV contains non-hourly data with 120 minutes User: Sean Tower Data to Import: …" at bounding box center [784, 246] width 629 height 327
click at [688, 83] on div "CSV contains non-hourly data with 120 minutes" at bounding box center [784, 103] width 629 height 42
click at [728, 96] on div "CSV contains non-hourly data with 120 minutes" at bounding box center [784, 103] width 629 height 42
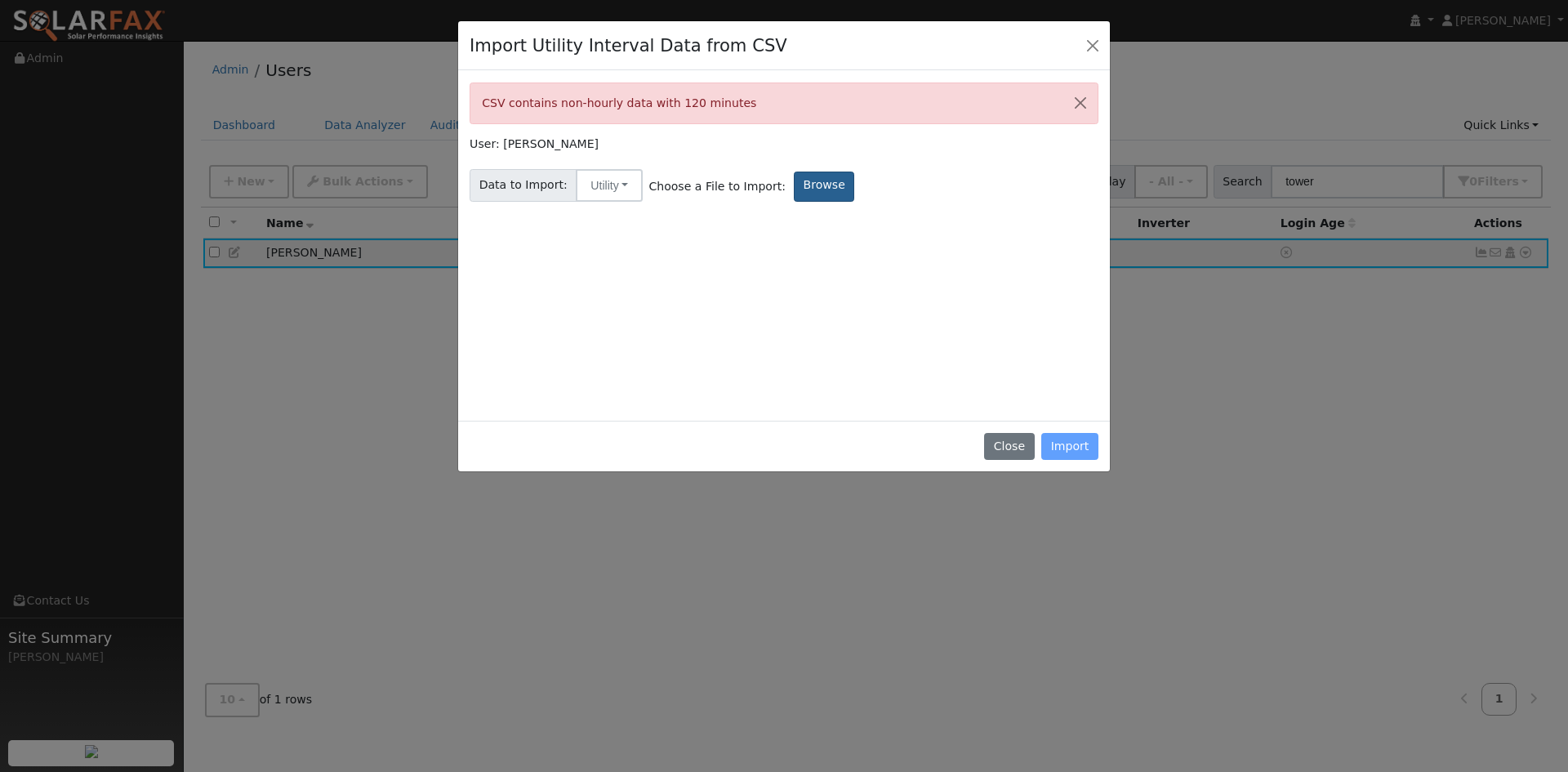
click at [806, 189] on label "Browse" at bounding box center [824, 187] width 61 height 30
click at [0, 0] on input "Browse" at bounding box center [0, 0] width 0 height 0
click at [911, 256] on div "CSV contains non-hourly data with 120 minutes User: Sean Tower Data to Import: …" at bounding box center [784, 246] width 629 height 327
click at [794, 193] on label "Browse" at bounding box center [824, 187] width 61 height 30
click at [0, 0] on input "Browse" at bounding box center [0, 0] width 0 height 0
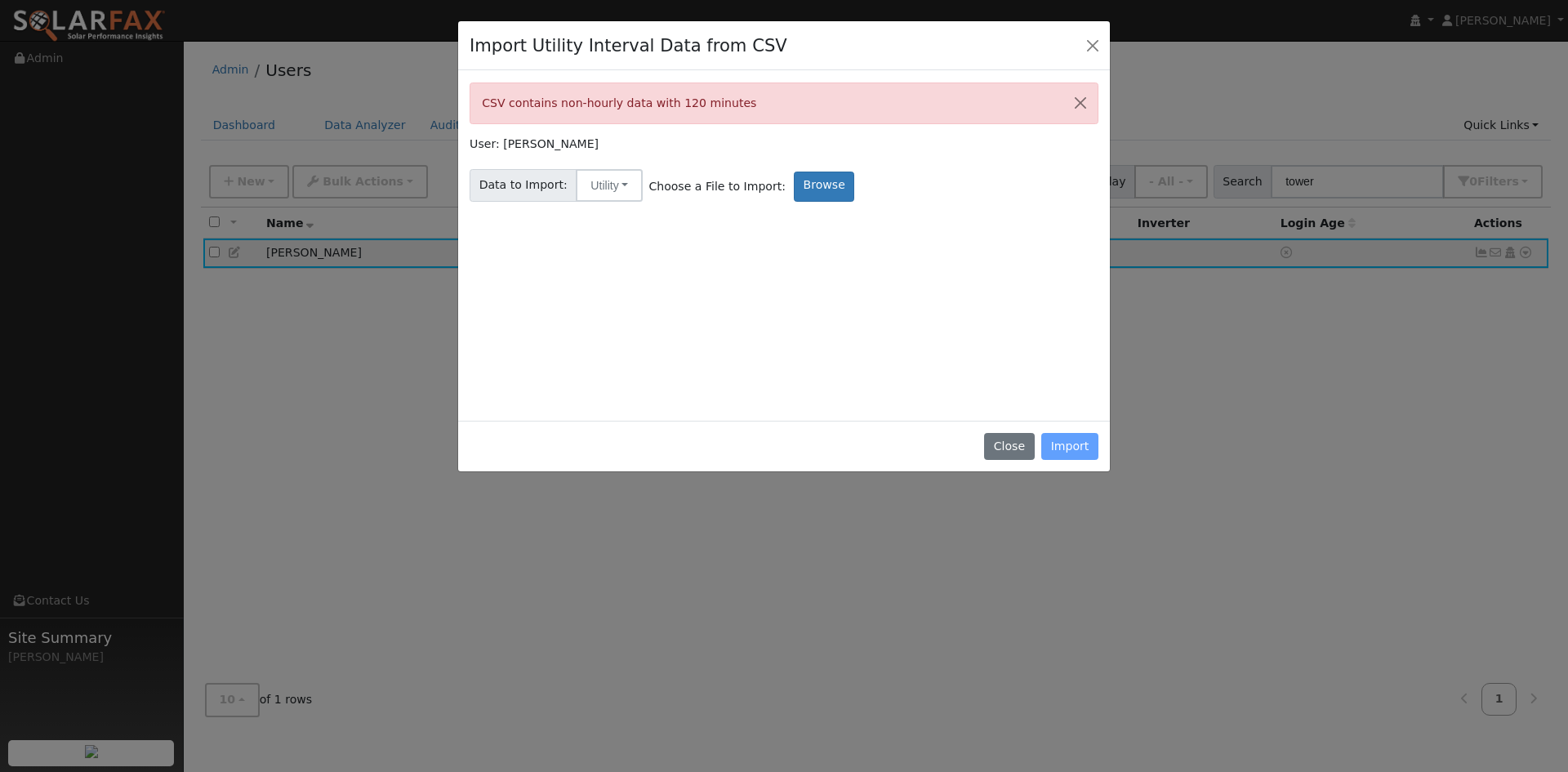
drag, startPoint x: 960, startPoint y: 316, endPoint x: 949, endPoint y: 328, distance: 16.3
click at [960, 318] on div "CSV contains non-hourly data with 120 minutes User: Sean Tower Data to Import: …" at bounding box center [784, 246] width 629 height 327
click at [1025, 447] on button "Close" at bounding box center [1009, 446] width 50 height 28
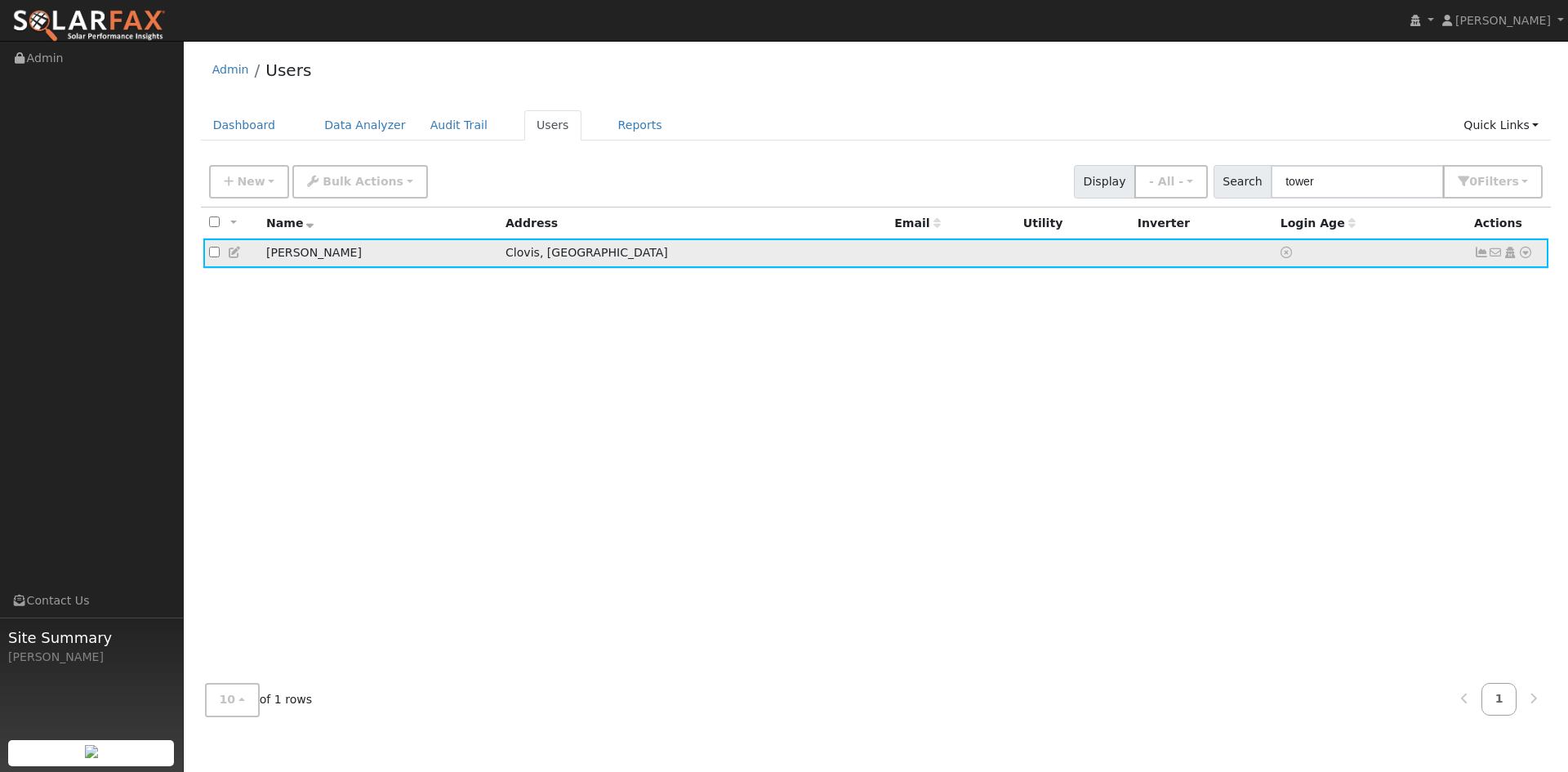
click at [1525, 253] on icon at bounding box center [1525, 252] width 15 height 12
click at [1355, 376] on link "Utility" at bounding box center [1356, 377] width 114 height 23
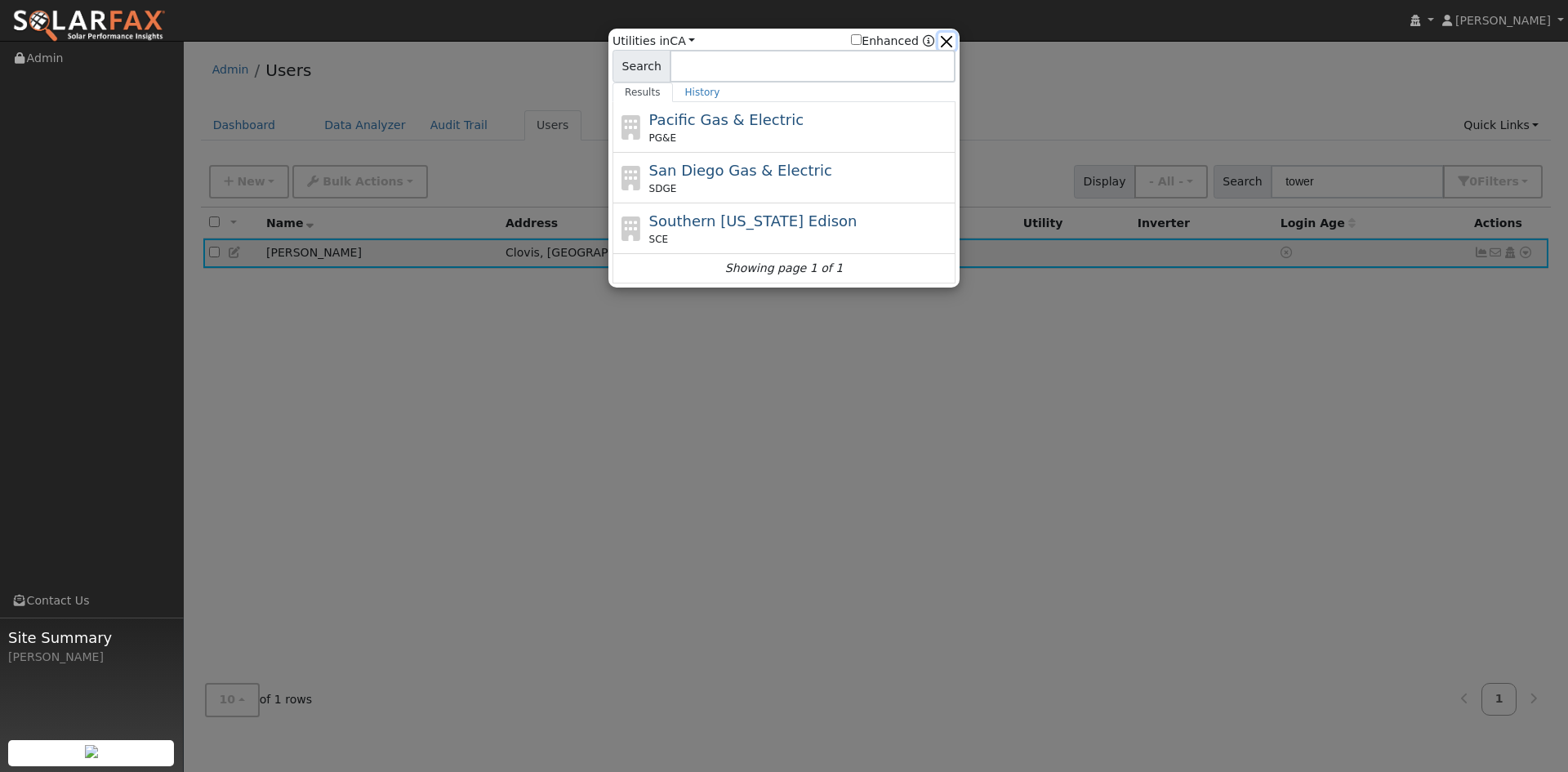
click at [953, 37] on button "button" at bounding box center [946, 41] width 17 height 17
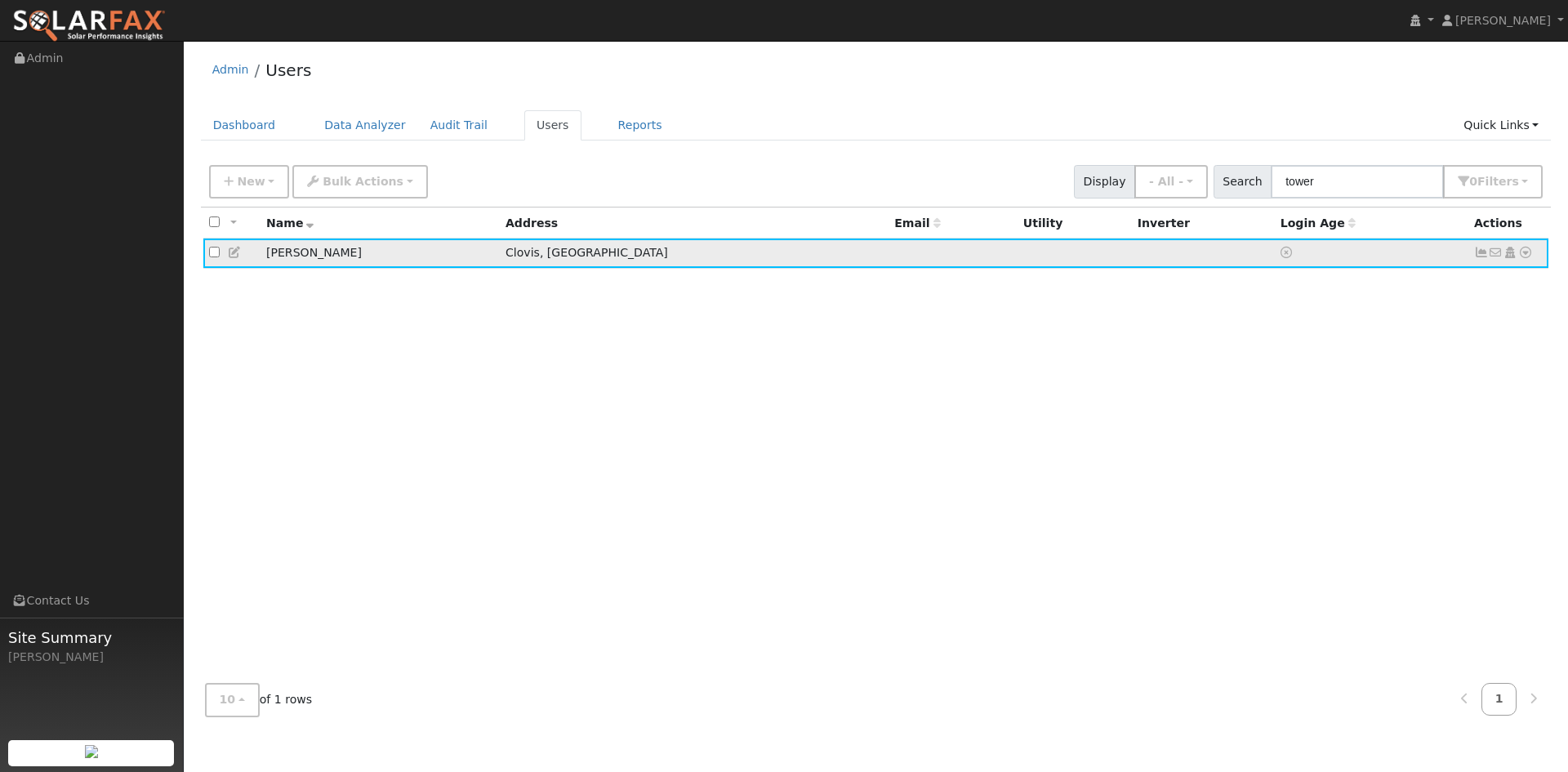
click at [1521, 252] on icon at bounding box center [1525, 252] width 15 height 12
click at [1336, 401] on link "Solar" at bounding box center [1356, 400] width 114 height 23
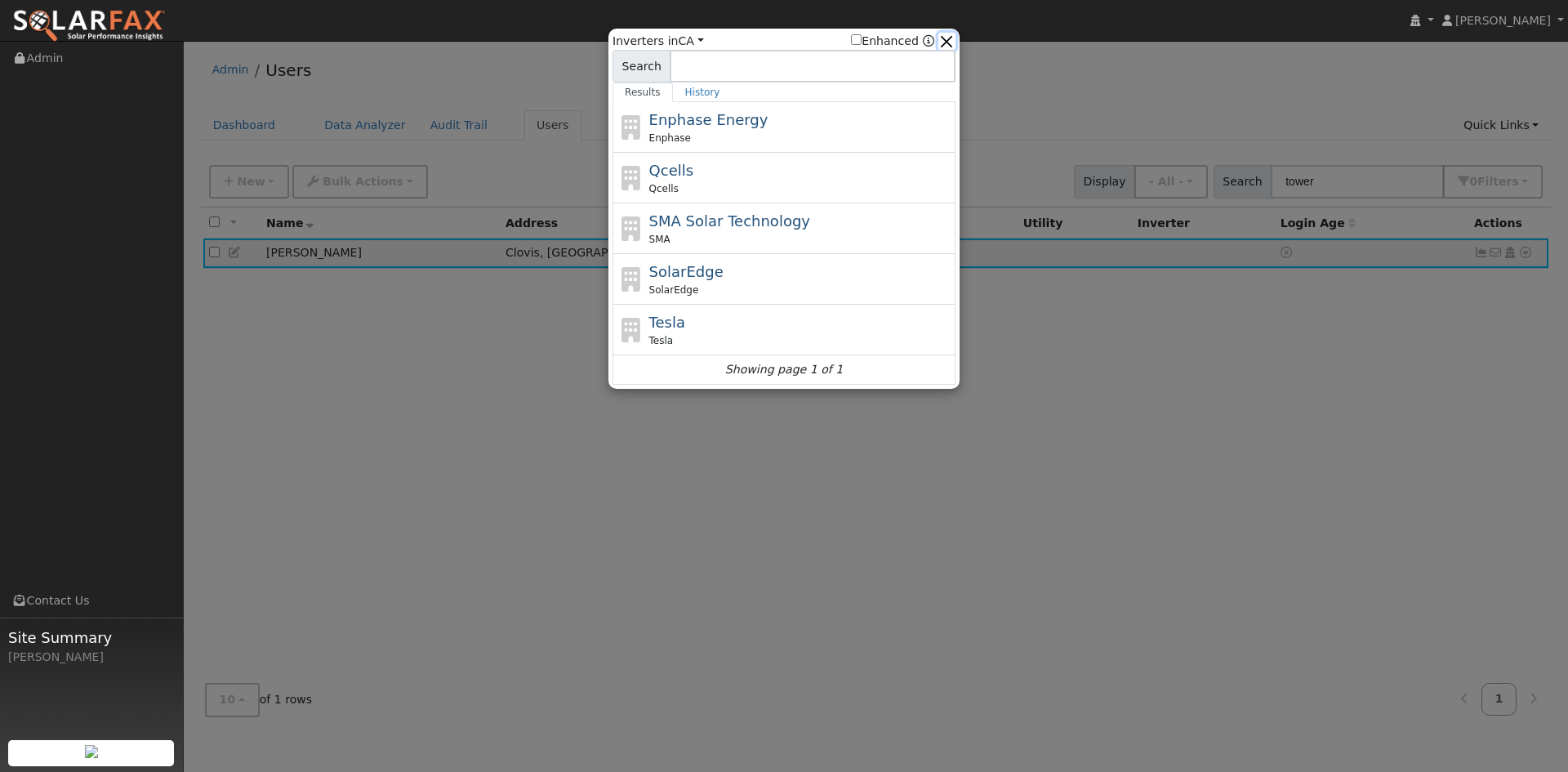
click at [954, 37] on button "button" at bounding box center [946, 41] width 17 height 17
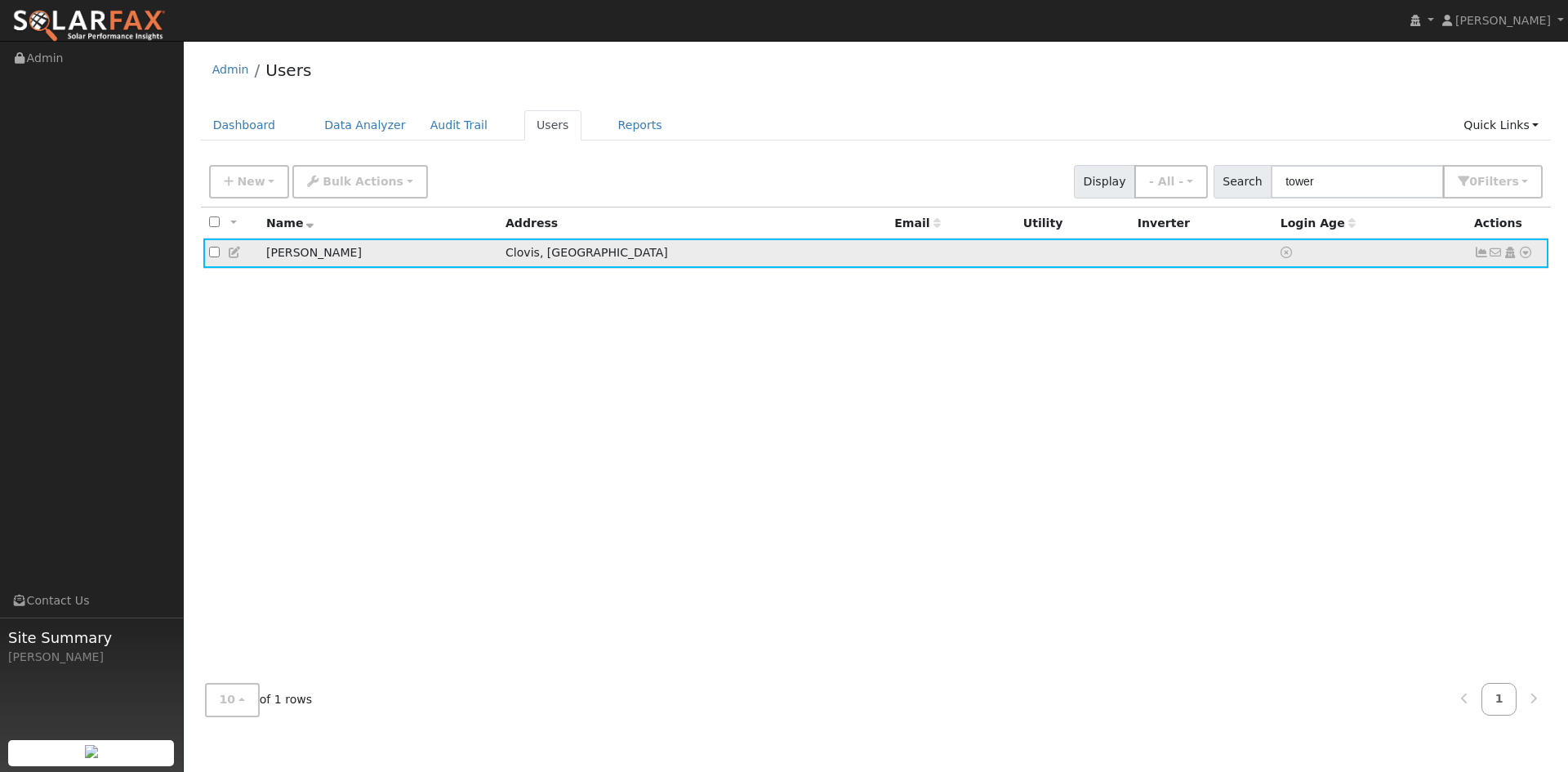
click at [1530, 250] on icon at bounding box center [1525, 252] width 15 height 12
click at [1293, 434] on div "All None All on page None on page Name Address Email Utility Inverter Login Age…" at bounding box center [877, 439] width 1351 height 463
